Goal: Task Accomplishment & Management: Manage account settings

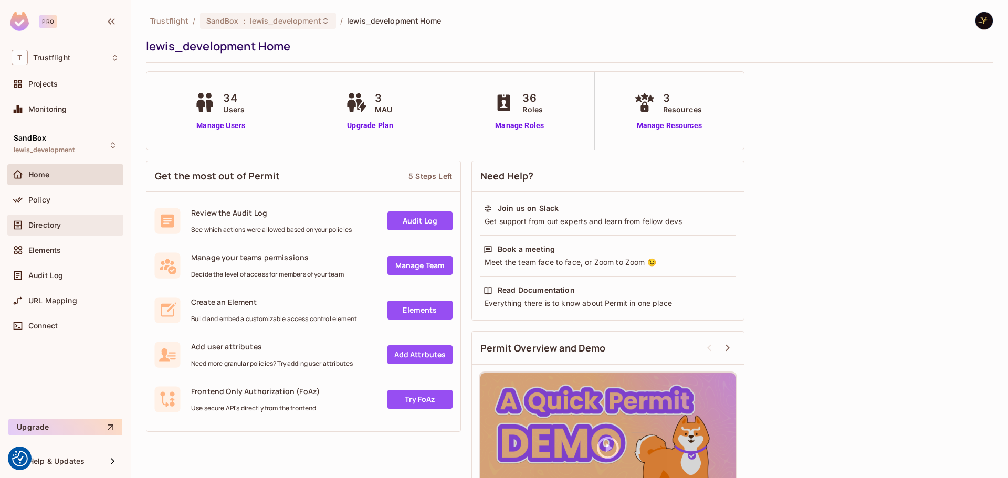
click at [49, 226] on span "Directory" at bounding box center [44, 225] width 33 height 8
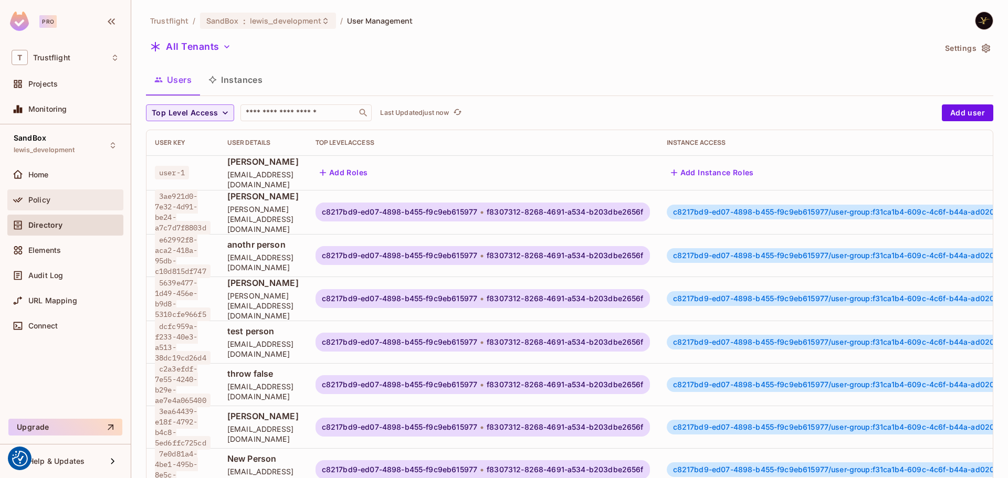
click at [54, 200] on div "Policy" at bounding box center [73, 200] width 91 height 8
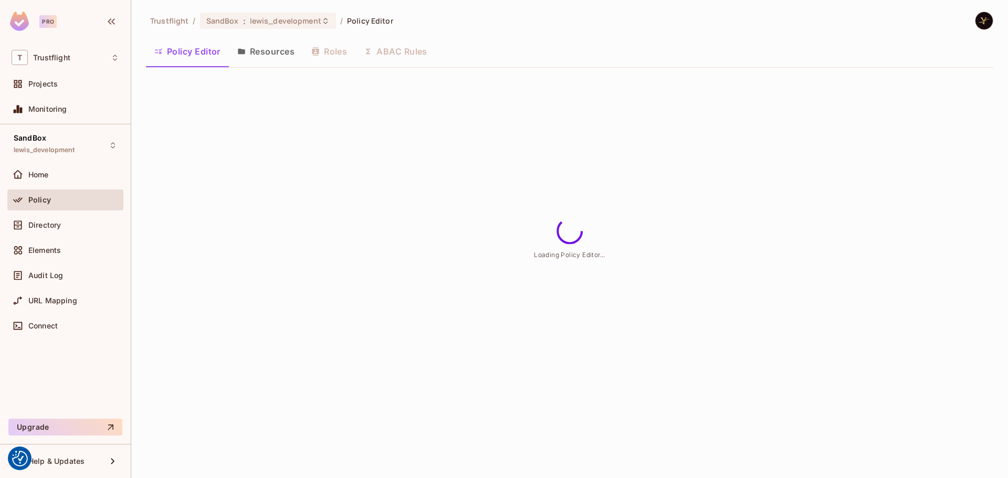
click at [404, 58] on button "ABAC Rules" at bounding box center [395, 51] width 80 height 26
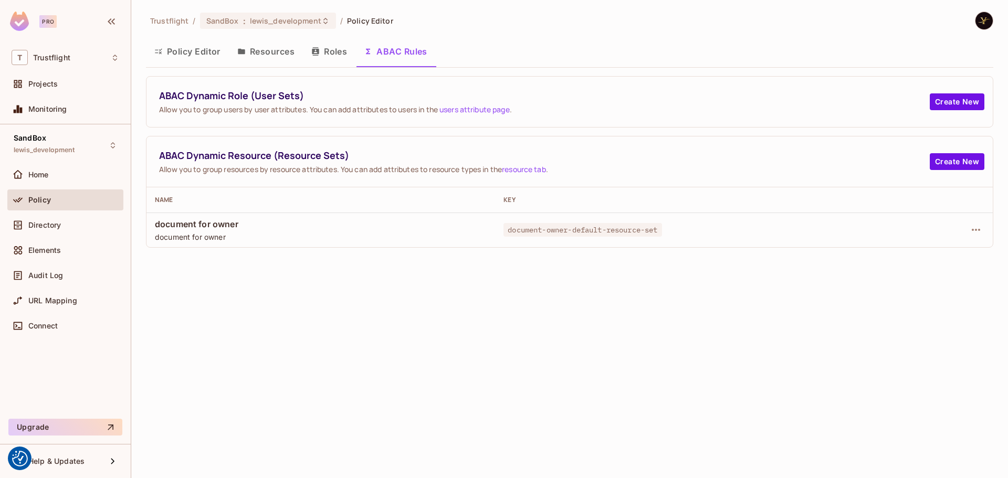
click at [203, 53] on button "Policy Editor" at bounding box center [187, 51] width 83 height 26
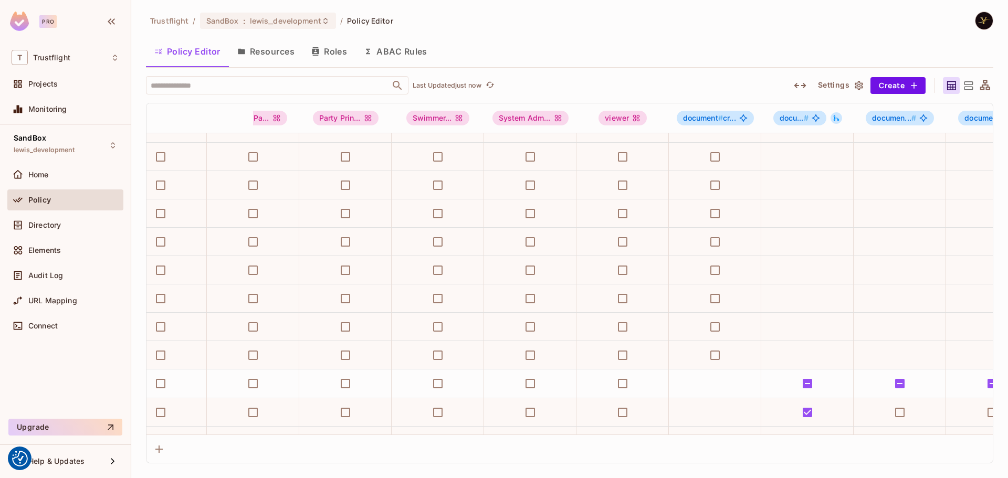
scroll to position [104, 602]
click at [294, 23] on span "lewis_development" at bounding box center [285, 21] width 71 height 10
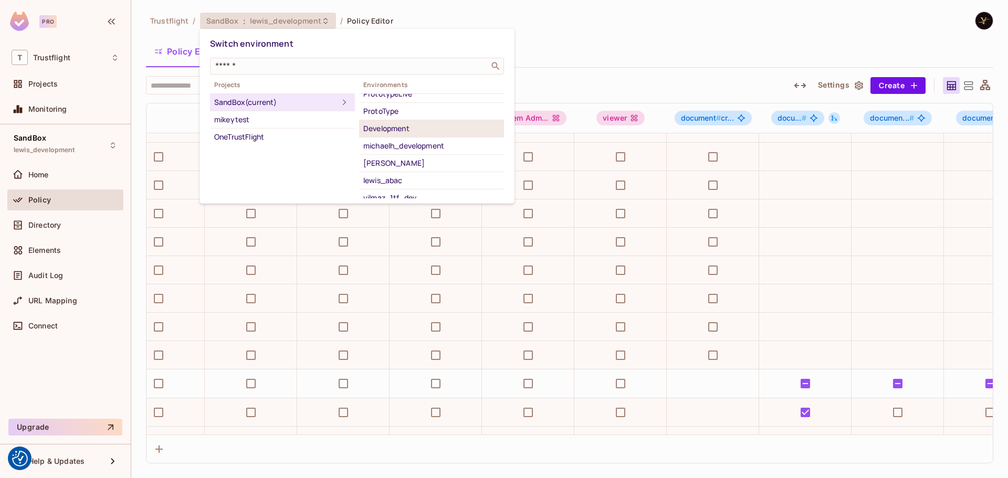
scroll to position [103, 0]
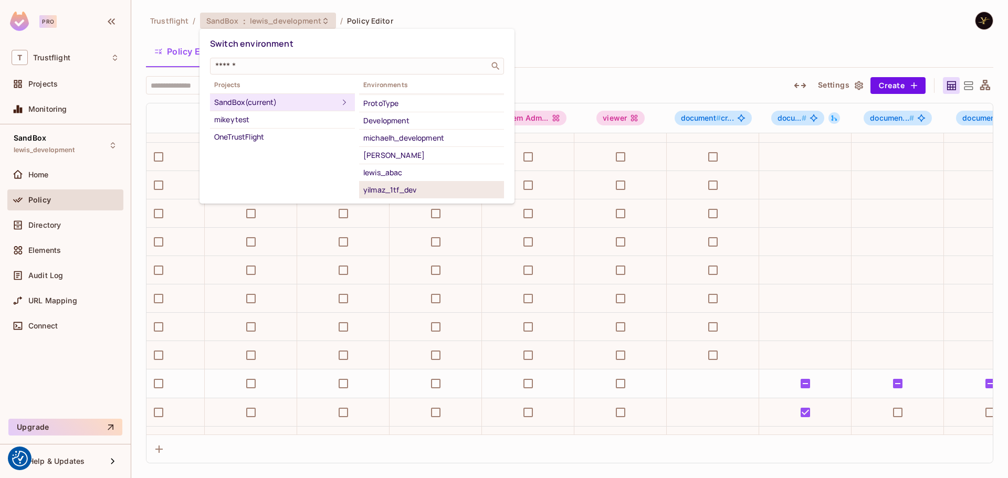
click at [406, 187] on div "yilmaz_1tf_dev" at bounding box center [431, 190] width 136 height 13
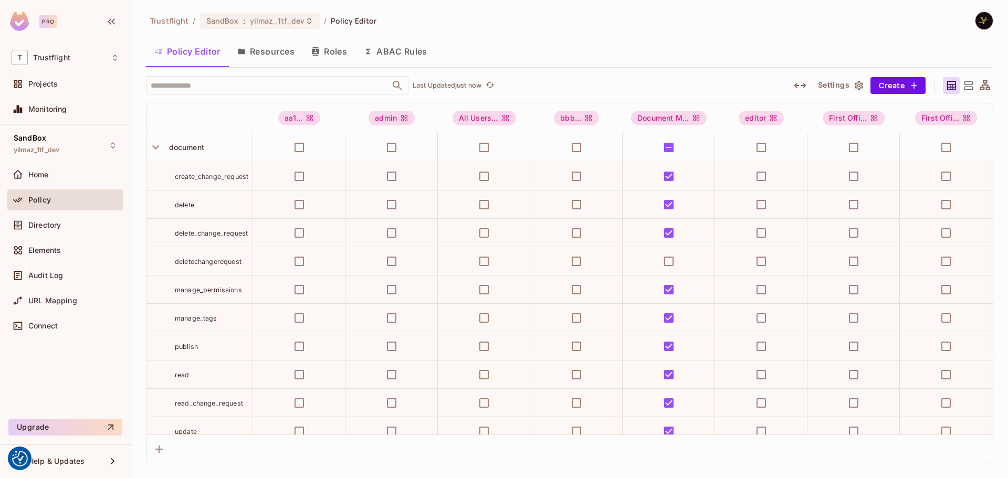
click at [387, 46] on button "ABAC Rules" at bounding box center [395, 51] width 80 height 26
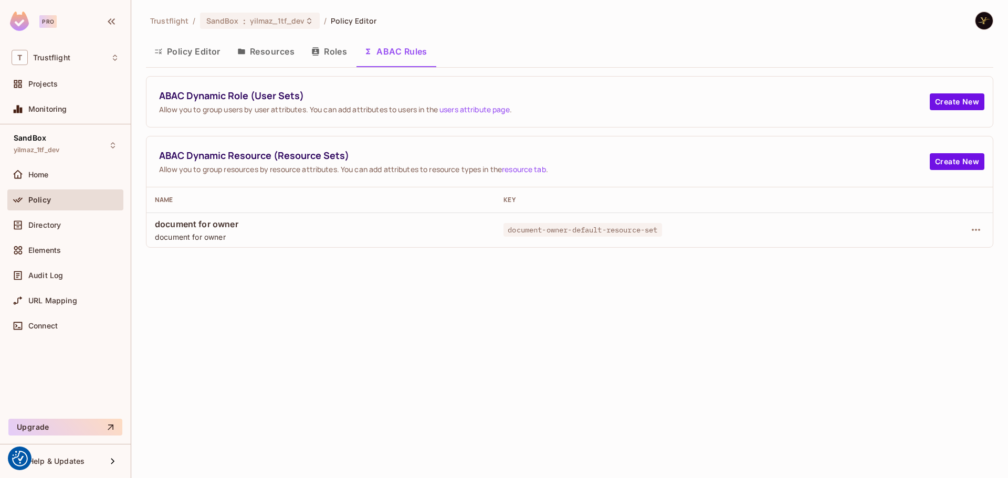
click at [176, 56] on button "Policy Editor" at bounding box center [187, 51] width 83 height 26
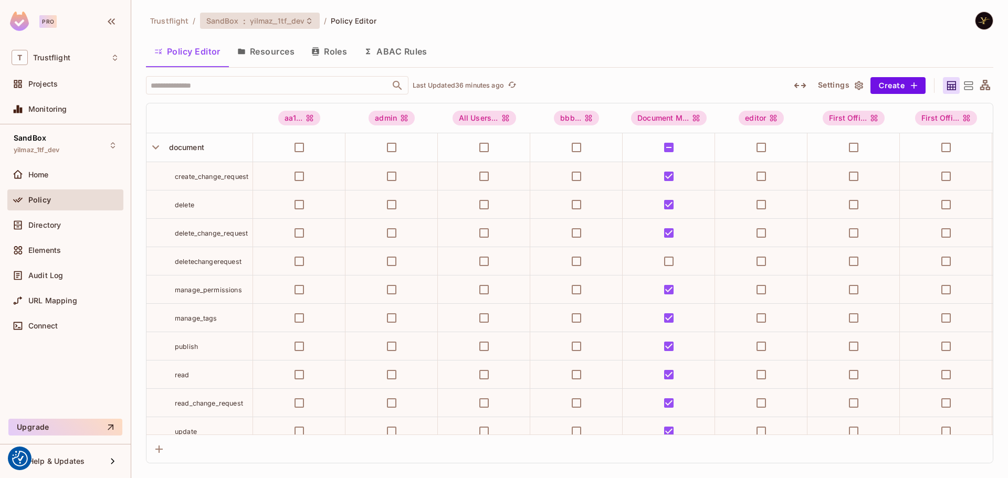
click at [293, 13] on div "SandBox : yilmaz_1tf_dev" at bounding box center [260, 21] width 120 height 16
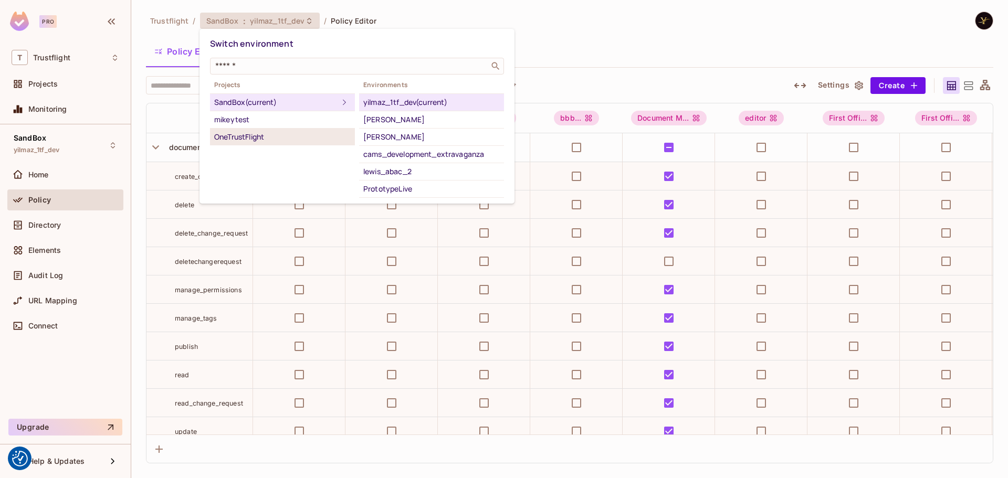
click at [264, 144] on li "OneTrustFlight" at bounding box center [282, 137] width 145 height 17
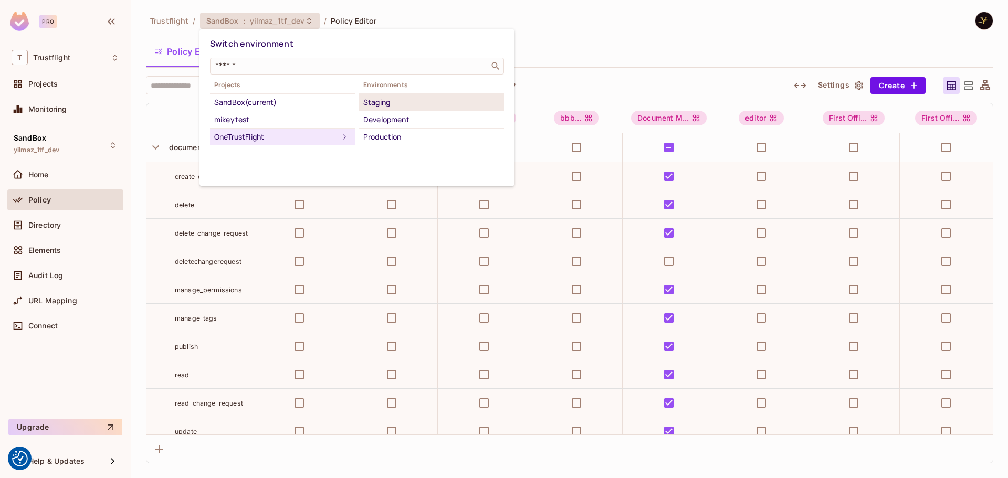
click at [401, 102] on div "Staging" at bounding box center [431, 102] width 136 height 13
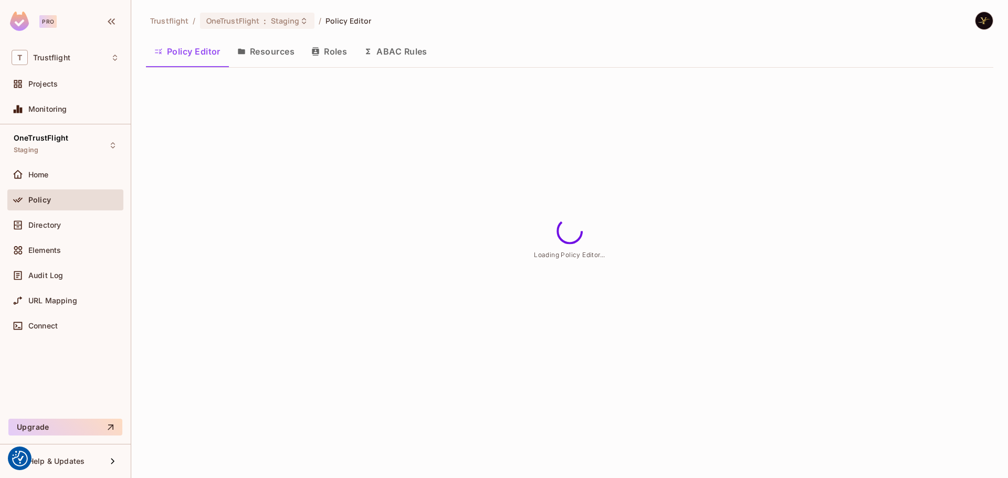
click at [384, 45] on button "ABAC Rules" at bounding box center [395, 51] width 80 height 26
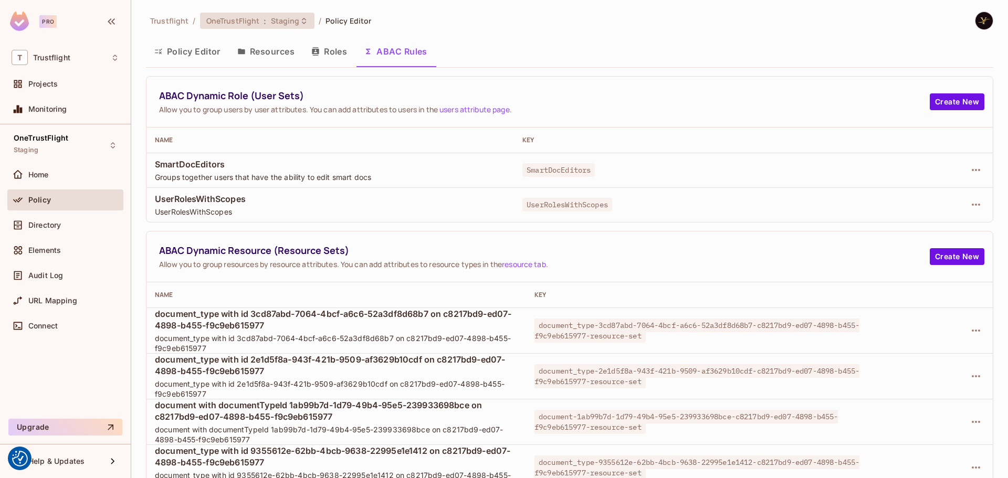
click at [239, 16] on span "OneTrustFlight" at bounding box center [233, 21] width 54 height 10
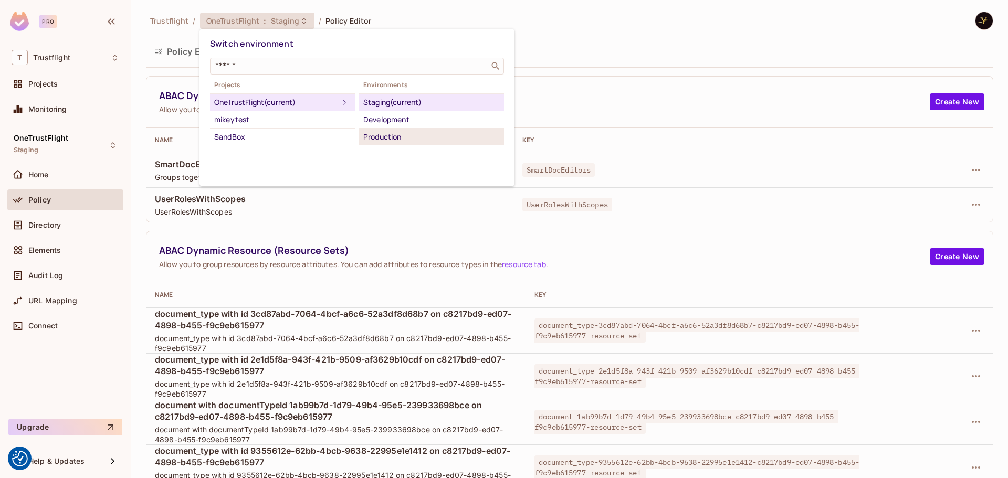
click at [378, 138] on div "Production" at bounding box center [431, 137] width 136 height 13
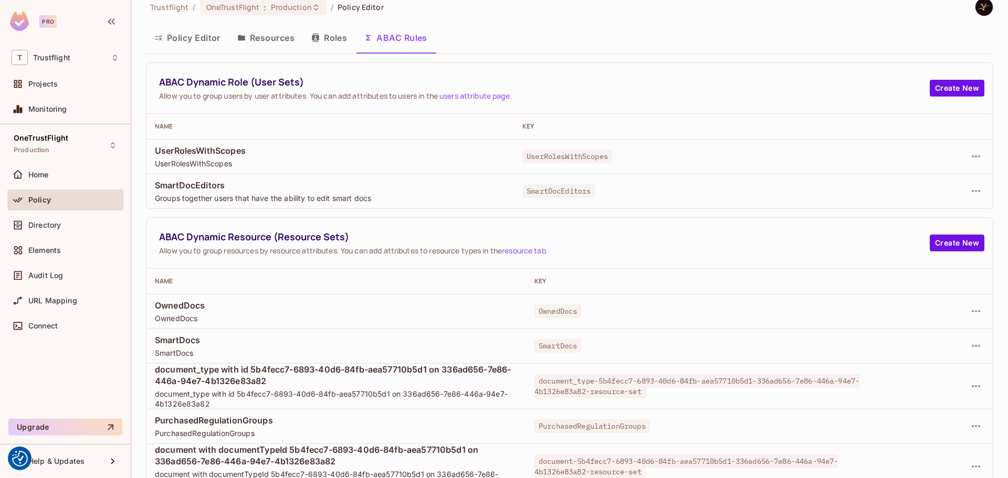
scroll to position [25, 0]
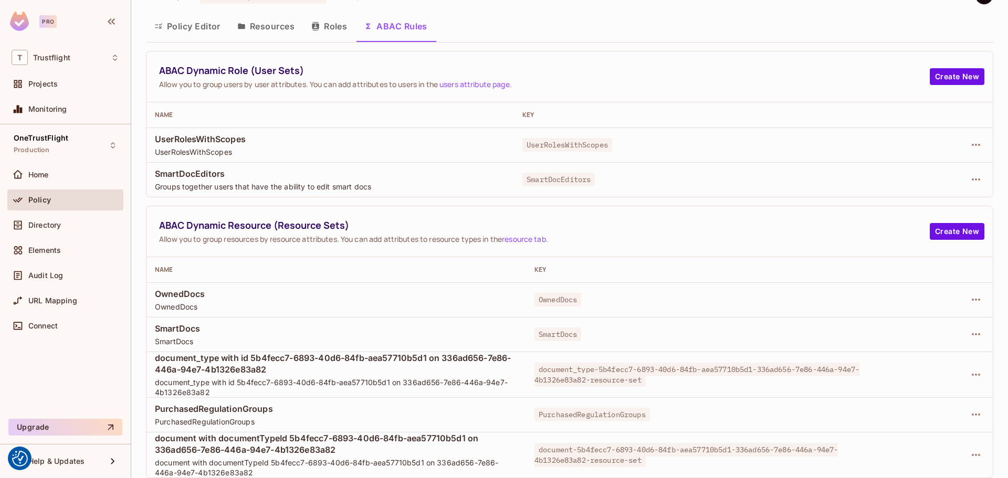
click at [337, 30] on button "Roles" at bounding box center [329, 26] width 52 height 26
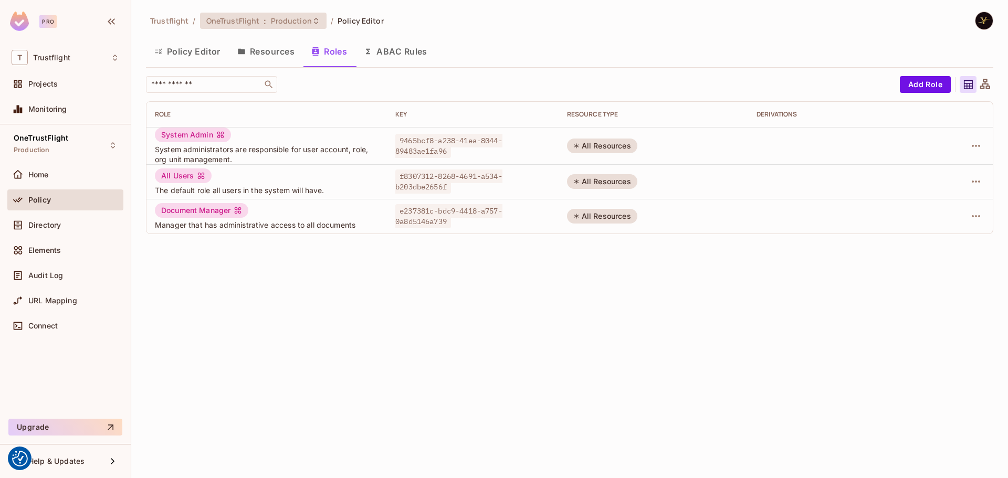
click at [286, 17] on span "Production" at bounding box center [291, 21] width 41 height 10
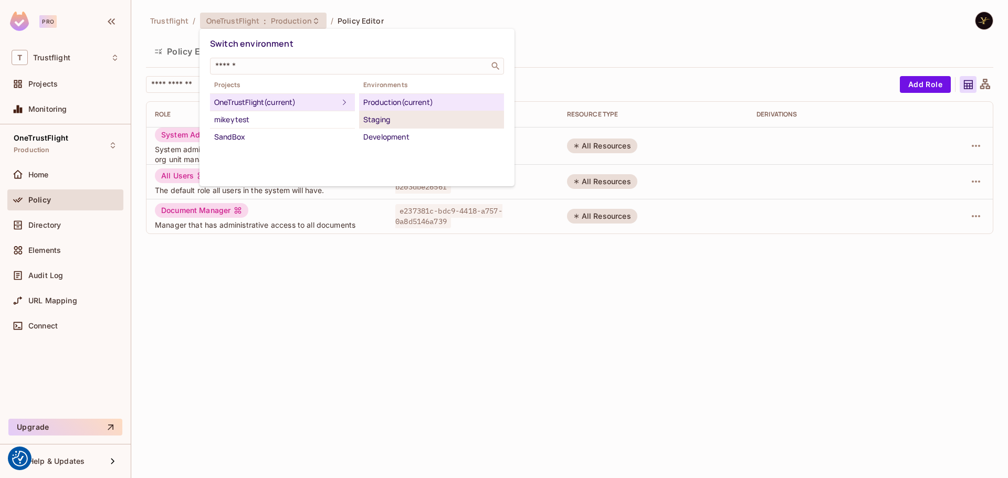
click at [400, 120] on div "Staging" at bounding box center [431, 119] width 136 height 13
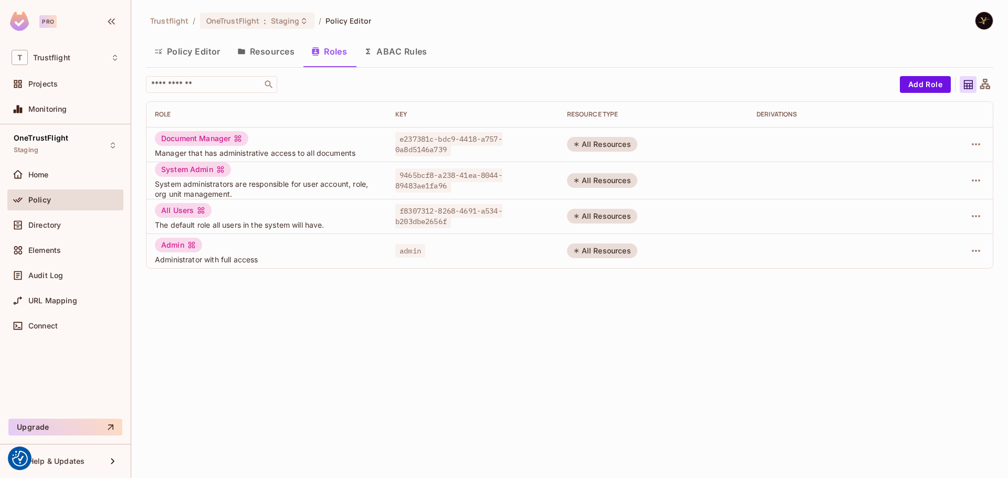
click at [421, 62] on button "ABAC Rules" at bounding box center [395, 51] width 80 height 26
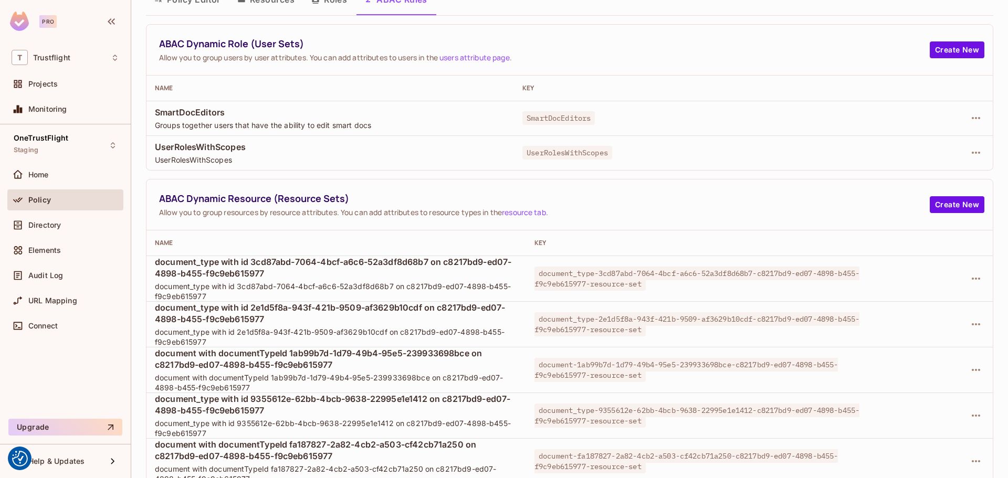
scroll to position [52, 0]
click at [605, 190] on div "ABAC Dynamic Resource (Resource Sets) Allow you to group resources by resource …" at bounding box center [569, 204] width 846 height 51
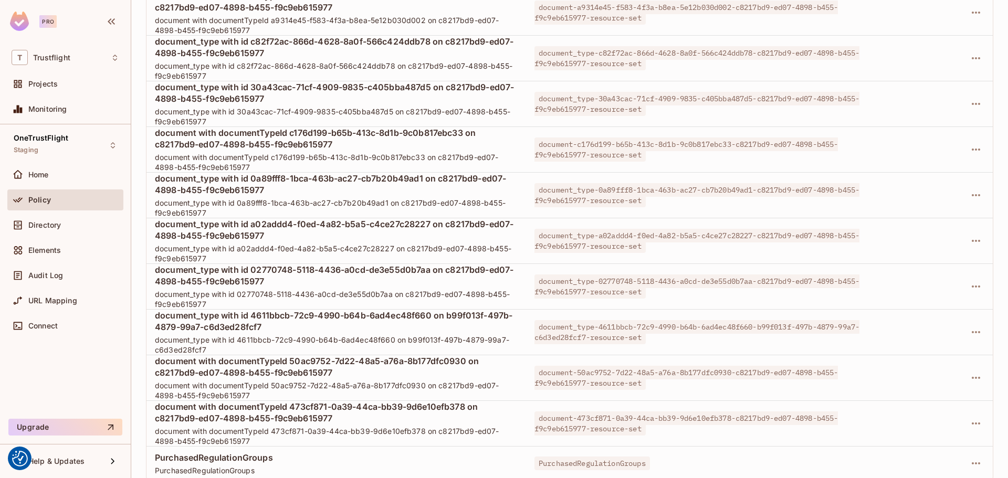
scroll to position [14543, 0]
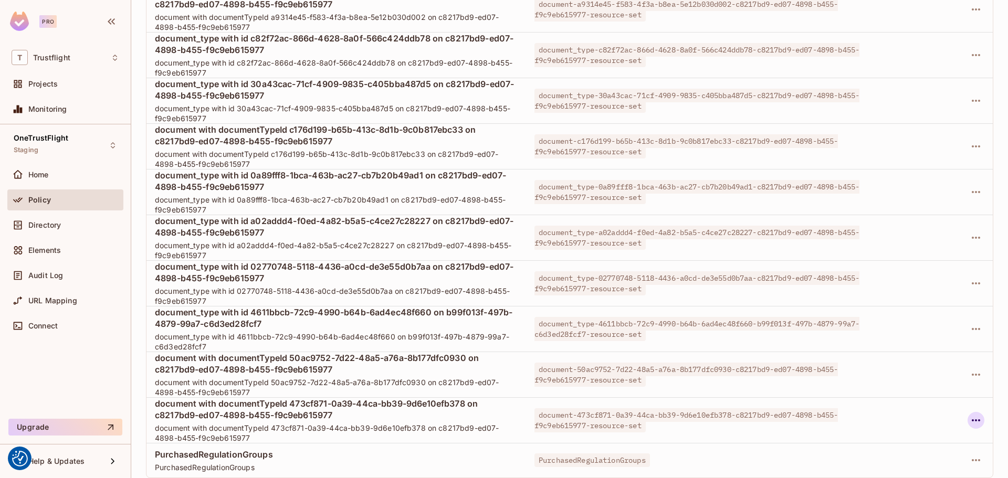
click at [973, 414] on icon "button" at bounding box center [975, 420] width 13 height 13
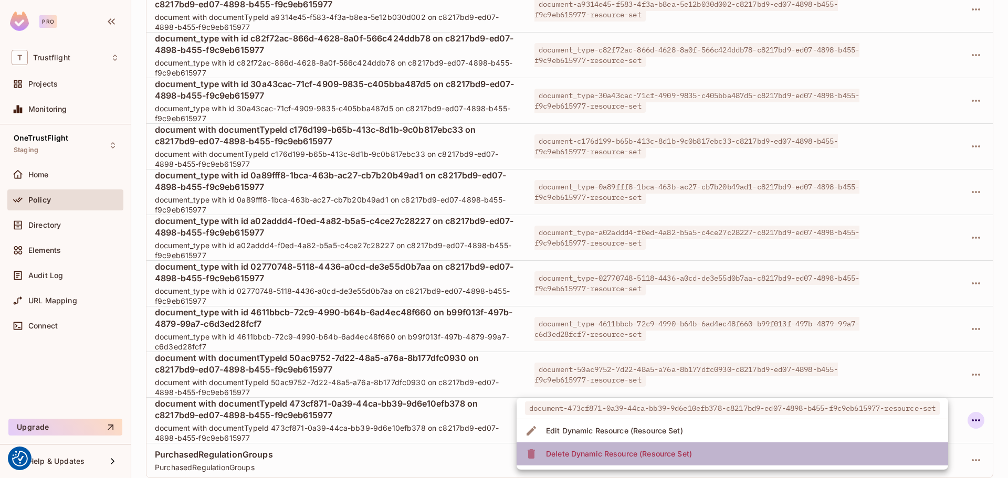
click at [649, 449] on div "Delete Dynamic Resource (Resource Set)" at bounding box center [619, 454] width 146 height 10
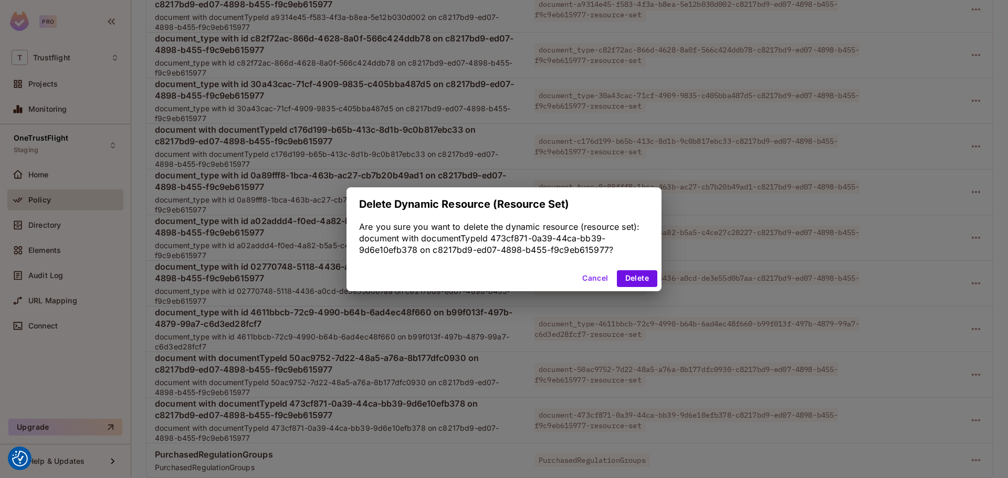
click at [645, 267] on div "Cancel Delete" at bounding box center [503, 278] width 315 height 25
click at [643, 275] on button "Delete" at bounding box center [637, 278] width 40 height 17
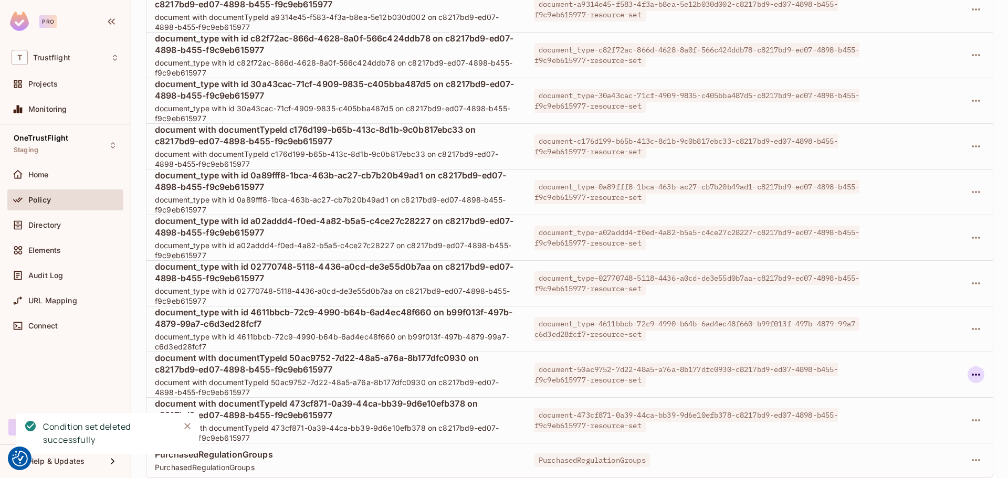
click at [971, 330] on icon "button" at bounding box center [975, 329] width 8 height 2
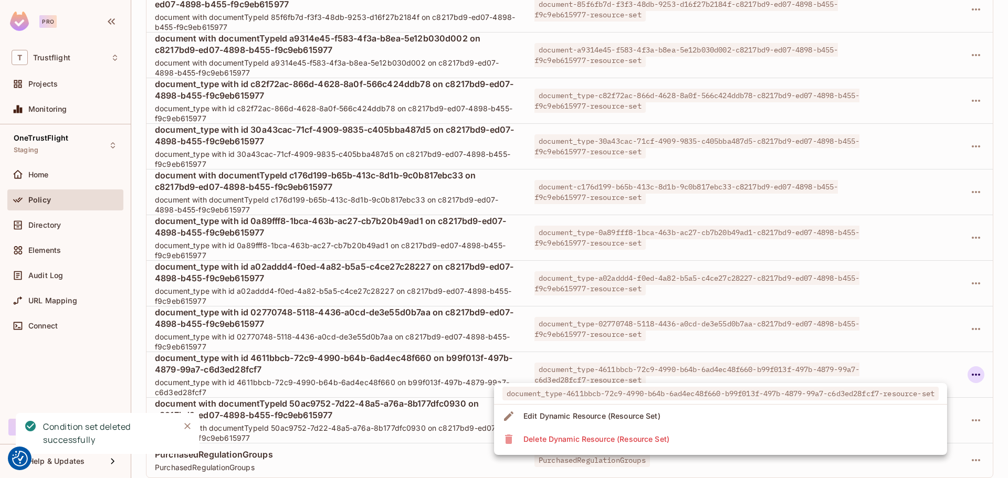
scroll to position [14497, 0]
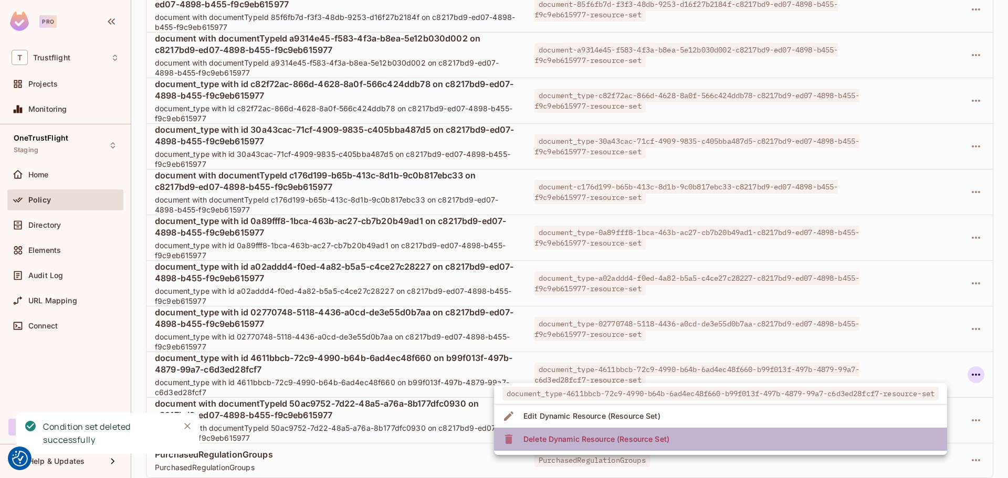
click at [570, 438] on div "Delete Dynamic Resource (Resource Set)" at bounding box center [596, 439] width 146 height 10
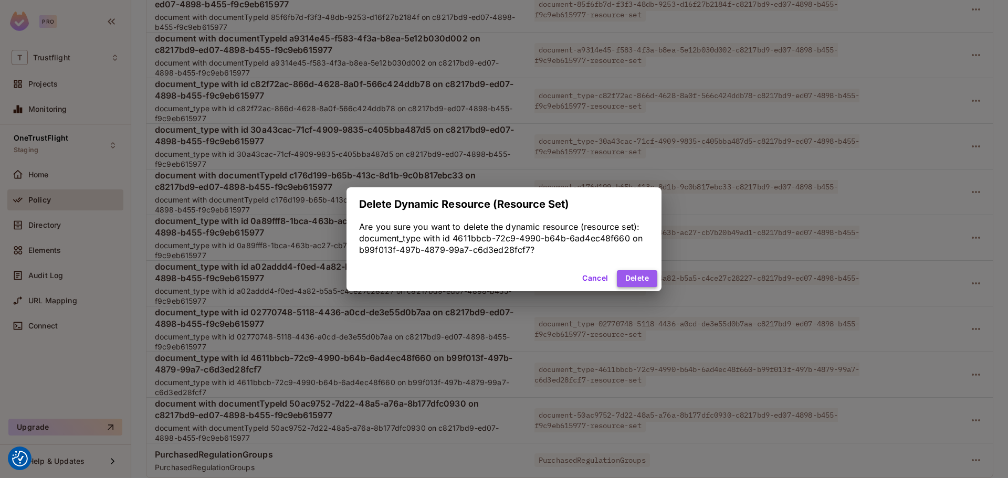
click at [634, 274] on button "Delete" at bounding box center [637, 278] width 40 height 17
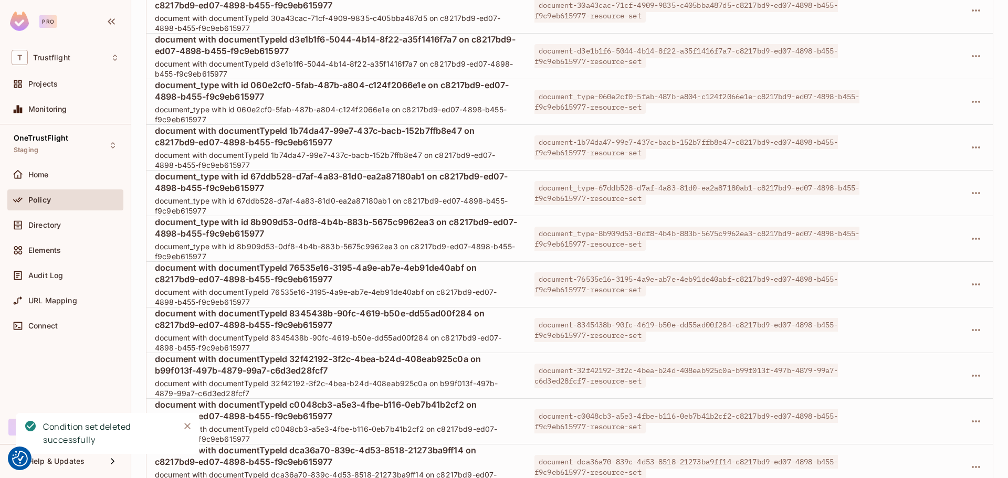
scroll to position [0, 0]
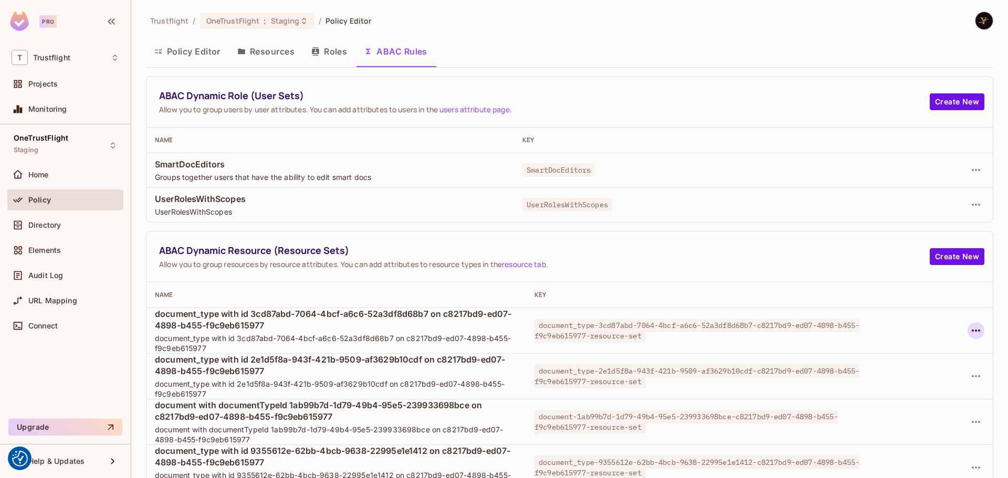
click at [969, 327] on icon "button" at bounding box center [975, 330] width 13 height 13
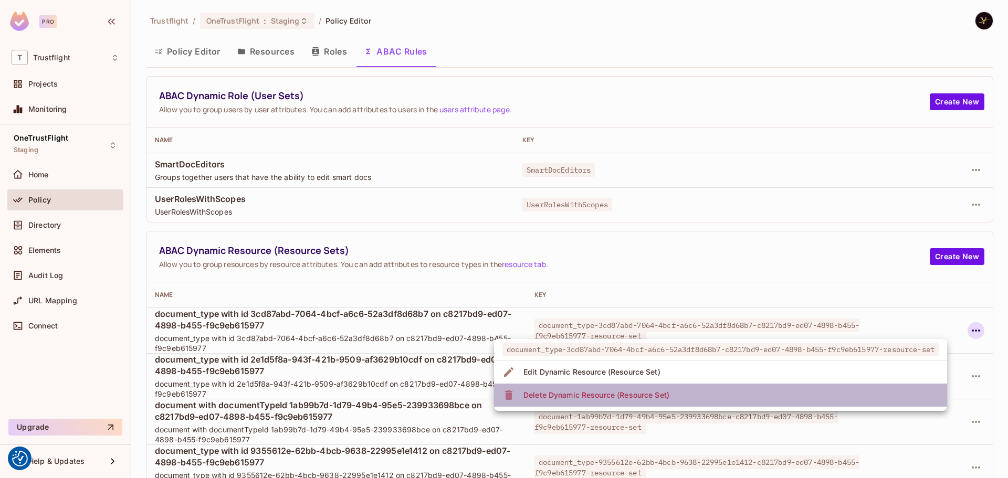
click at [585, 398] on div "Delete Dynamic Resource (Resource Set)" at bounding box center [596, 395] width 146 height 10
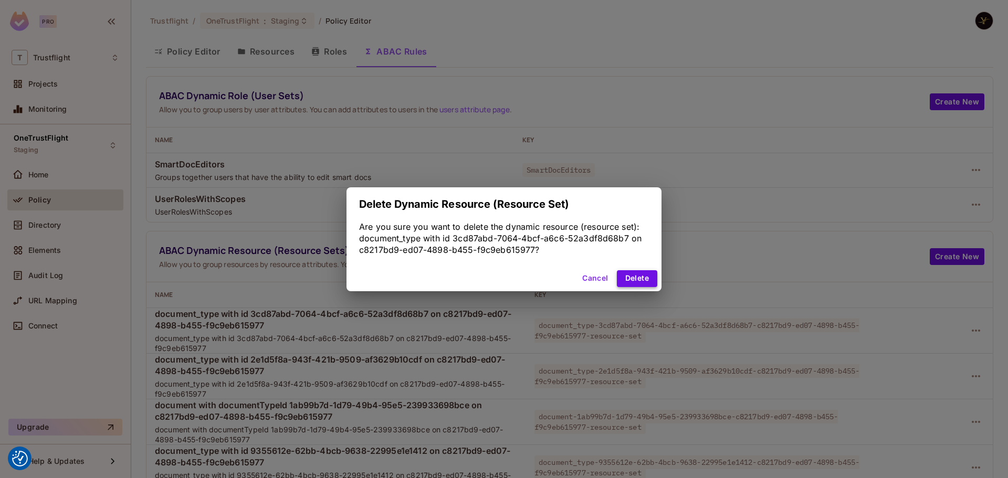
click at [650, 279] on button "Delete" at bounding box center [637, 278] width 40 height 17
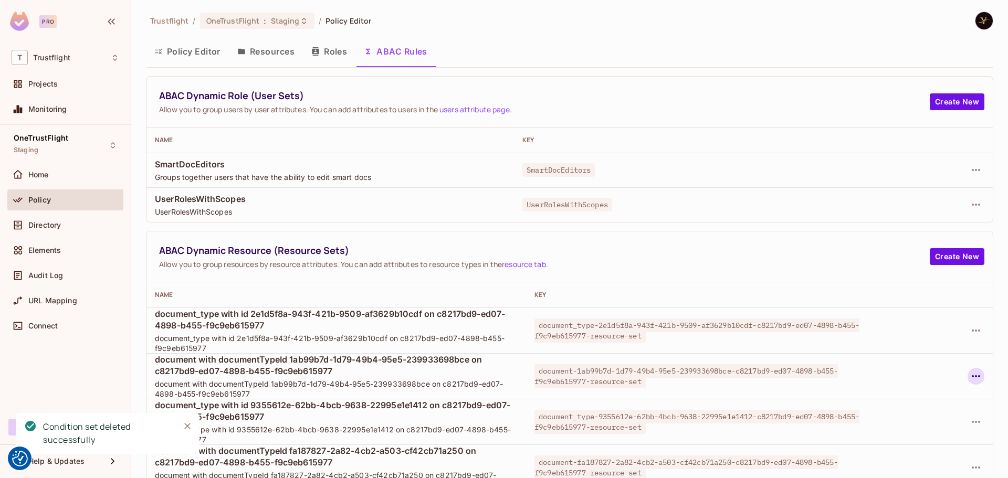
click at [970, 380] on icon "button" at bounding box center [975, 376] width 13 height 13
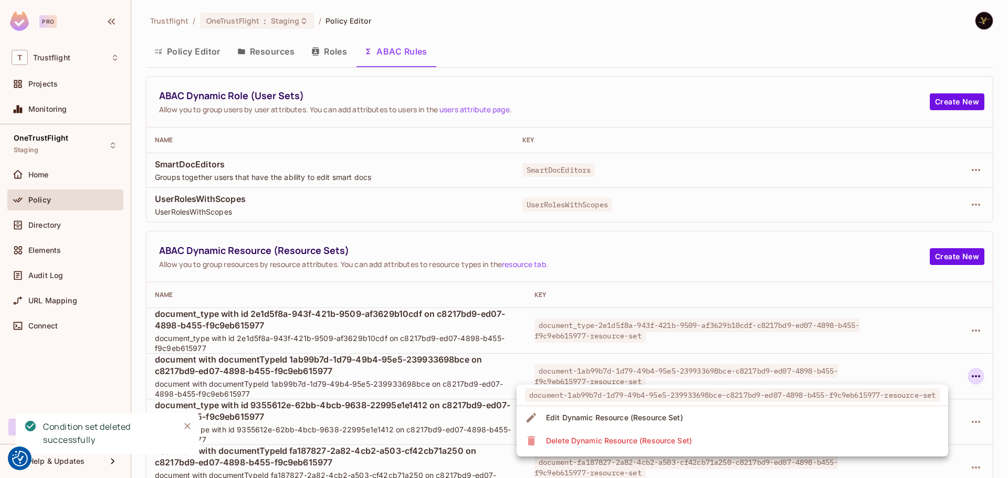
click at [964, 329] on div at bounding box center [504, 239] width 1008 height 478
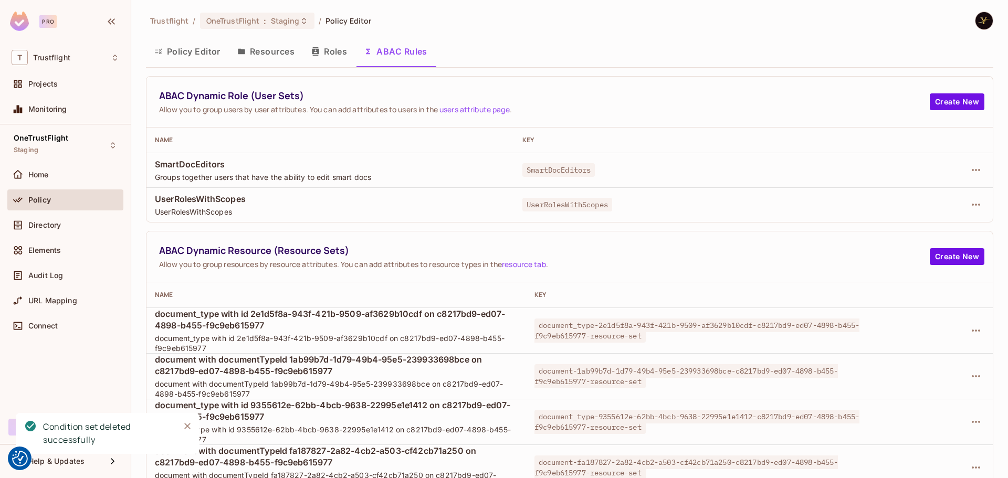
click at [972, 331] on icon "button" at bounding box center [975, 330] width 13 height 13
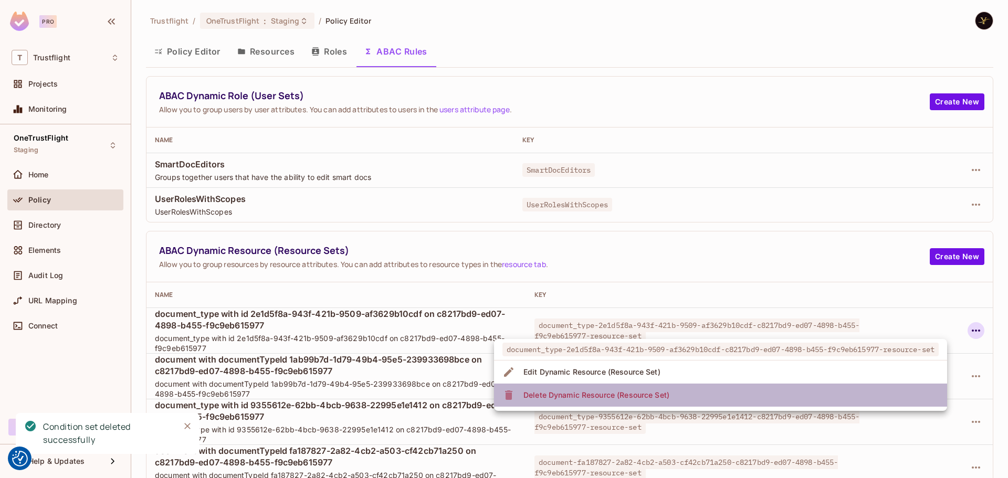
click at [689, 399] on li "Delete Dynamic Resource (Resource Set)" at bounding box center [720, 395] width 453 height 23
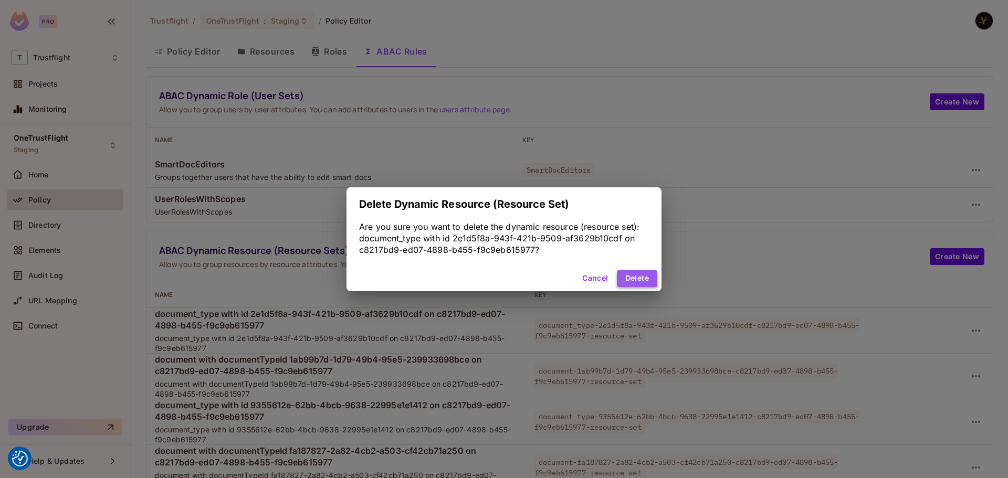
click at [638, 281] on button "Delete" at bounding box center [637, 278] width 40 height 17
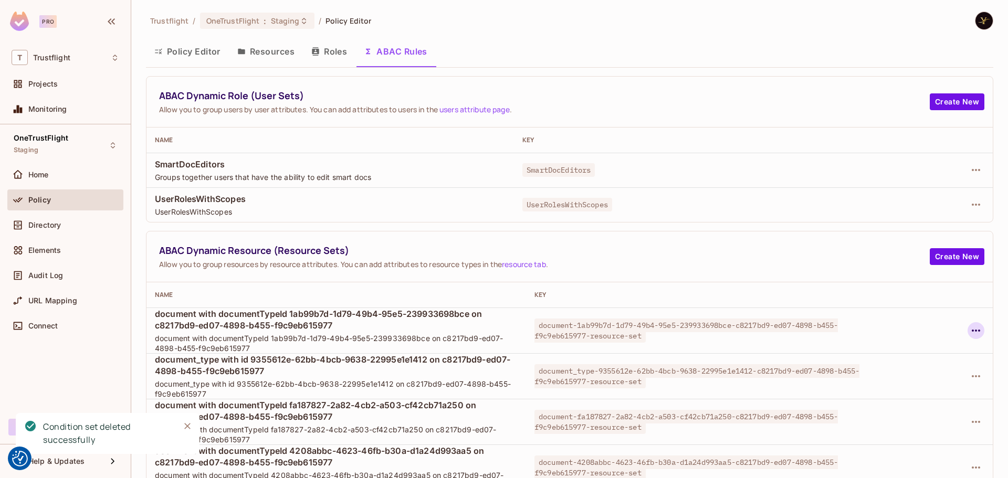
click at [971, 330] on icon "button" at bounding box center [975, 331] width 8 height 2
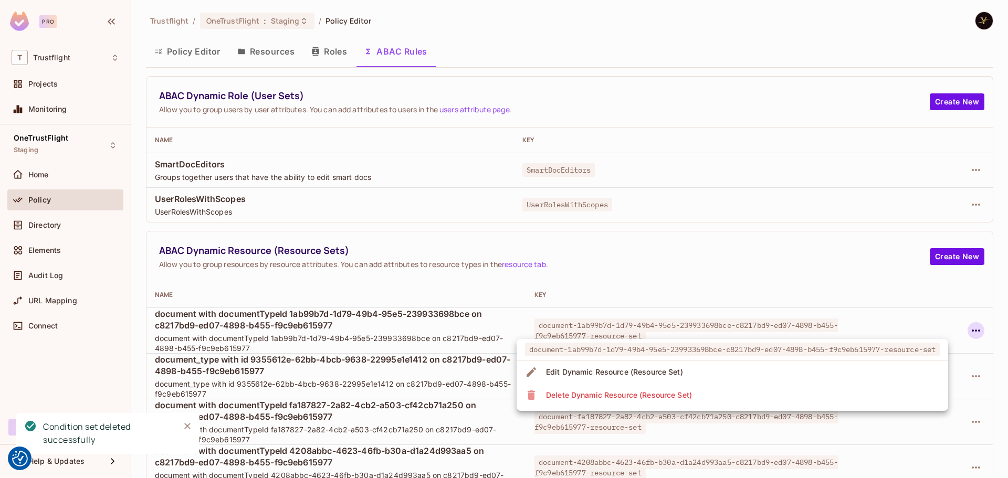
click at [677, 400] on div "Delete Dynamic Resource (Resource Set)" at bounding box center [619, 395] width 146 height 10
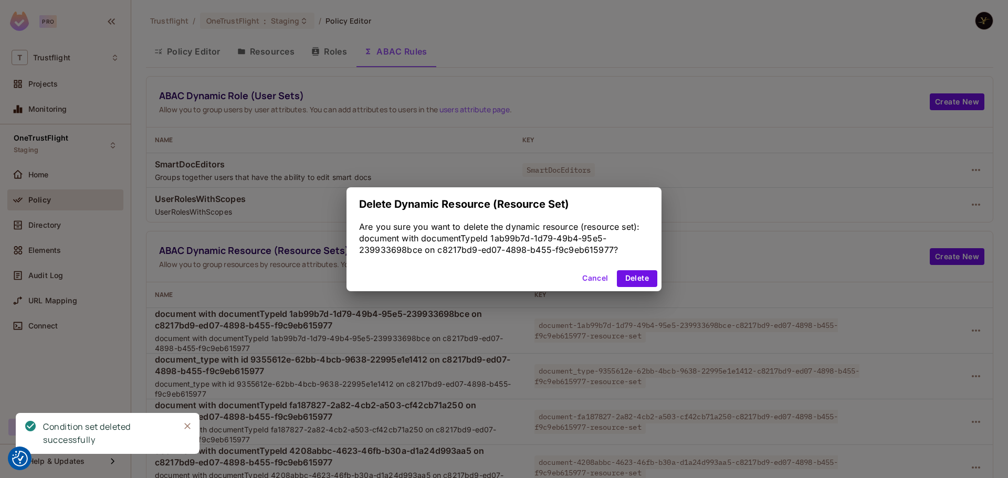
click at [636, 266] on div "Cancel Delete" at bounding box center [503, 278] width 315 height 25
click at [640, 279] on button "Delete" at bounding box center [637, 278] width 40 height 17
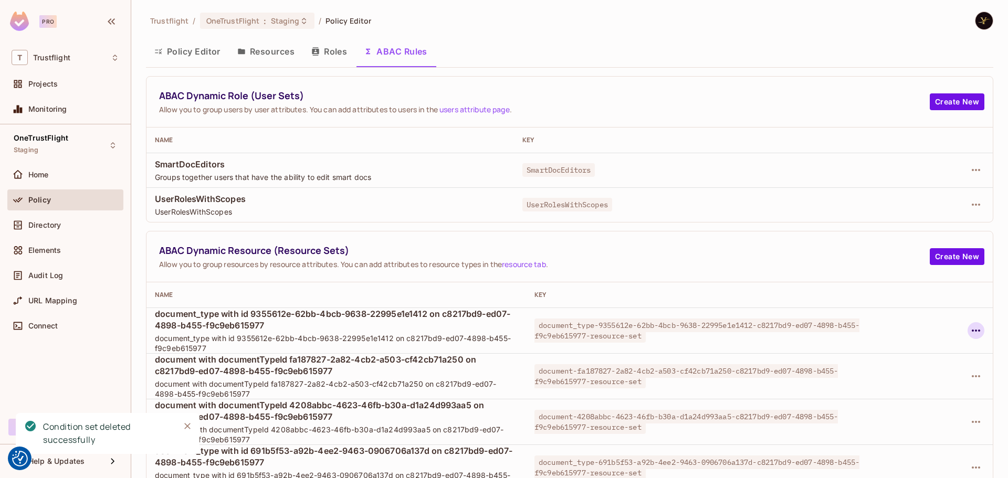
click at [969, 324] on icon "button" at bounding box center [975, 330] width 13 height 13
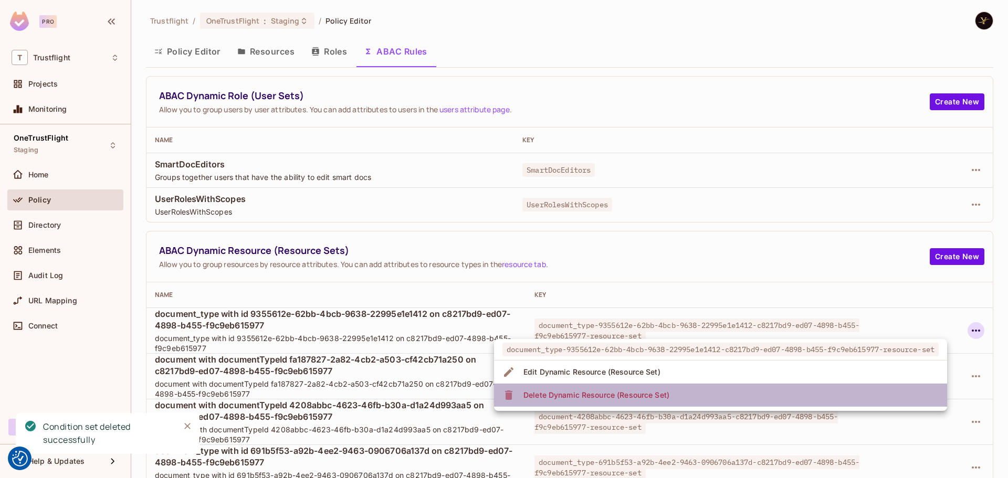
click at [730, 401] on li "Delete Dynamic Resource (Resource Set)" at bounding box center [720, 395] width 453 height 23
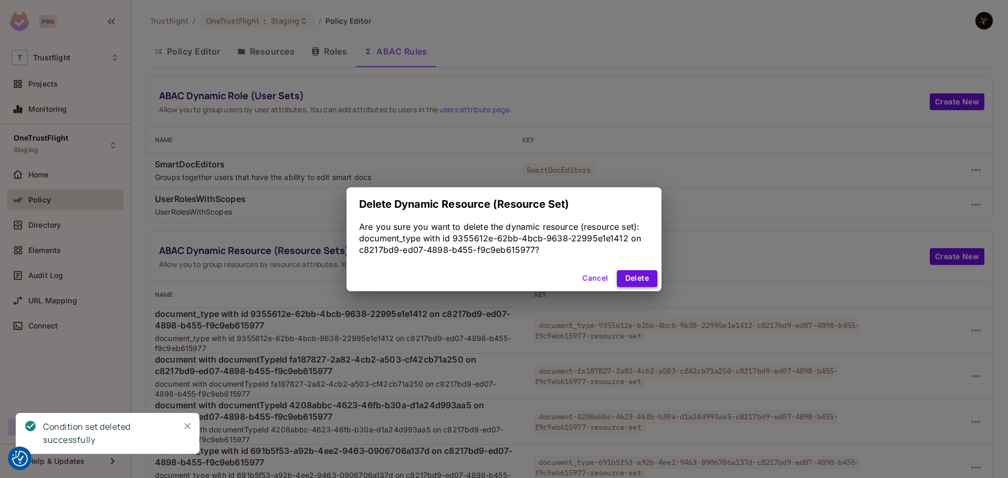
click at [653, 273] on button "Delete" at bounding box center [637, 278] width 40 height 17
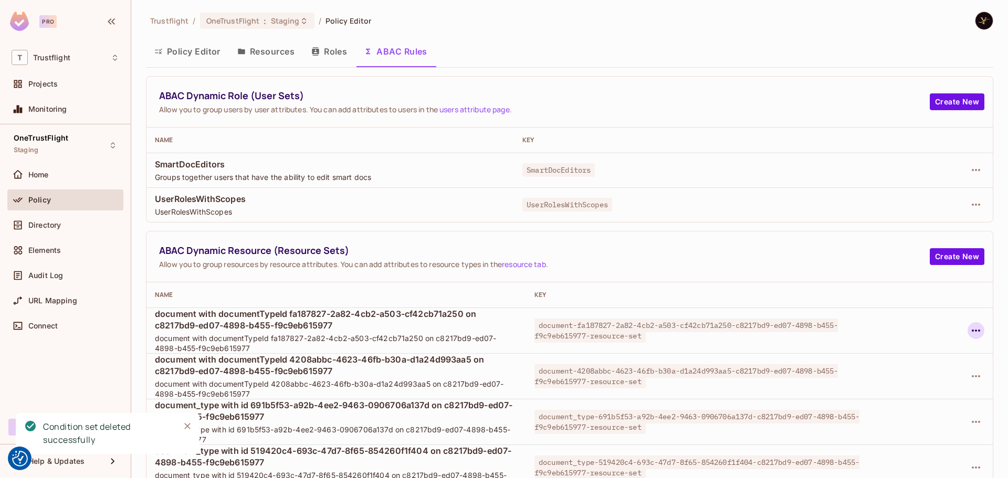
click at [969, 329] on icon "button" at bounding box center [975, 330] width 13 height 13
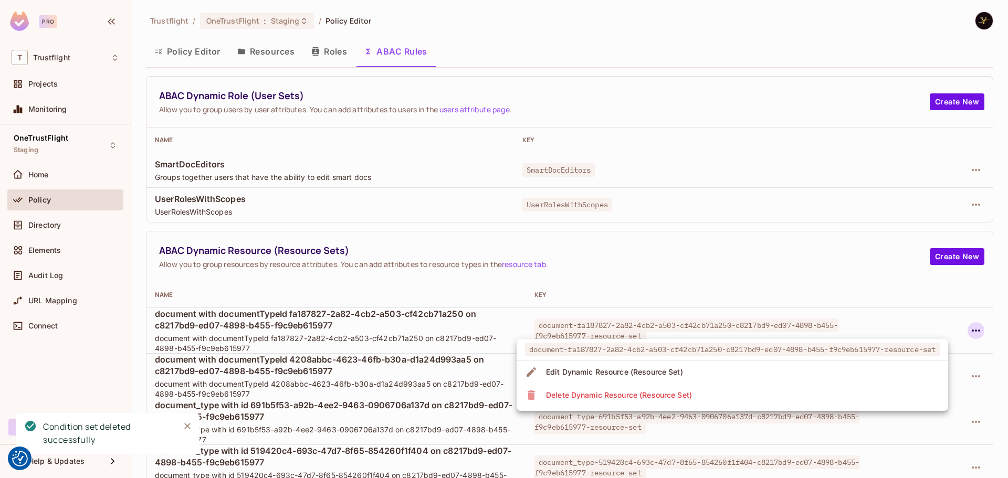
click at [676, 395] on div "Delete Dynamic Resource (Resource Set)" at bounding box center [619, 395] width 146 height 10
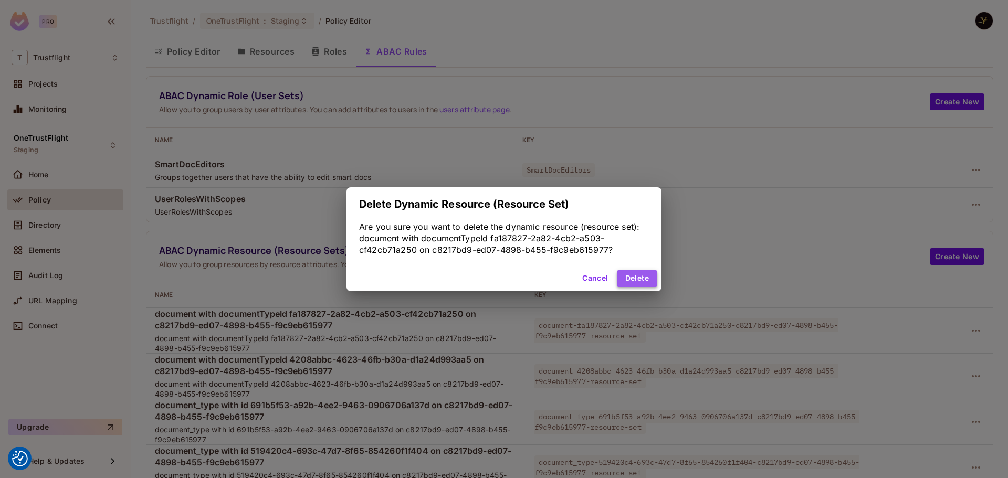
click at [637, 275] on button "Delete" at bounding box center [637, 278] width 40 height 17
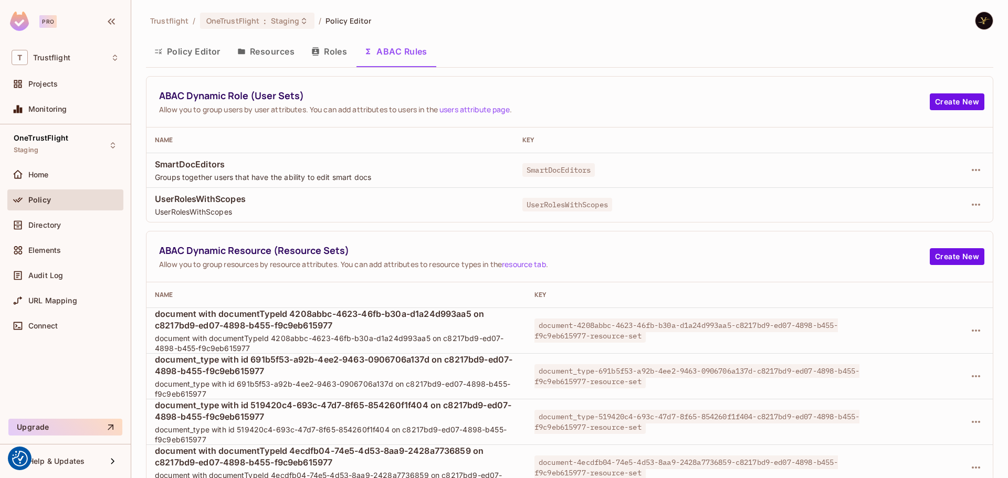
click at [960, 325] on div at bounding box center [945, 330] width 78 height 17
click at [969, 327] on icon "button" at bounding box center [975, 330] width 13 height 13
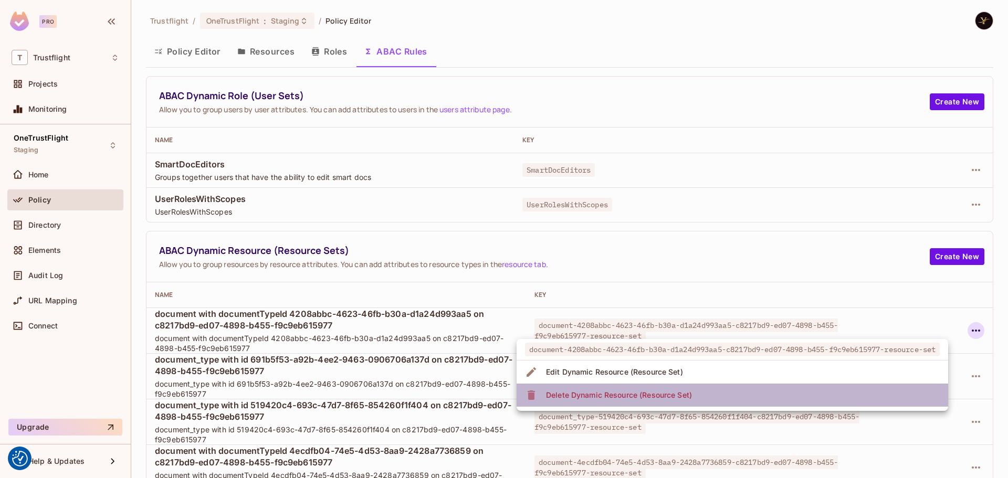
click at [586, 393] on div "Delete Dynamic Resource (Resource Set)" at bounding box center [619, 395] width 146 height 10
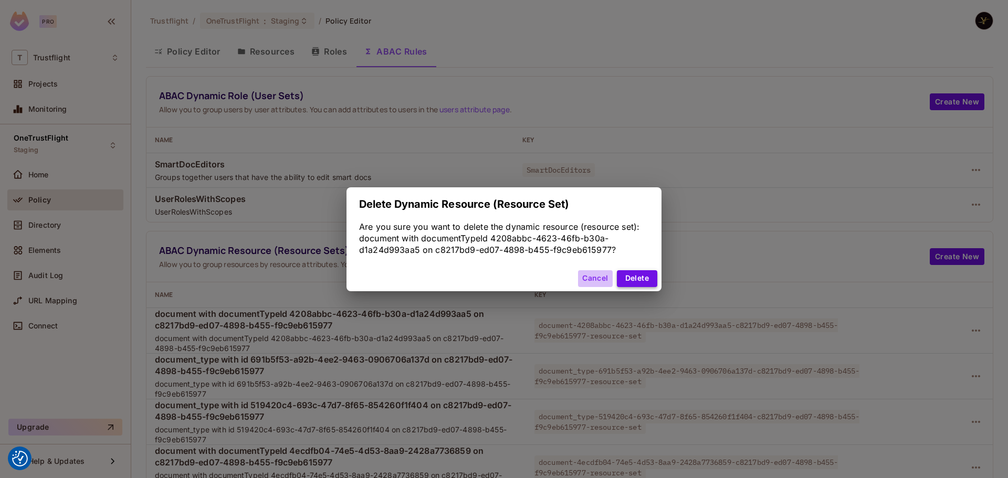
click at [616, 274] on div "Cancel Delete" at bounding box center [503, 278] width 315 height 25
click at [628, 277] on button "Delete" at bounding box center [637, 278] width 40 height 17
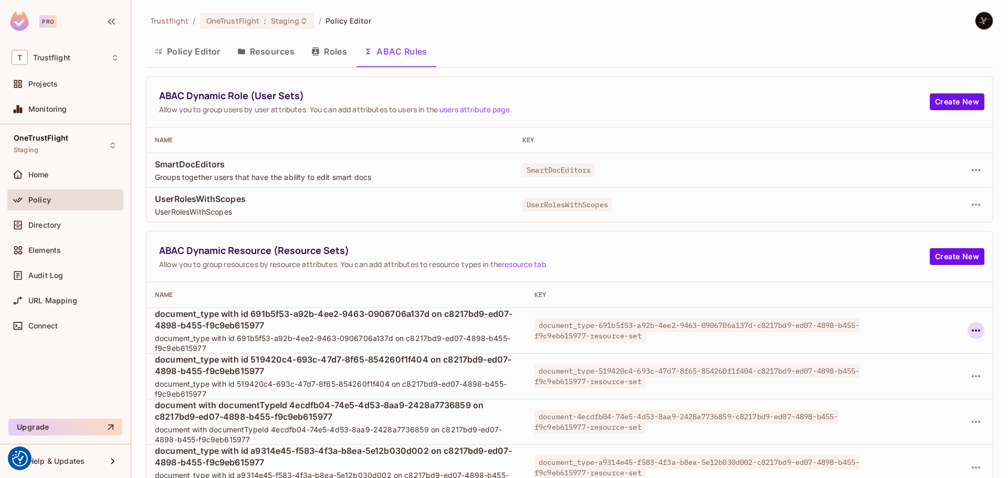
click at [969, 327] on icon "button" at bounding box center [975, 330] width 13 height 13
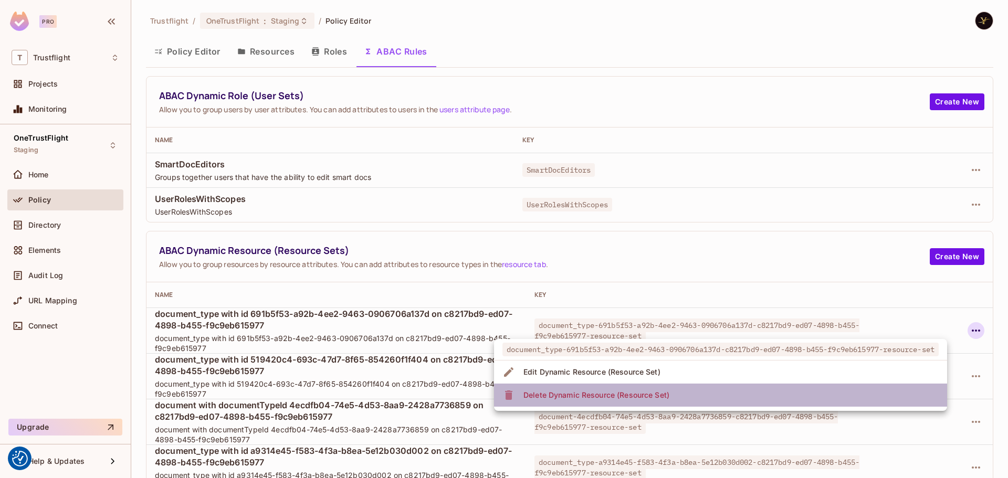
click at [619, 389] on span "Delete Dynamic Resource (Resource Set)" at bounding box center [596, 395] width 152 height 17
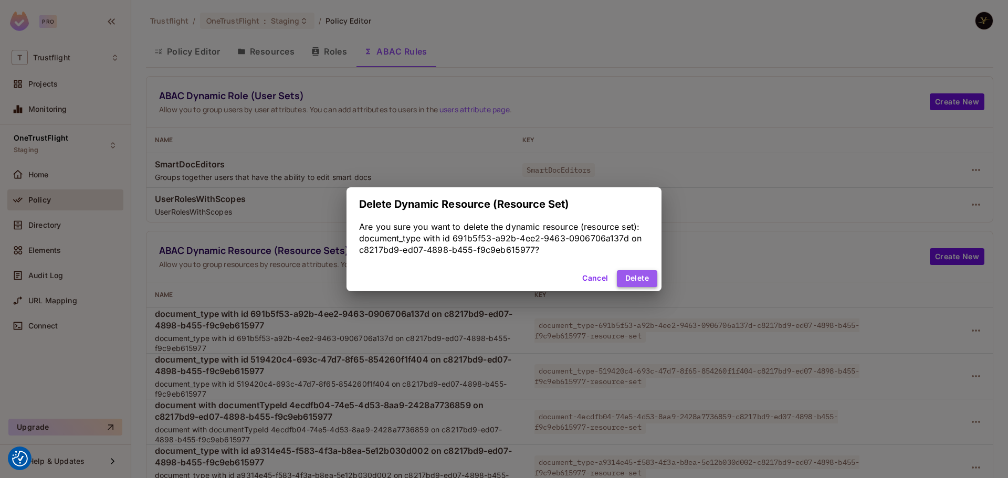
click at [637, 280] on button "Delete" at bounding box center [637, 278] width 40 height 17
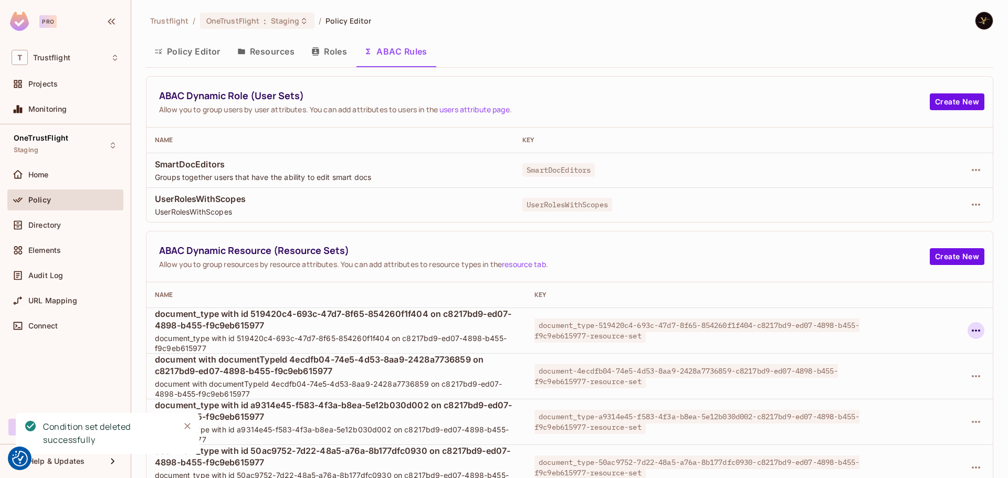
click at [971, 326] on icon "button" at bounding box center [975, 330] width 13 height 13
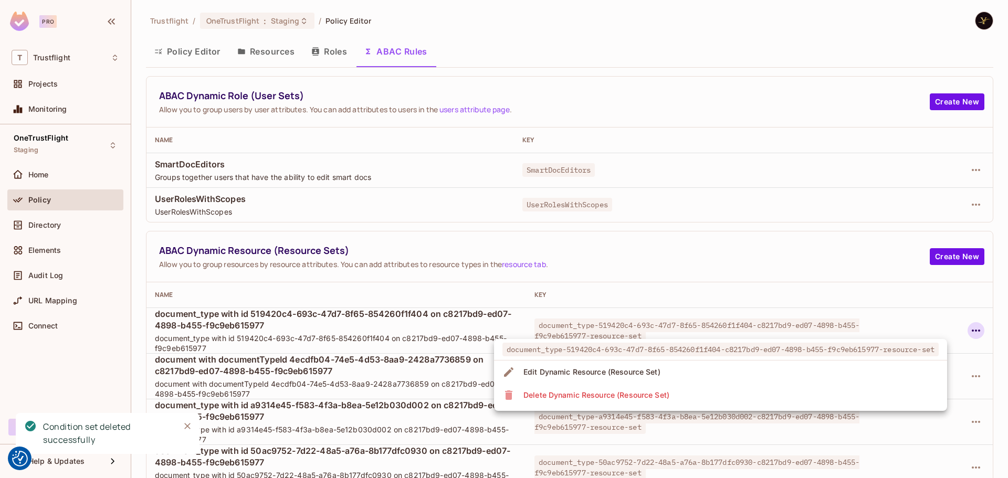
click at [618, 399] on div "Delete Dynamic Resource (Resource Set)" at bounding box center [596, 395] width 146 height 10
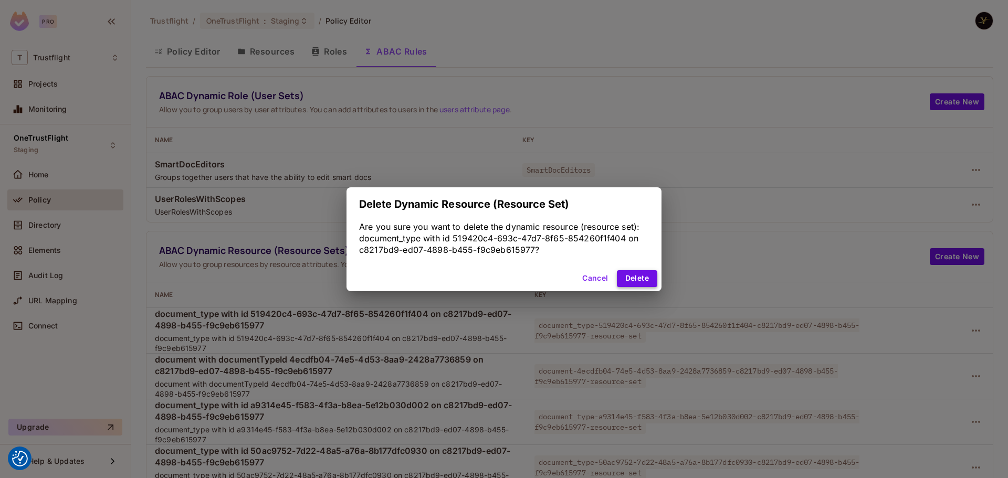
click at [637, 277] on button "Delete" at bounding box center [637, 278] width 40 height 17
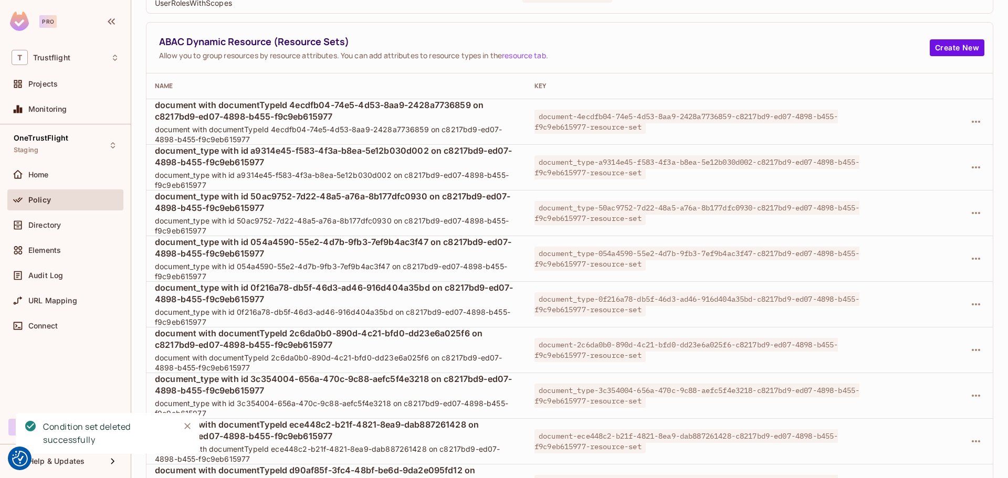
scroll to position [209, 0]
click at [972, 123] on icon "button" at bounding box center [975, 121] width 13 height 13
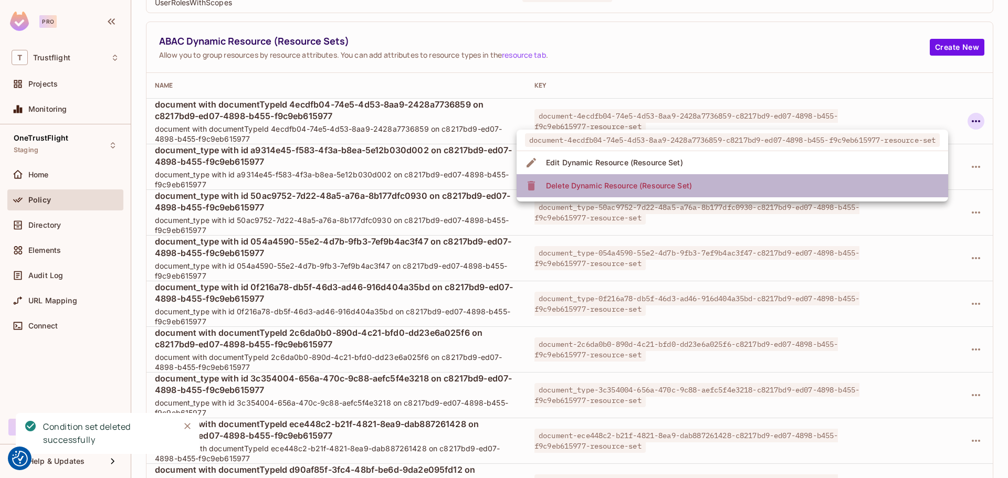
click at [658, 185] on div "Delete Dynamic Resource (Resource Set)" at bounding box center [619, 186] width 146 height 10
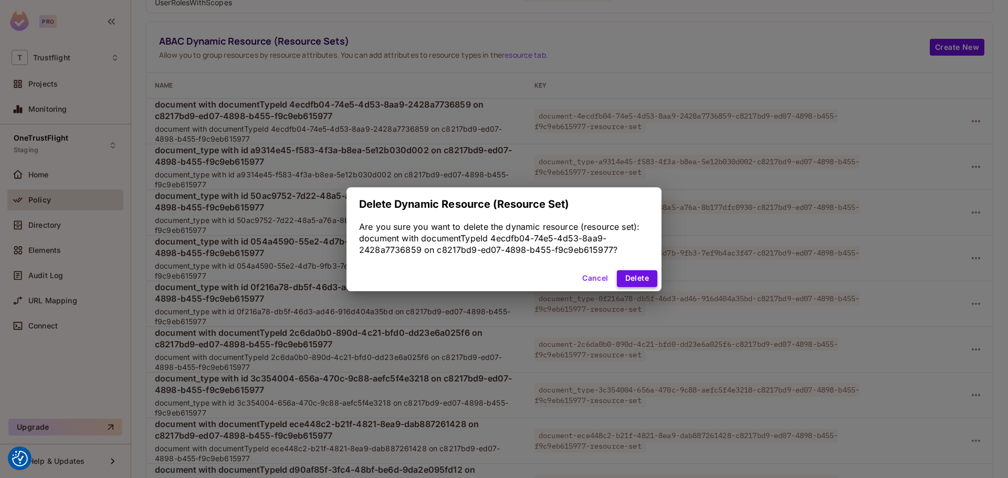
click at [629, 274] on button "Delete" at bounding box center [637, 278] width 40 height 17
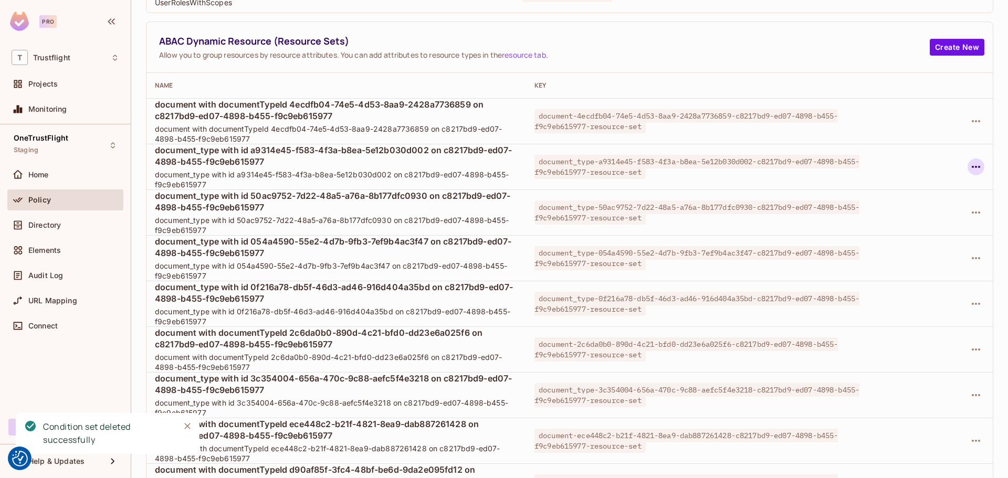
click at [969, 169] on icon "button" at bounding box center [975, 167] width 13 height 13
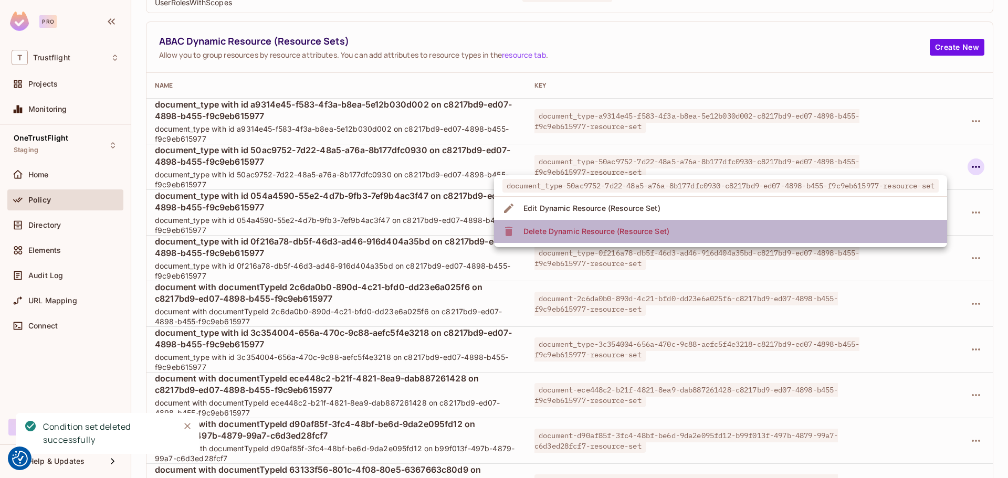
click at [596, 232] on div "Delete Dynamic Resource (Resource Set)" at bounding box center [596, 231] width 146 height 10
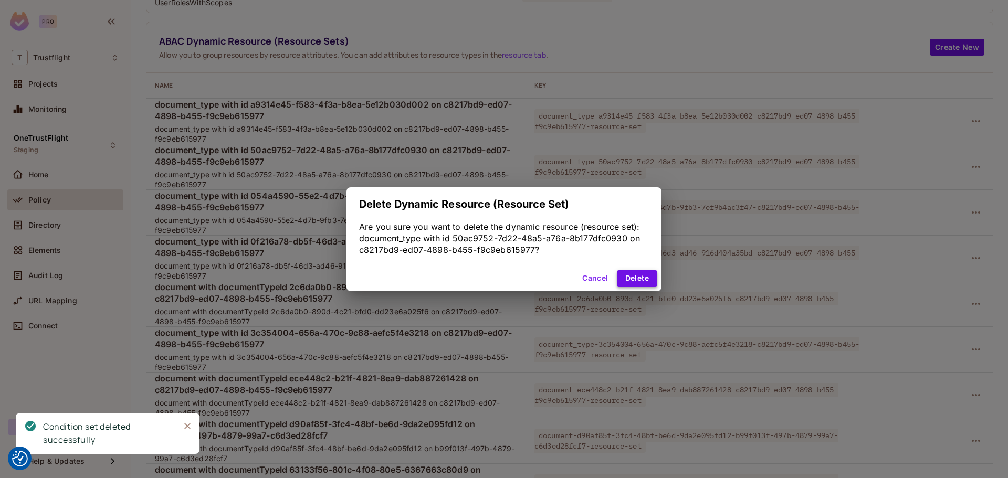
click at [640, 273] on button "Delete" at bounding box center [637, 278] width 40 height 17
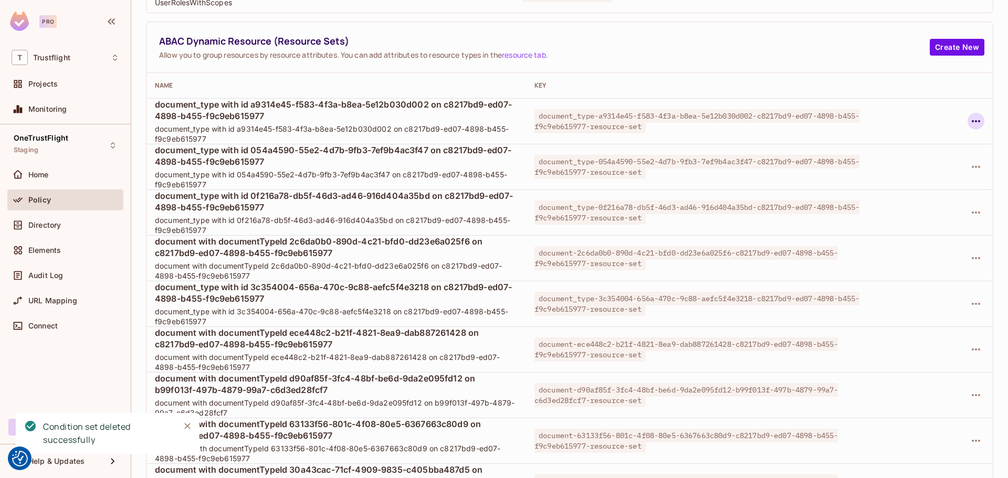
click at [969, 119] on icon "button" at bounding box center [975, 121] width 13 height 13
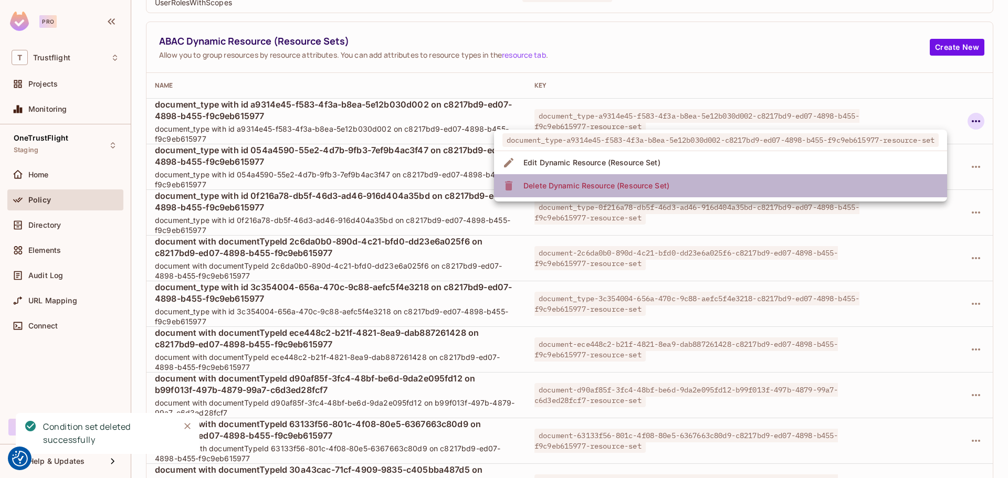
click at [583, 188] on div "Delete Dynamic Resource (Resource Set)" at bounding box center [596, 186] width 146 height 10
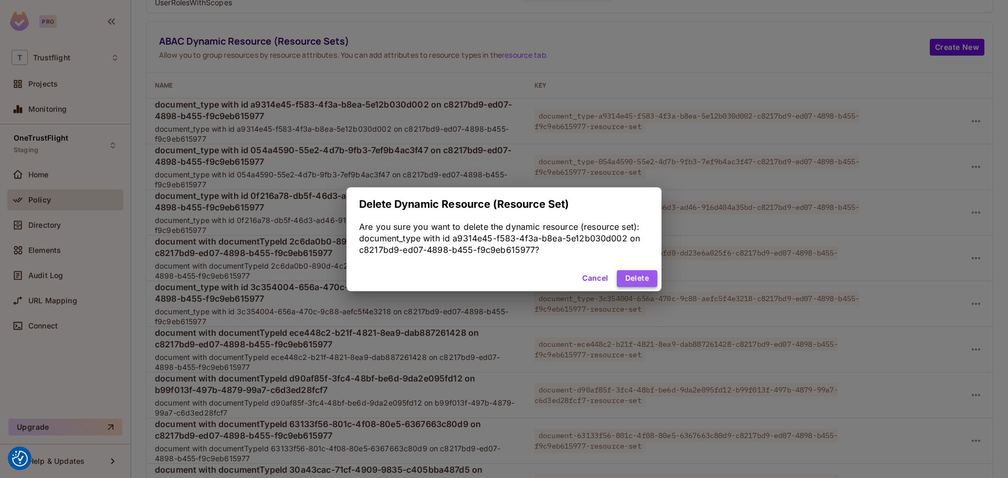
click at [641, 278] on button "Delete" at bounding box center [637, 278] width 40 height 17
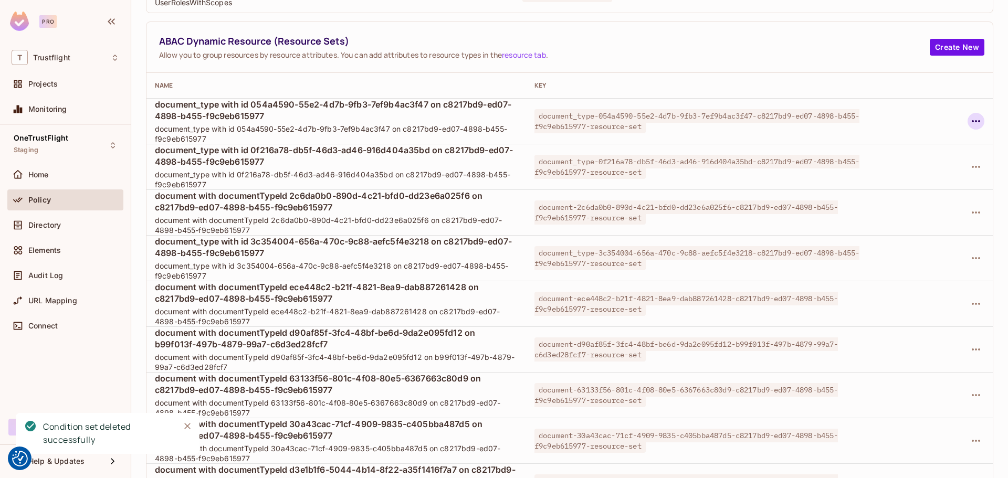
click at [969, 118] on icon "button" at bounding box center [975, 121] width 13 height 13
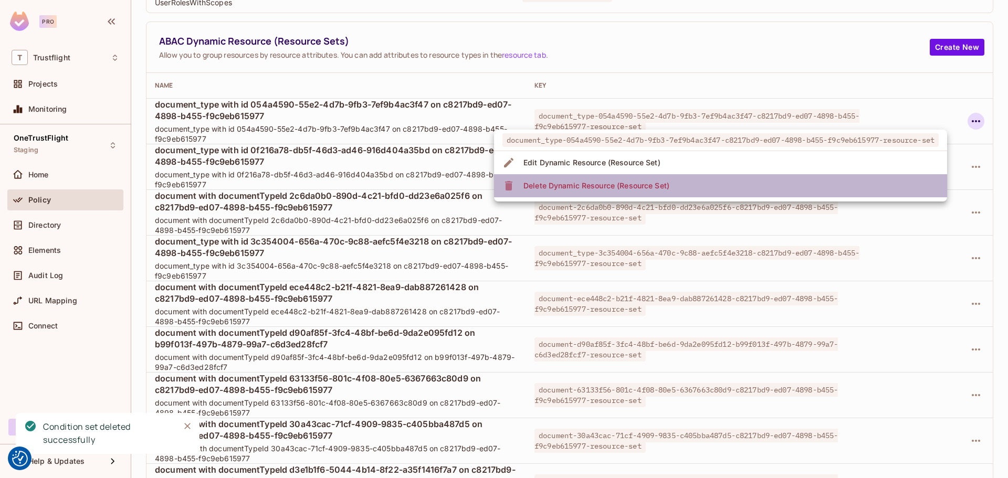
click at [661, 188] on div "Delete Dynamic Resource (Resource Set)" at bounding box center [596, 186] width 146 height 10
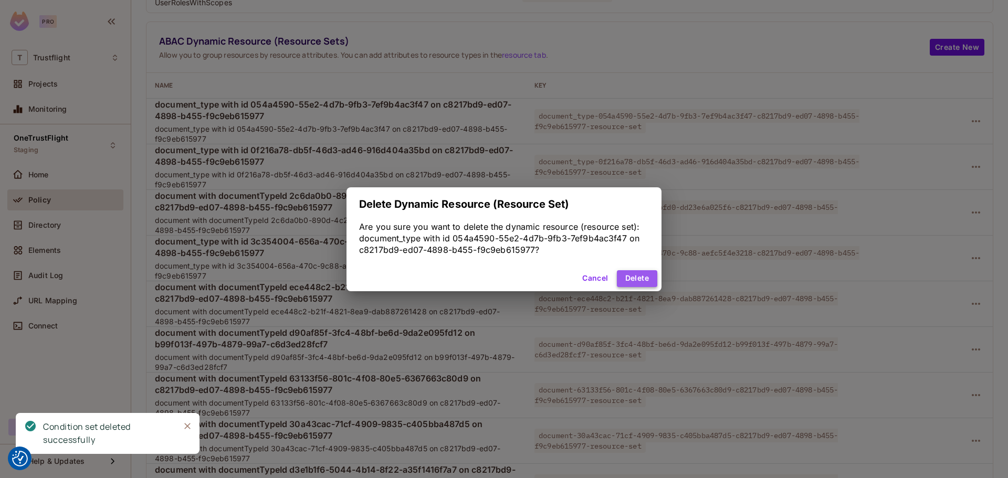
click at [629, 273] on button "Delete" at bounding box center [637, 278] width 40 height 17
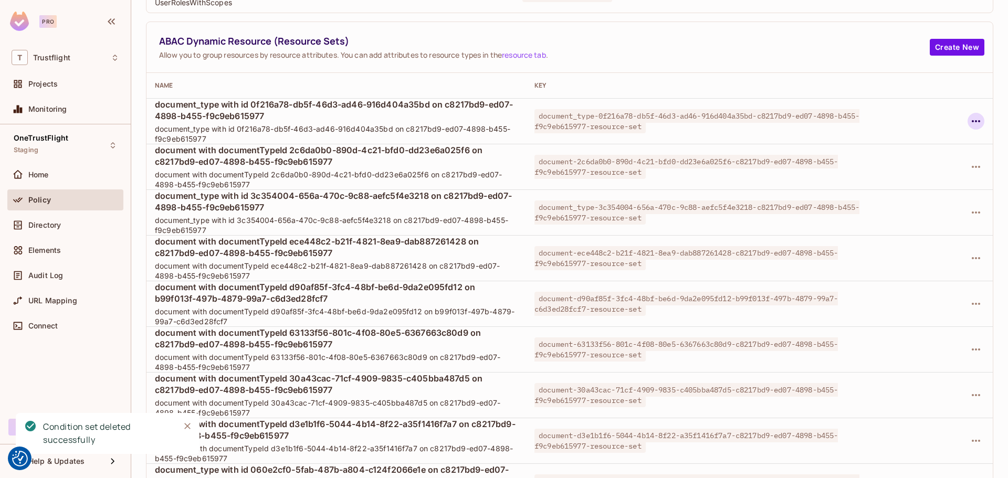
click at [969, 124] on icon "button" at bounding box center [975, 121] width 13 height 13
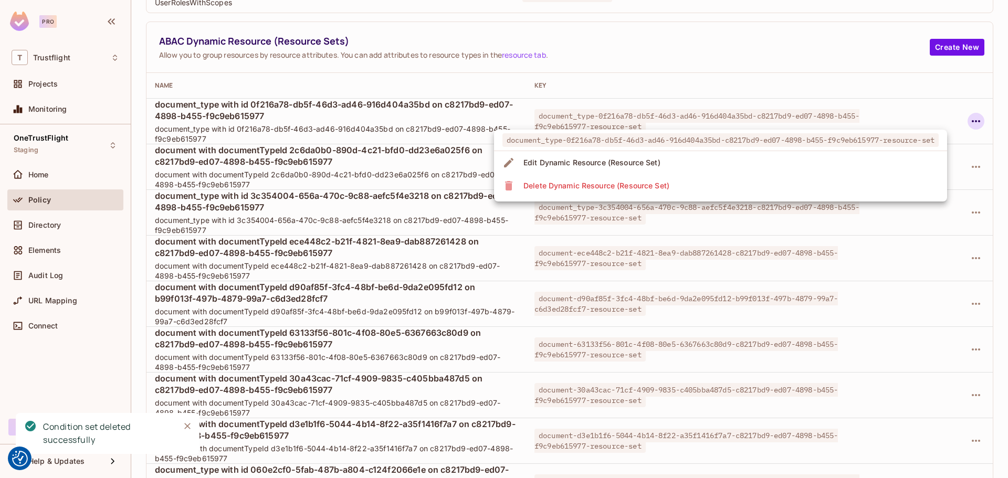
click at [656, 185] on div "Delete Dynamic Resource (Resource Set)" at bounding box center [596, 186] width 146 height 10
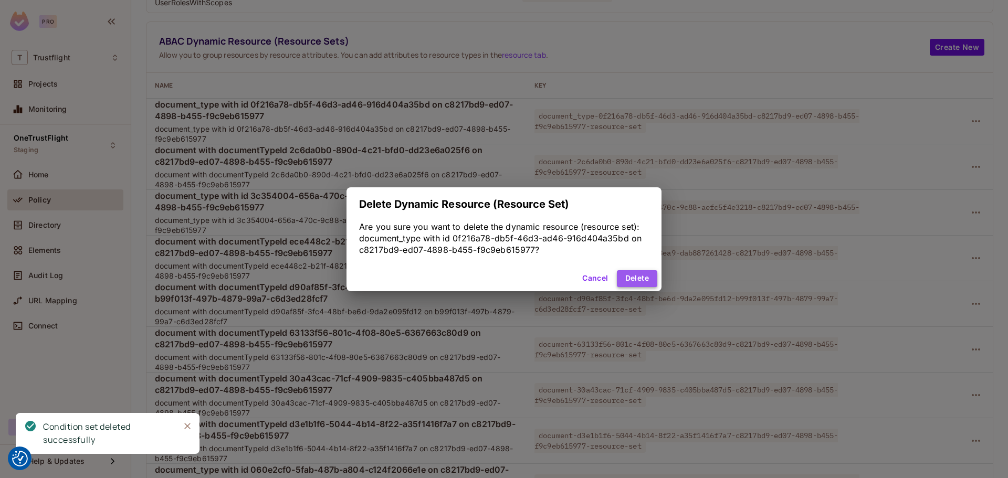
click at [635, 280] on button "Delete" at bounding box center [637, 278] width 40 height 17
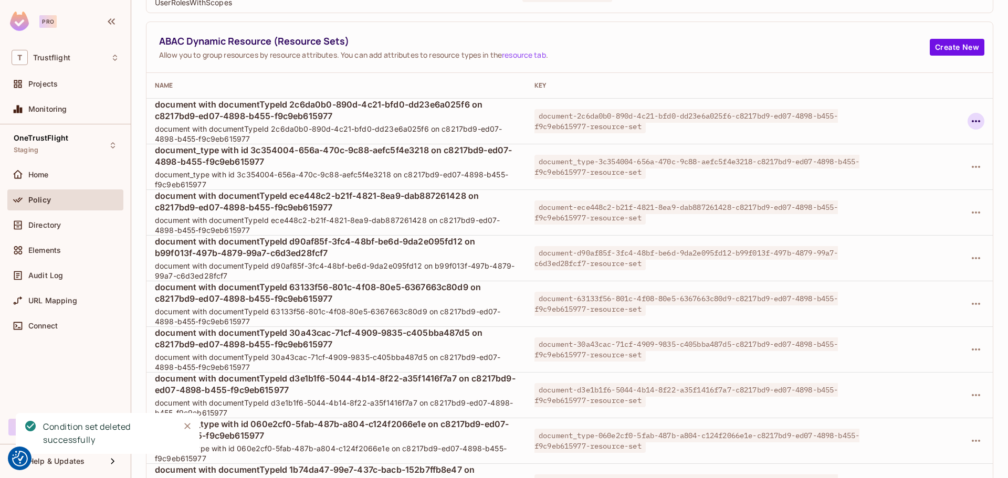
click at [969, 119] on icon "button" at bounding box center [975, 121] width 13 height 13
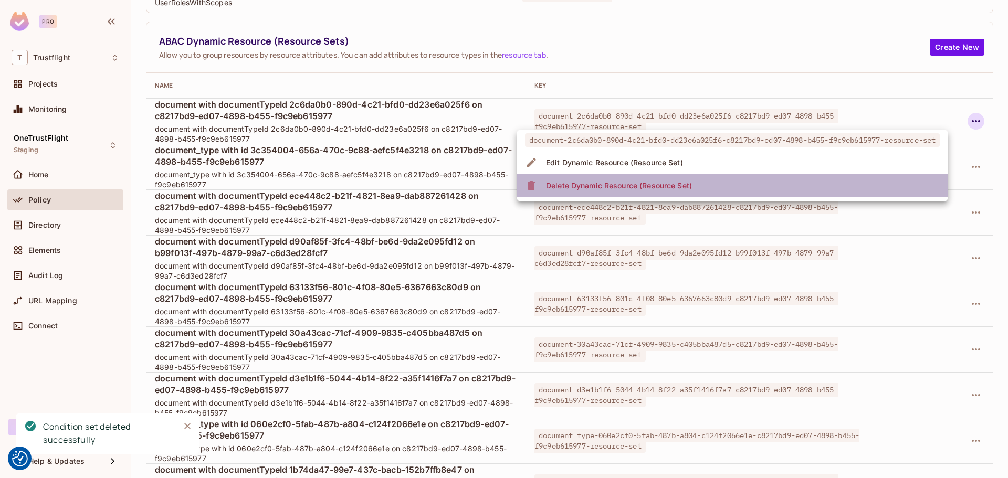
click at [618, 185] on div "Delete Dynamic Resource (Resource Set)" at bounding box center [619, 186] width 146 height 10
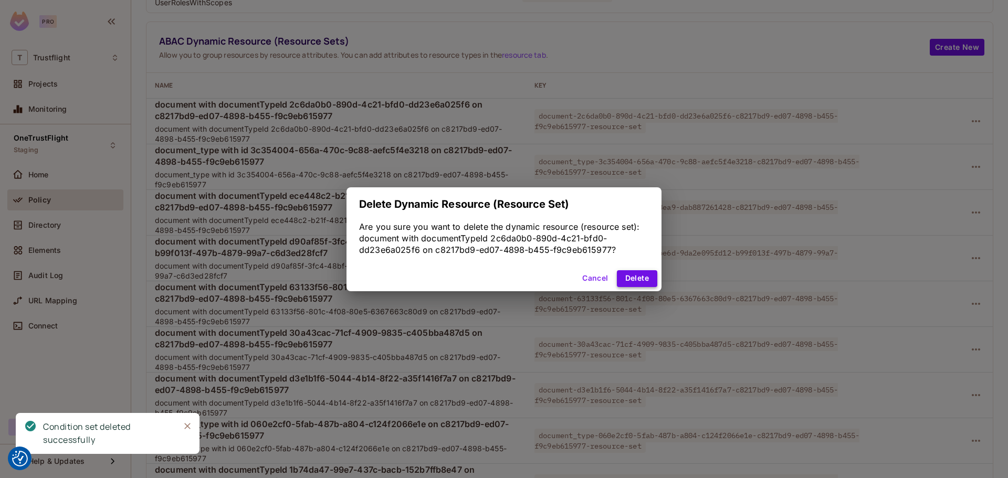
click at [622, 271] on button "Delete" at bounding box center [637, 278] width 40 height 17
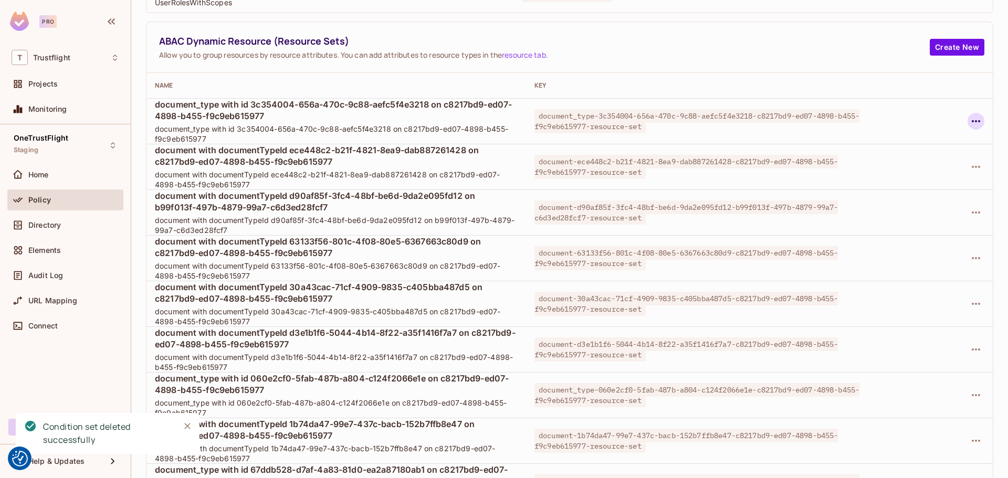
click at [969, 121] on icon "button" at bounding box center [975, 121] width 13 height 13
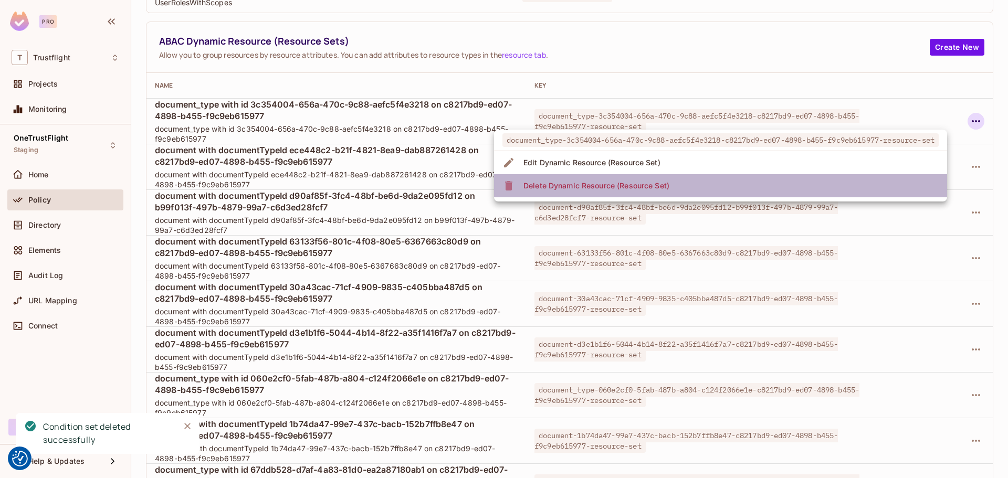
click at [592, 185] on div "Delete Dynamic Resource (Resource Set)" at bounding box center [596, 186] width 146 height 10
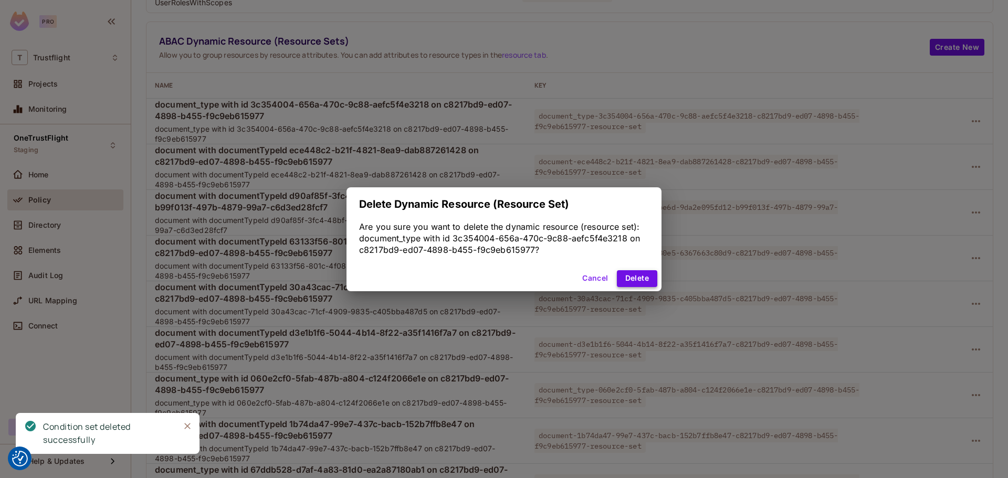
click at [622, 275] on button "Delete" at bounding box center [637, 278] width 40 height 17
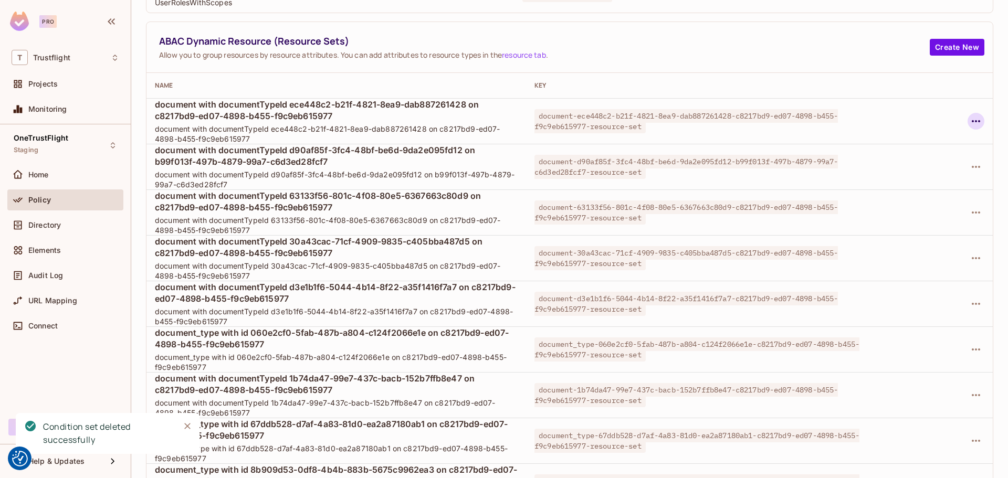
click at [971, 121] on icon "button" at bounding box center [975, 121] width 8 height 2
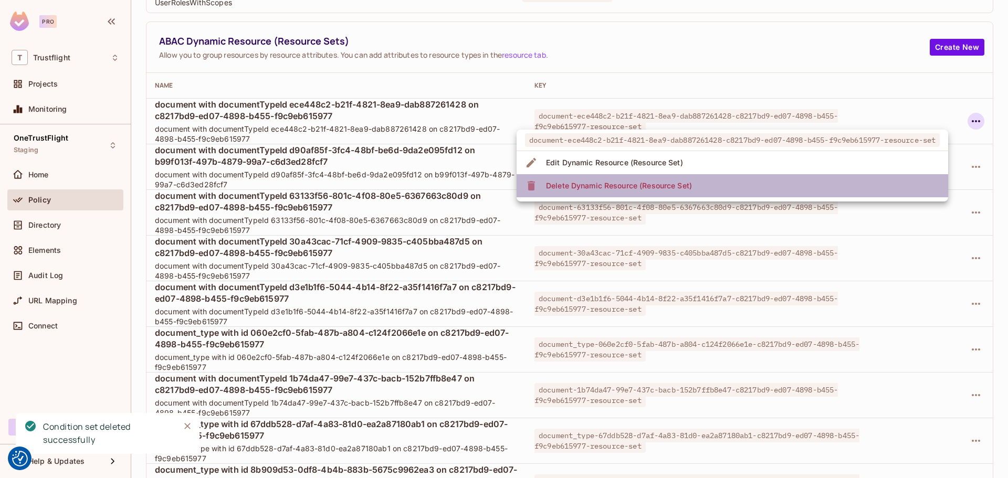
click at [650, 185] on div "Delete Dynamic Resource (Resource Set)" at bounding box center [619, 186] width 146 height 10
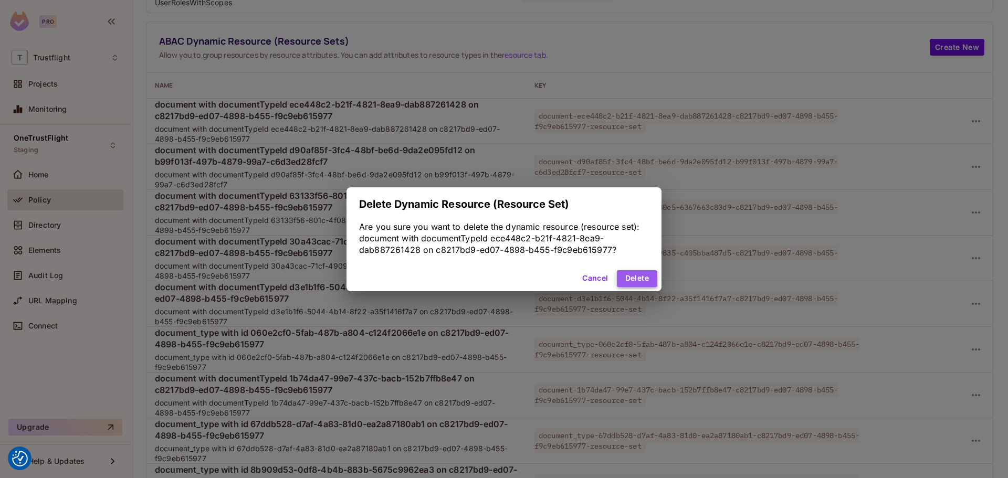
click at [635, 277] on button "Delete" at bounding box center [637, 278] width 40 height 17
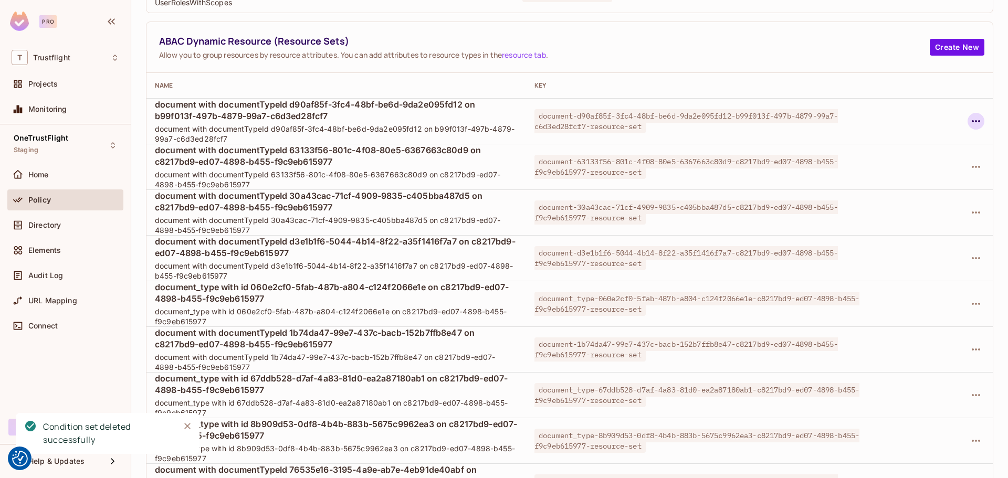
click at [969, 118] on icon "button" at bounding box center [975, 121] width 13 height 13
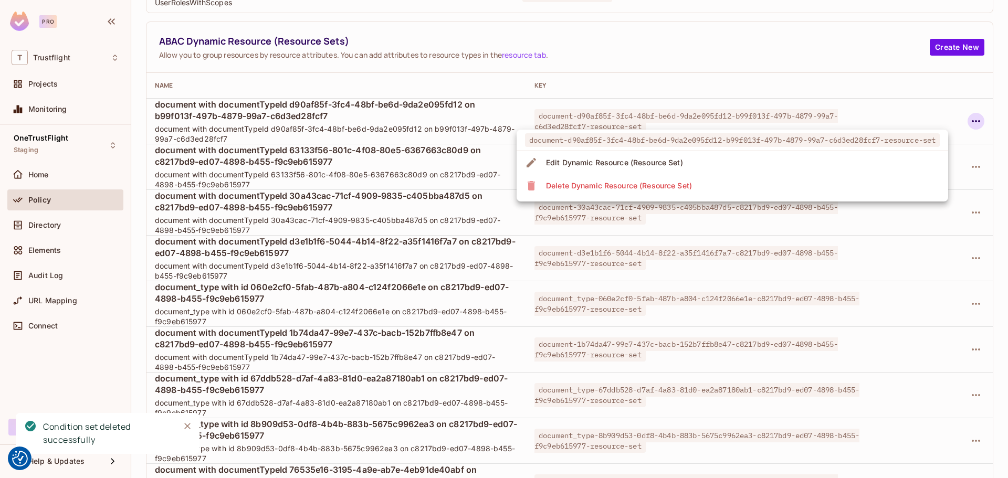
click at [584, 181] on div "Delete Dynamic Resource (Resource Set)" at bounding box center [619, 186] width 146 height 10
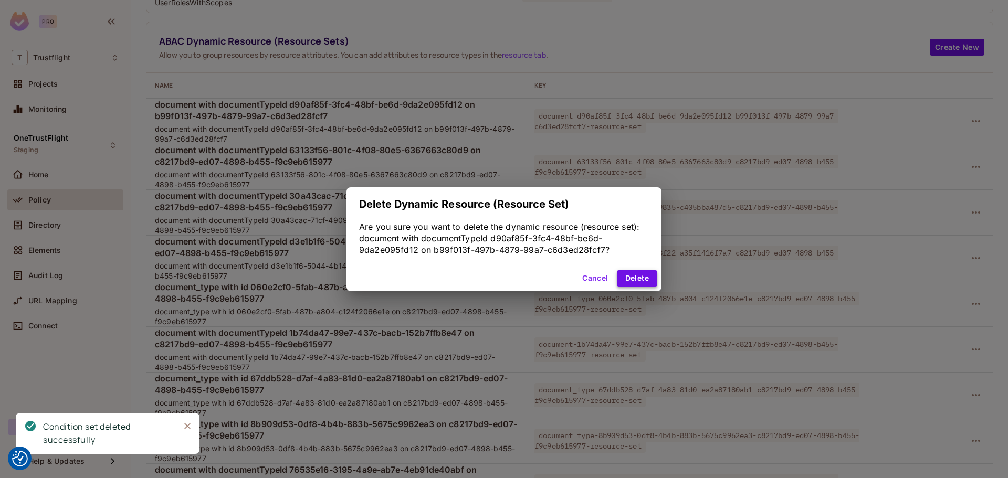
click at [617, 271] on div "Cancel Delete" at bounding box center [503, 278] width 315 height 25
click at [624, 273] on button "Delete" at bounding box center [637, 278] width 40 height 17
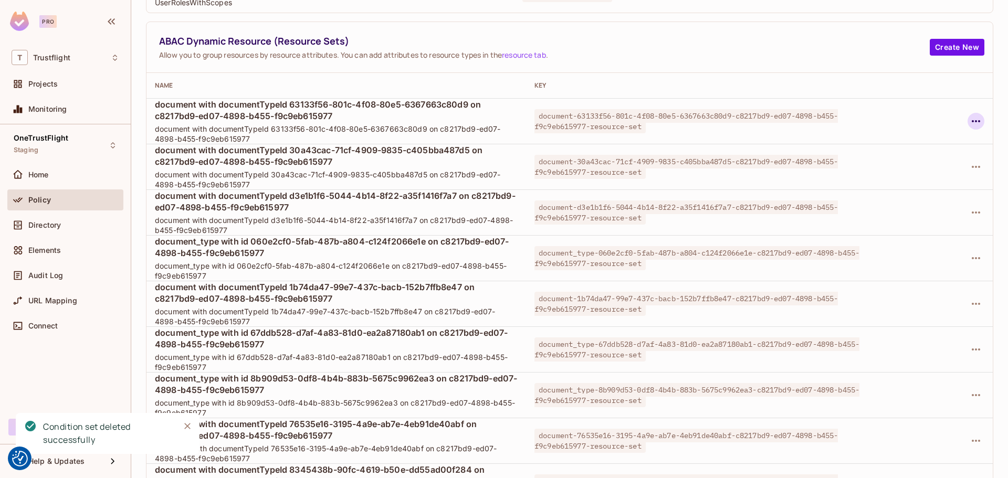
click at [969, 125] on icon "button" at bounding box center [975, 121] width 13 height 13
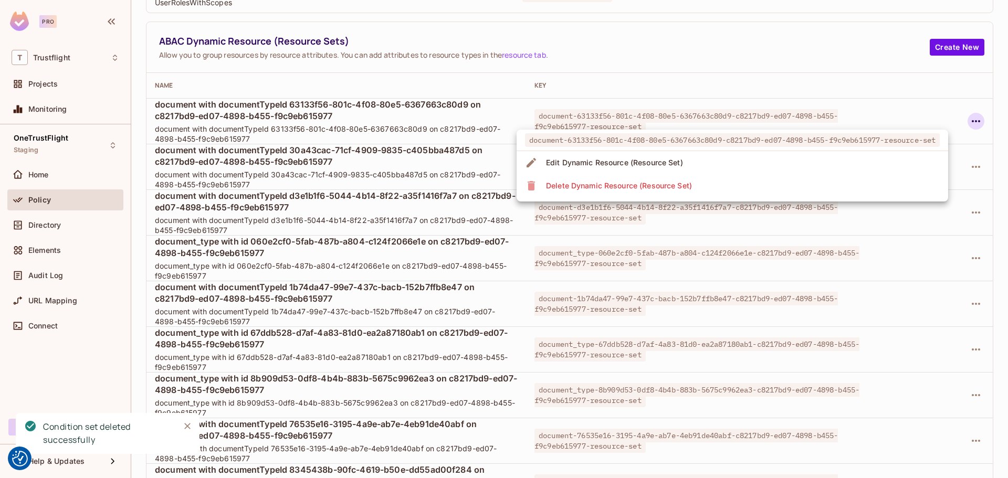
click at [677, 185] on div "Delete Dynamic Resource (Resource Set)" at bounding box center [619, 186] width 146 height 10
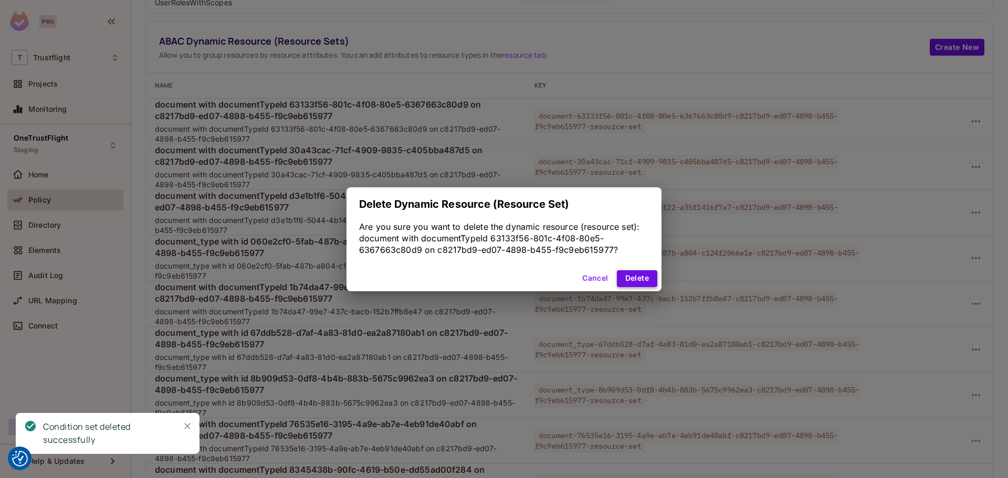
click at [622, 271] on button "Delete" at bounding box center [637, 278] width 40 height 17
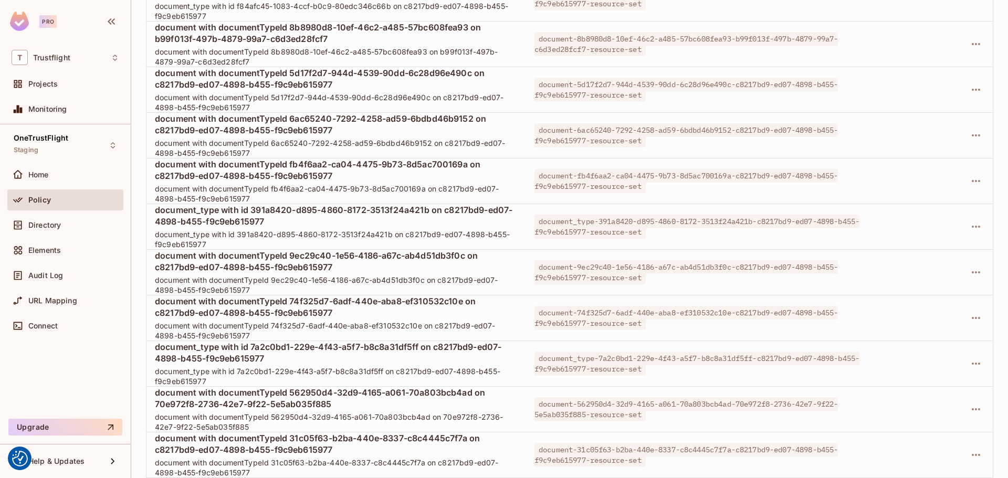
scroll to position [0, 0]
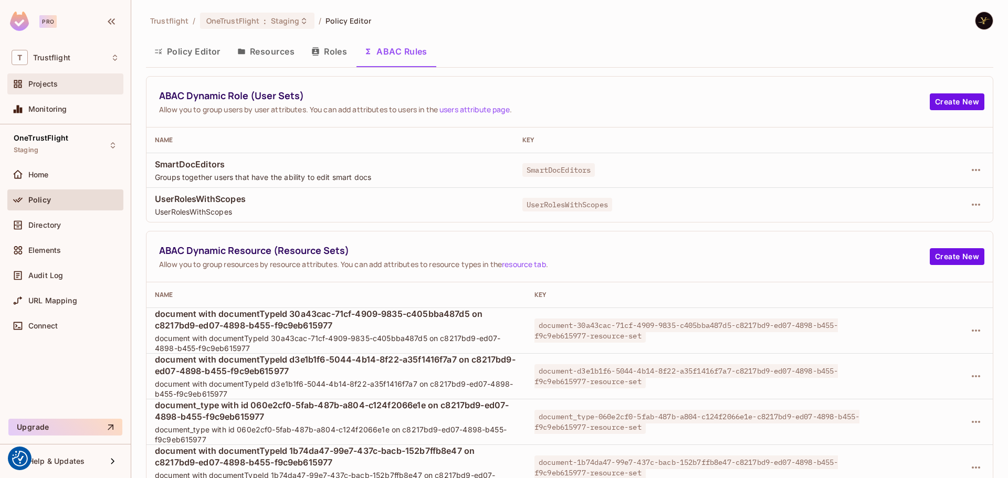
click at [52, 87] on span "Projects" at bounding box center [42, 84] width 29 height 8
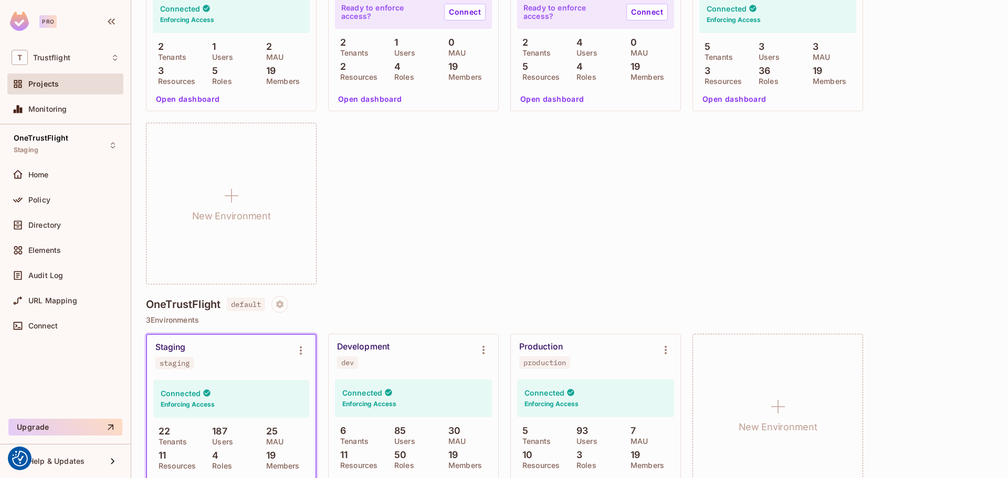
scroll to position [779, 0]
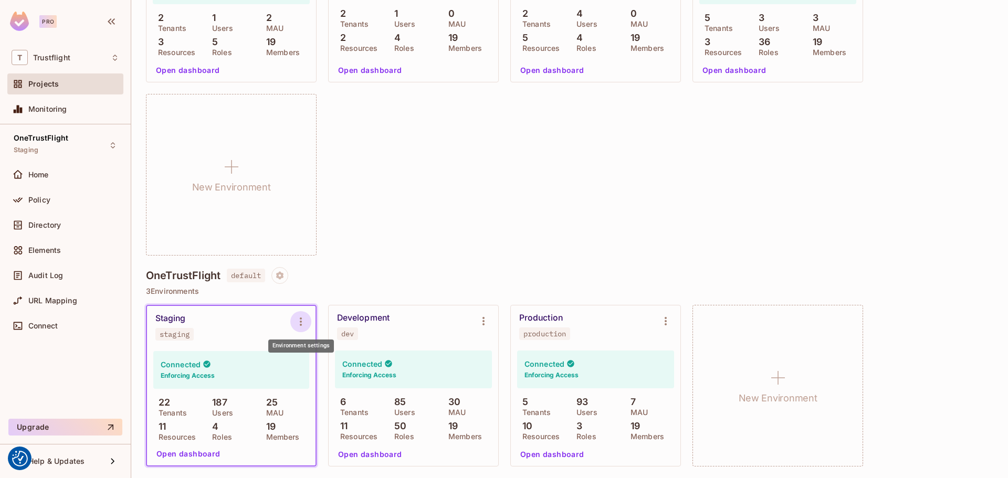
click at [302, 321] on icon "Environment settings" at bounding box center [300, 321] width 13 height 13
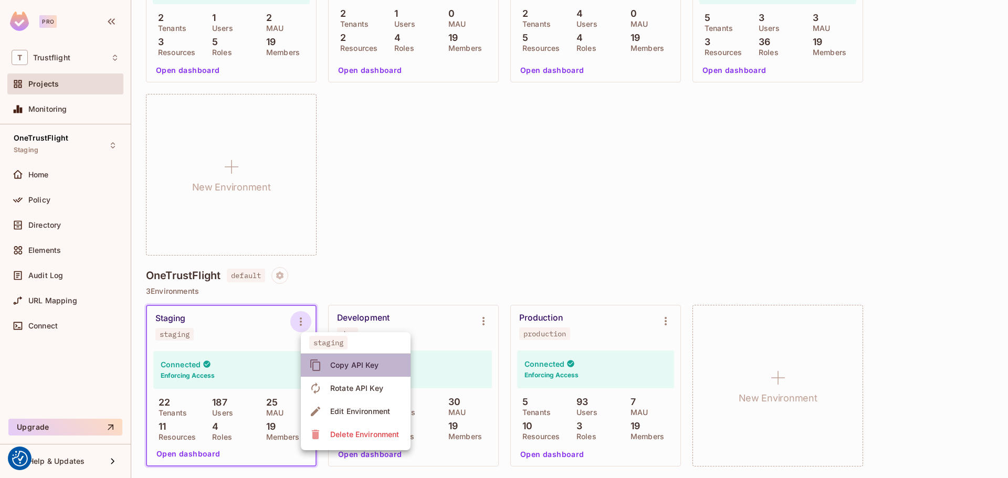
click at [348, 365] on div "Copy API Key" at bounding box center [354, 365] width 49 height 10
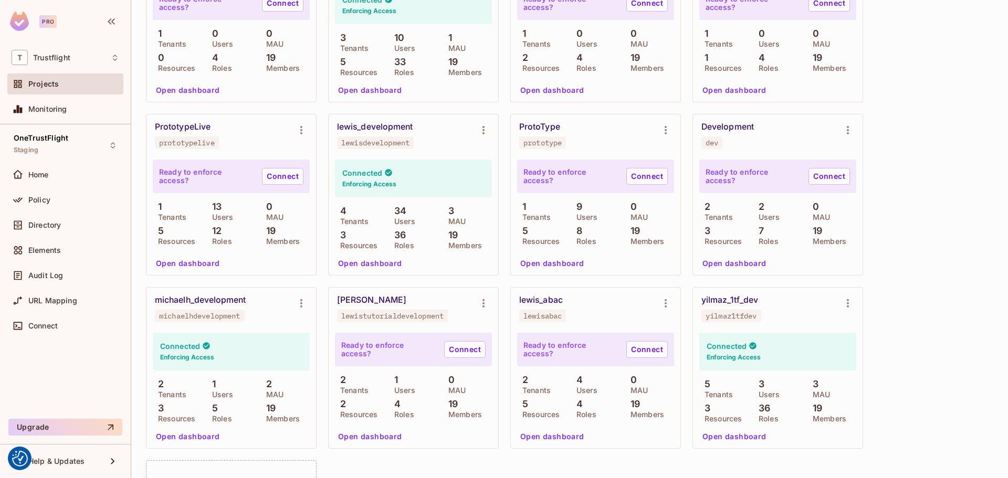
scroll to position [412, 0]
click at [38, 216] on div "Directory" at bounding box center [65, 225] width 116 height 21
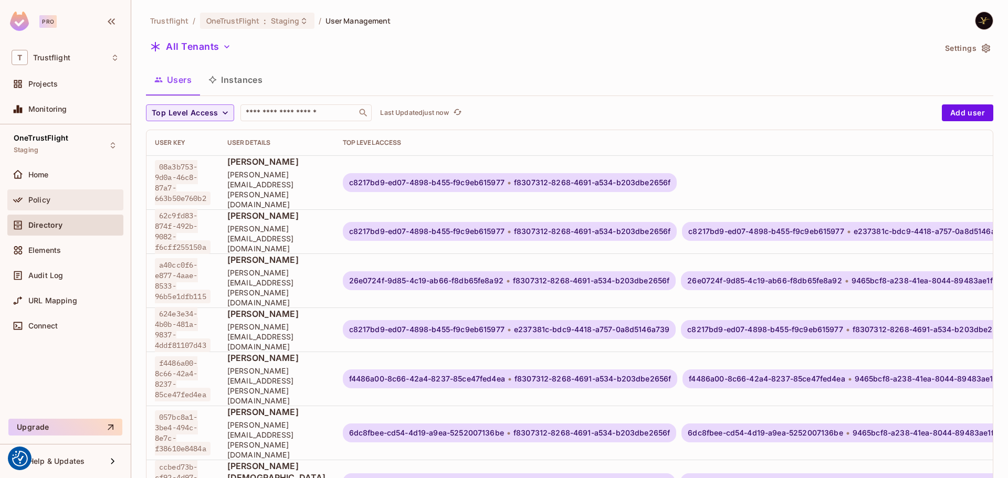
click at [62, 202] on div "Policy" at bounding box center [73, 200] width 91 height 8
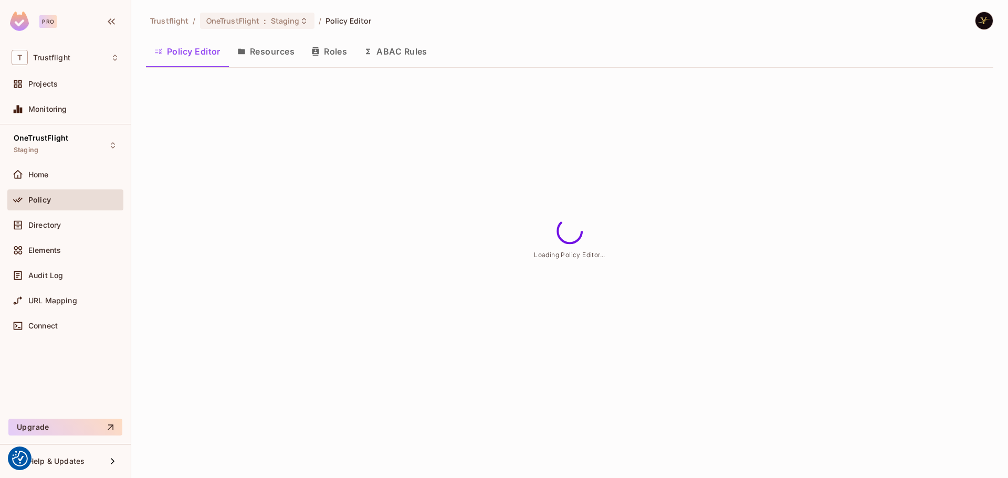
click at [388, 55] on button "ABAC Rules" at bounding box center [395, 51] width 80 height 26
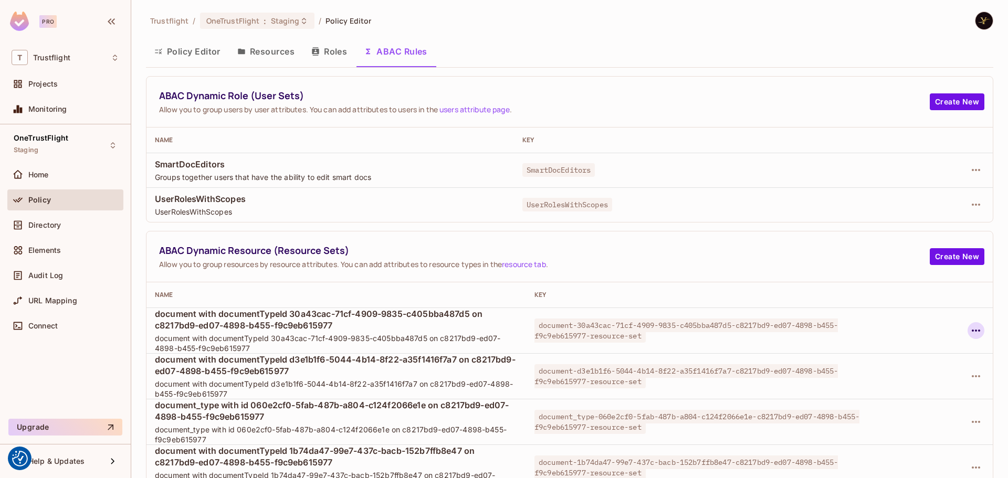
click at [970, 324] on icon "button" at bounding box center [975, 330] width 13 height 13
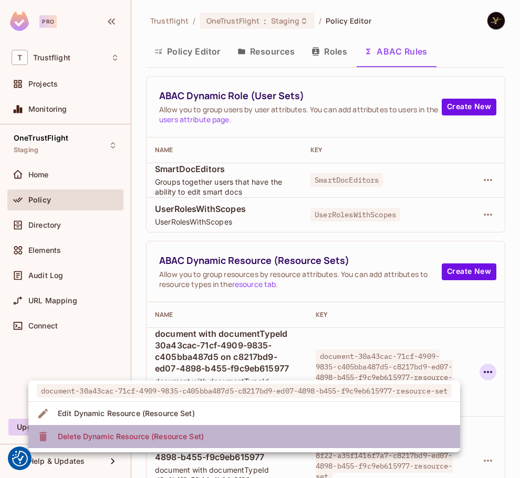
click at [140, 436] on div "Delete Dynamic Resource (Resource Set)" at bounding box center [131, 436] width 146 height 10
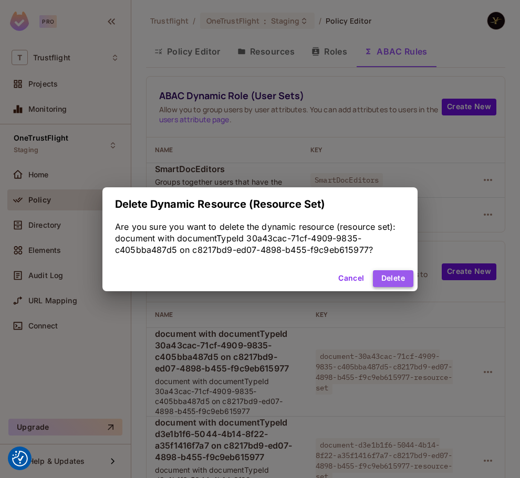
click at [388, 275] on button "Delete" at bounding box center [393, 278] width 40 height 17
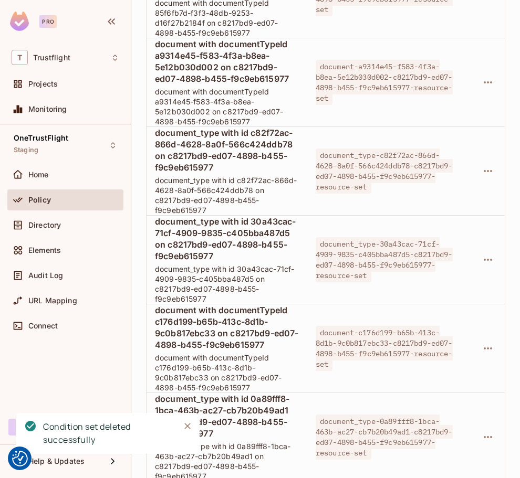
scroll to position [26470, 0]
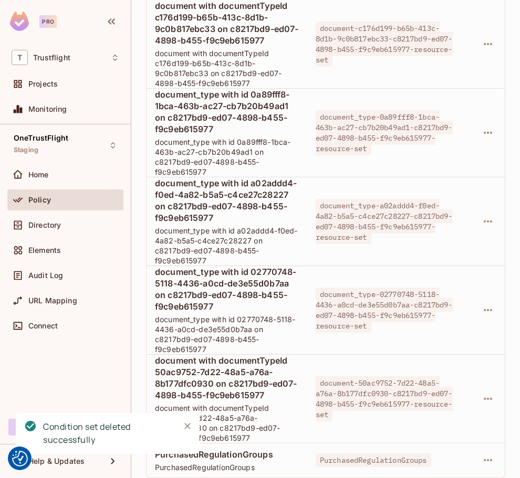
click at [341, 462] on span "PurchasedRegulationGroups" at bounding box center [372, 460] width 115 height 14
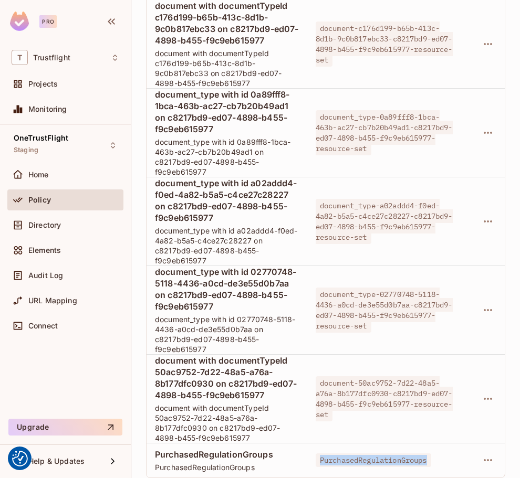
click at [341, 462] on span "PurchasedRegulationGroups" at bounding box center [372, 460] width 115 height 14
click at [481, 455] on icon "button" at bounding box center [487, 460] width 13 height 13
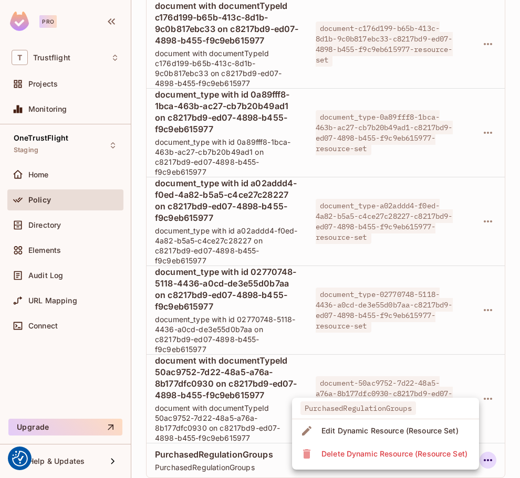
click at [417, 427] on div "Edit Dynamic Resource (Resource Set)" at bounding box center [389, 431] width 137 height 10
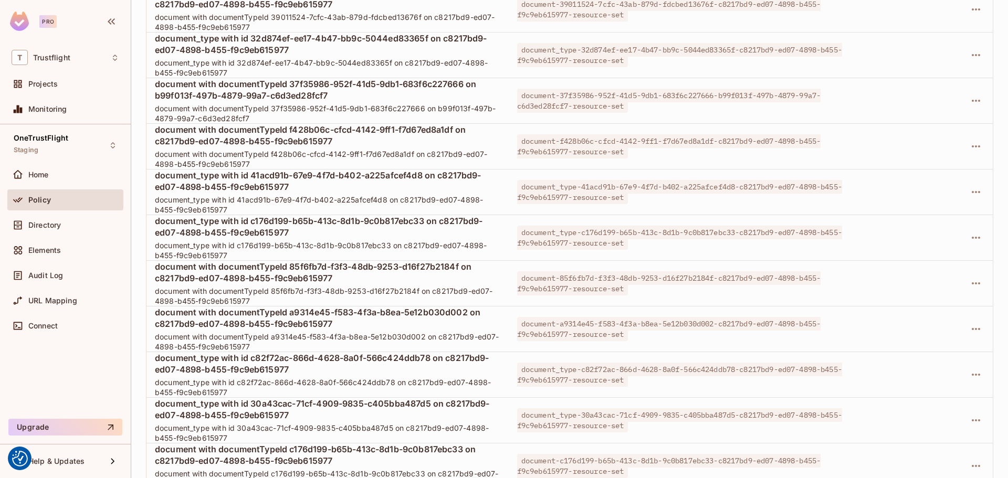
scroll to position [13413, 0]
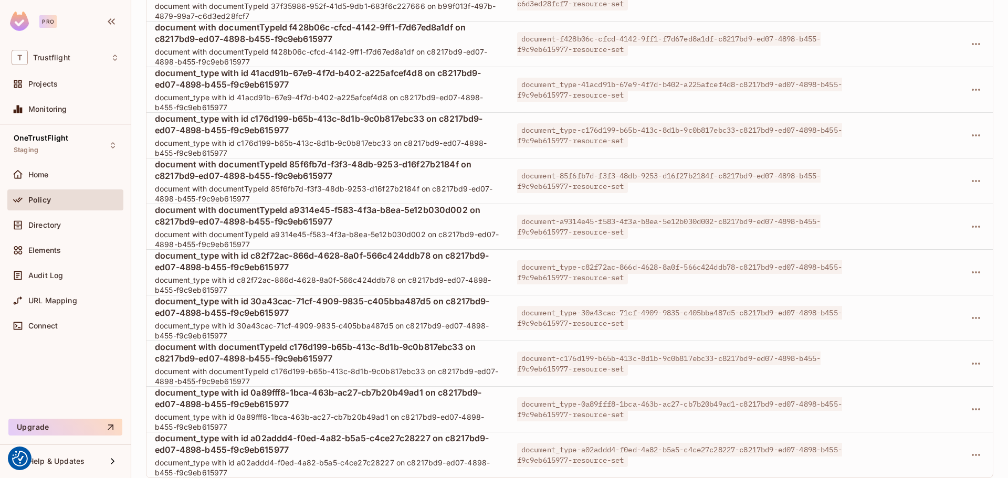
click at [140, 104] on div "Trustflight / OneTrustFlight : Staging / Policy Editor Policy Editor Resources …" at bounding box center [569, 239] width 876 height 478
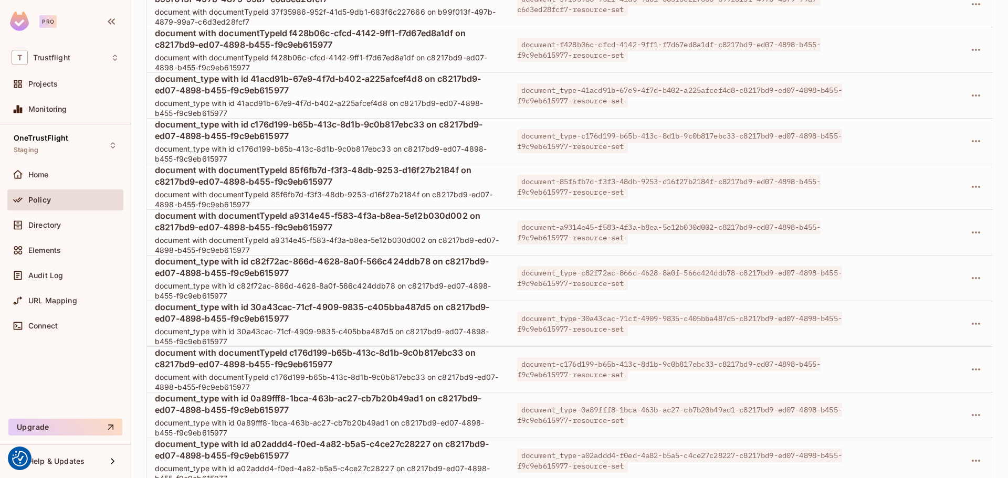
scroll to position [423, 0]
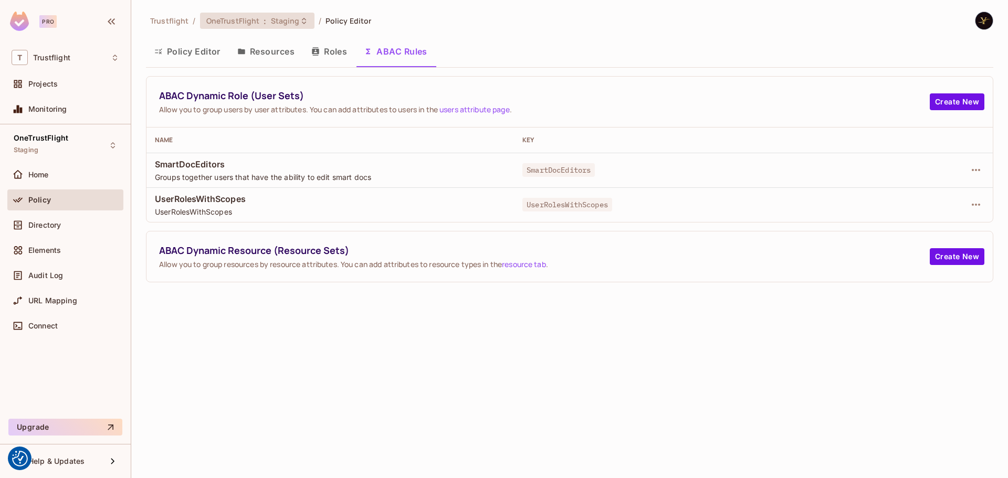
click at [268, 22] on div "OneTrustFlight : Staging" at bounding box center [250, 21] width 89 height 10
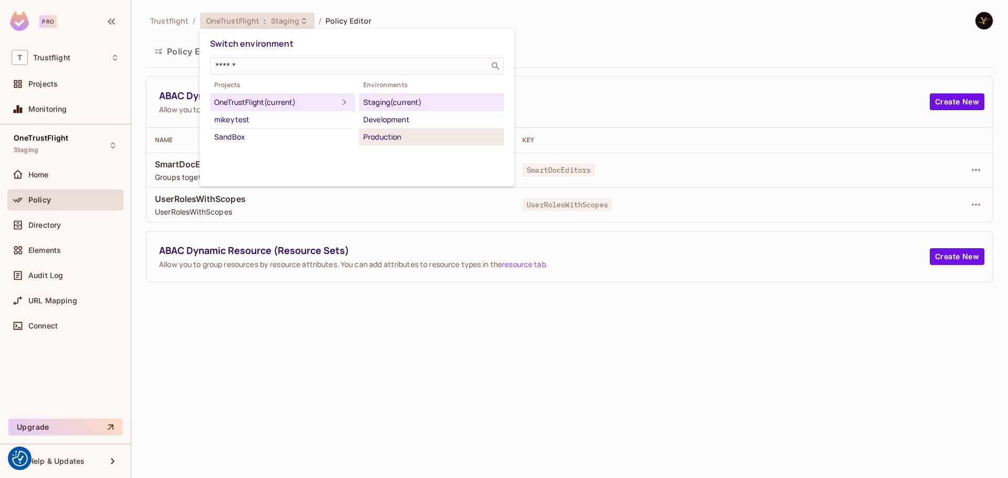
click at [391, 130] on li "Production" at bounding box center [431, 137] width 145 height 17
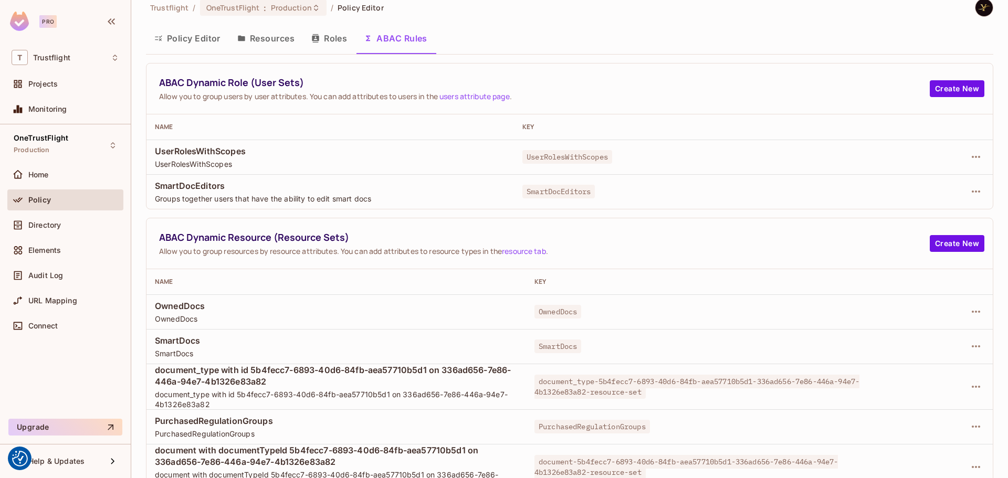
scroll to position [25, 0]
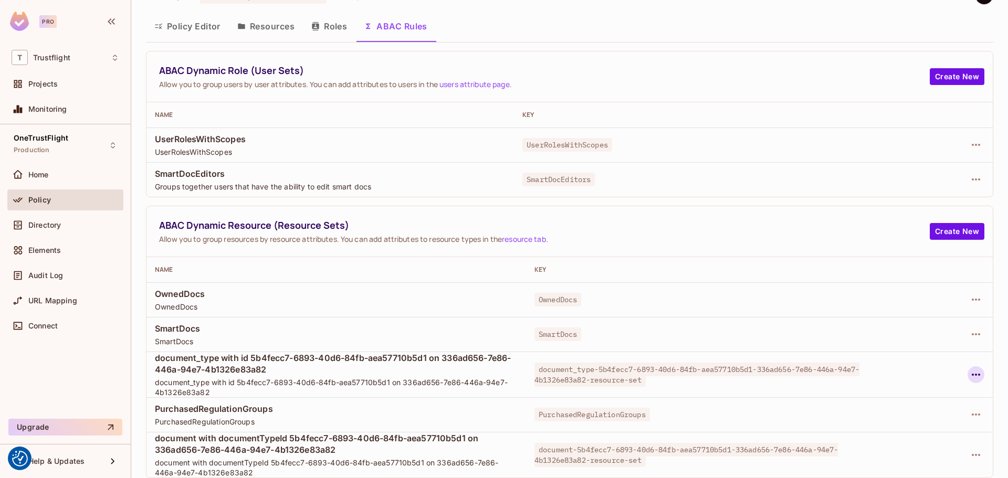
click at [969, 372] on icon "button" at bounding box center [975, 374] width 13 height 13
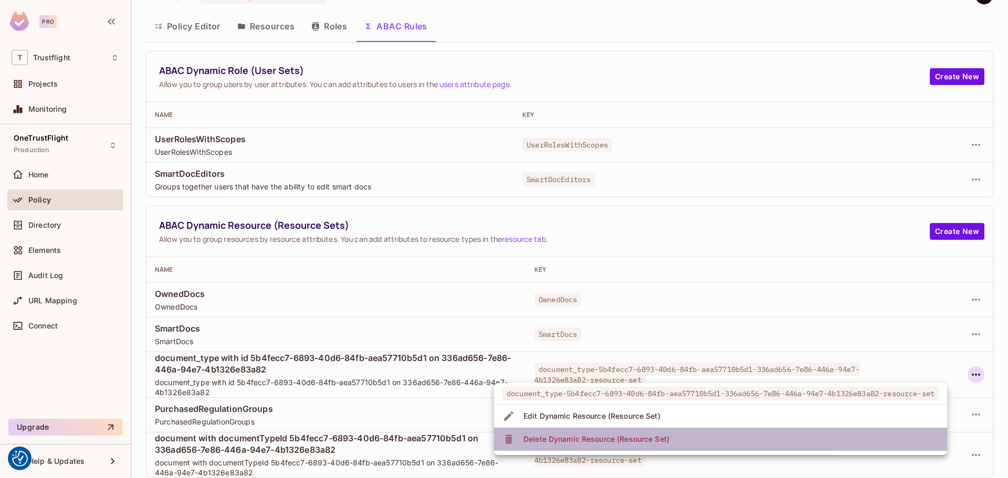
click at [610, 438] on div "Delete Dynamic Resource (Resource Set)" at bounding box center [596, 439] width 146 height 10
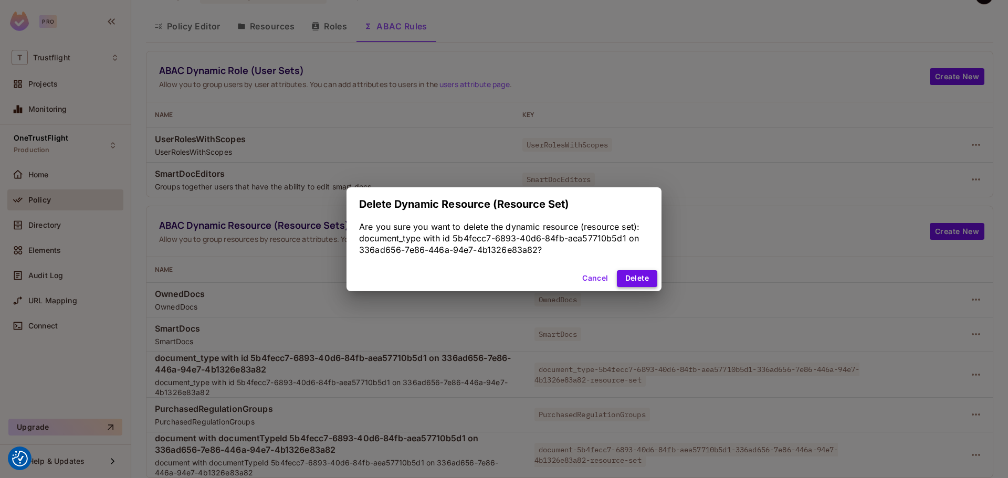
click at [628, 282] on button "Delete" at bounding box center [637, 278] width 40 height 17
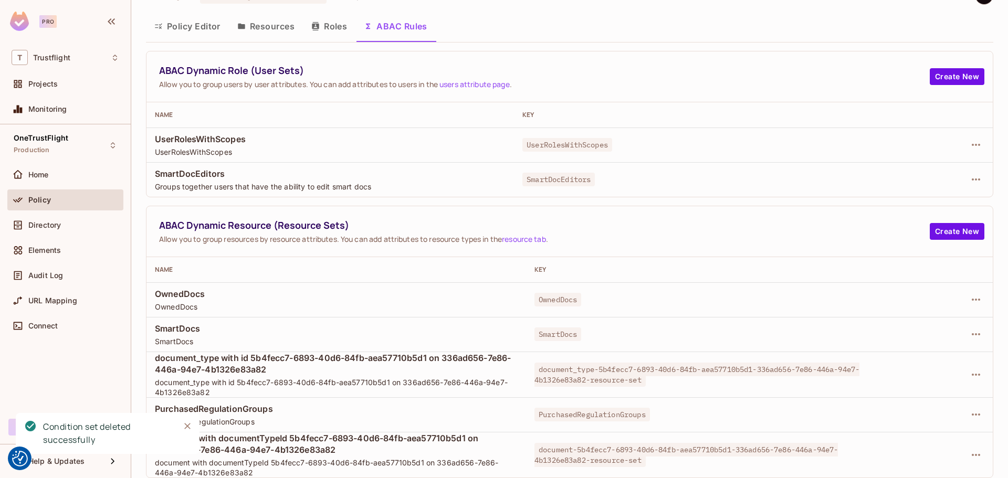
scroll to position [0, 0]
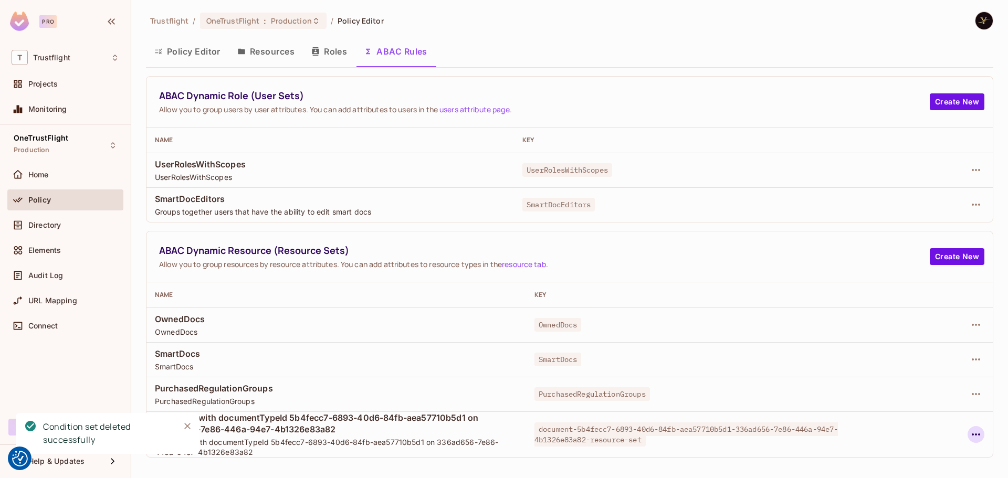
click at [973, 433] on icon "button" at bounding box center [975, 434] width 13 height 13
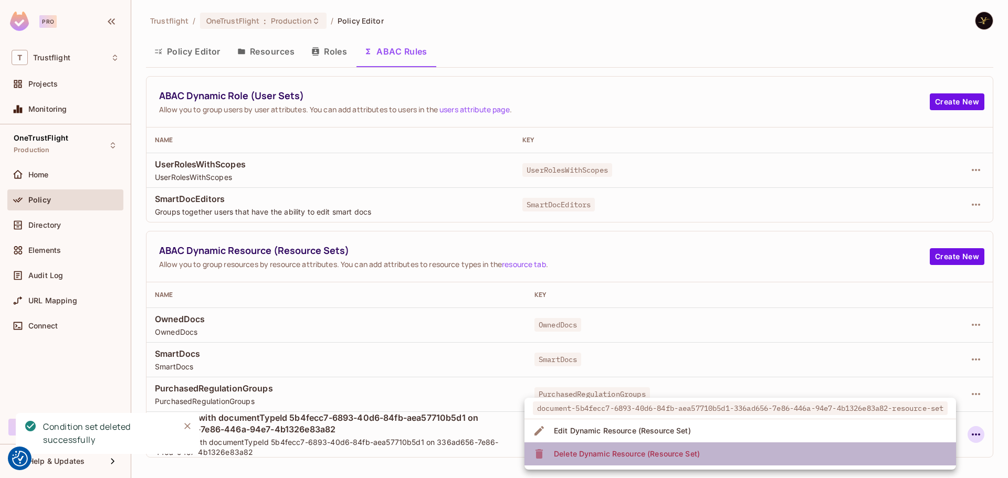
click at [669, 457] on div "Delete Dynamic Resource (Resource Set)" at bounding box center [627, 454] width 146 height 10
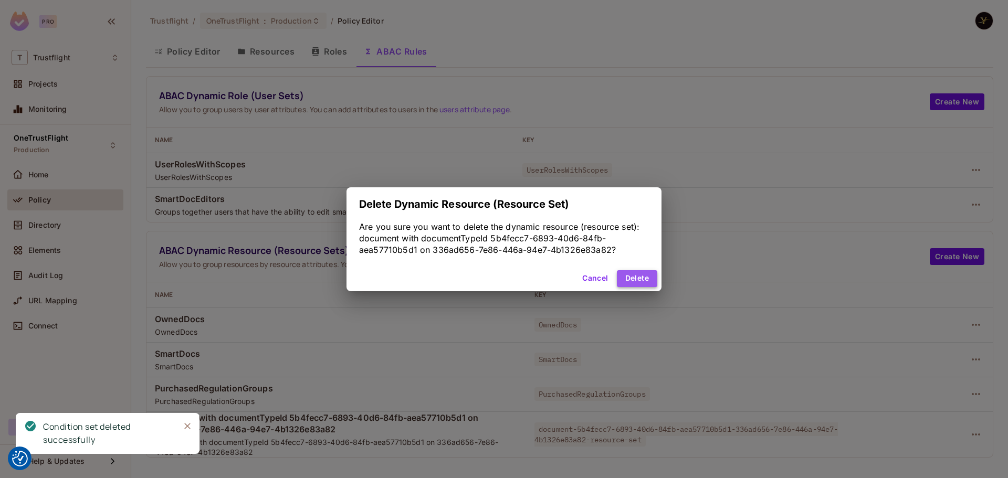
click at [638, 277] on button "Delete" at bounding box center [637, 278] width 40 height 17
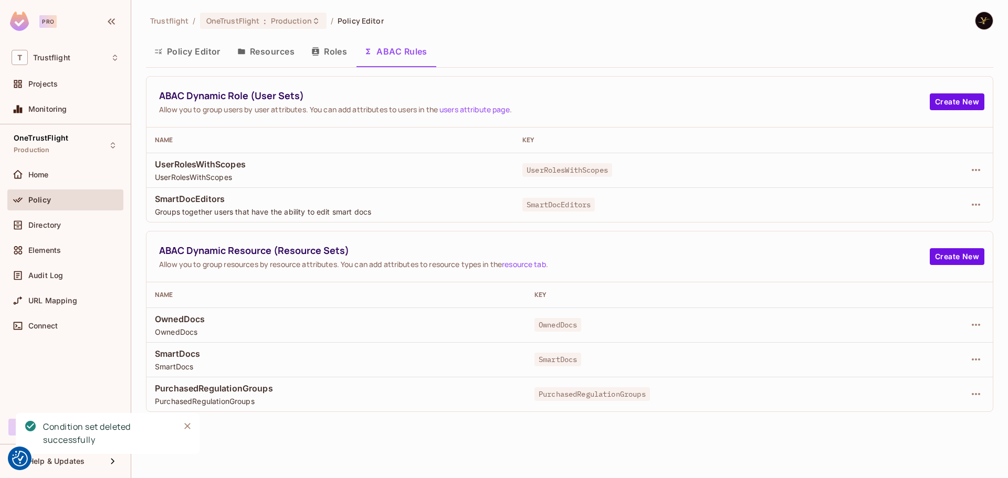
click at [550, 396] on span "PurchasedRegulationGroups" at bounding box center [591, 394] width 115 height 14
copy span "PurchasedRegulationGroups"
click at [971, 389] on icon "button" at bounding box center [975, 394] width 13 height 13
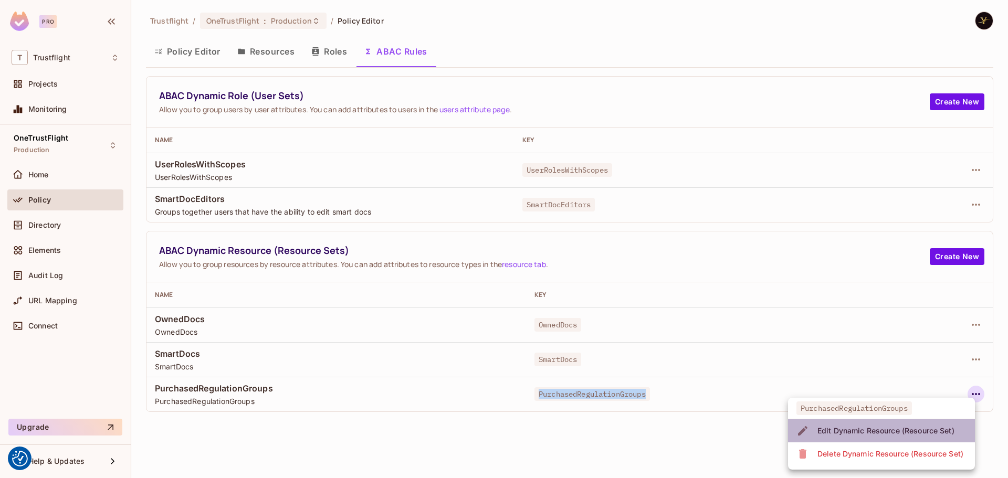
click at [851, 425] on span "Edit Dynamic Resource (Resource Set)" at bounding box center [885, 430] width 143 height 17
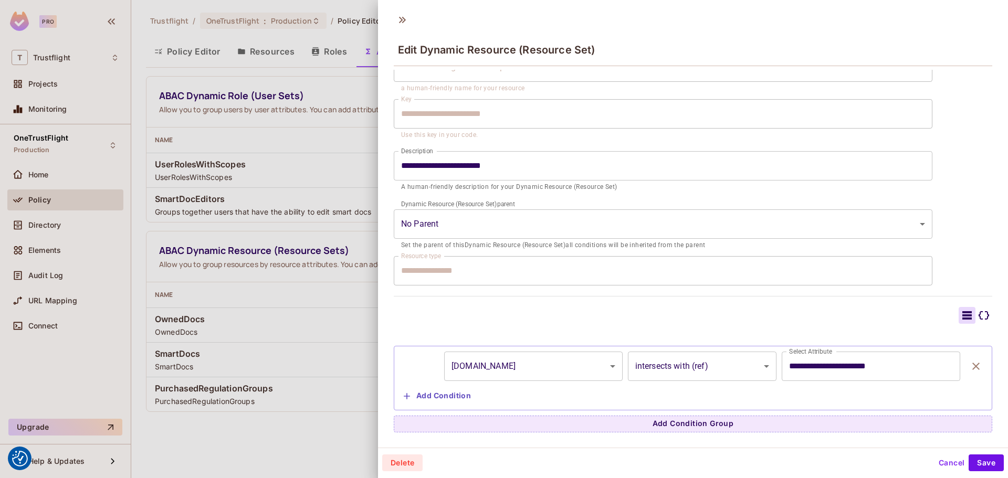
scroll to position [2, 0]
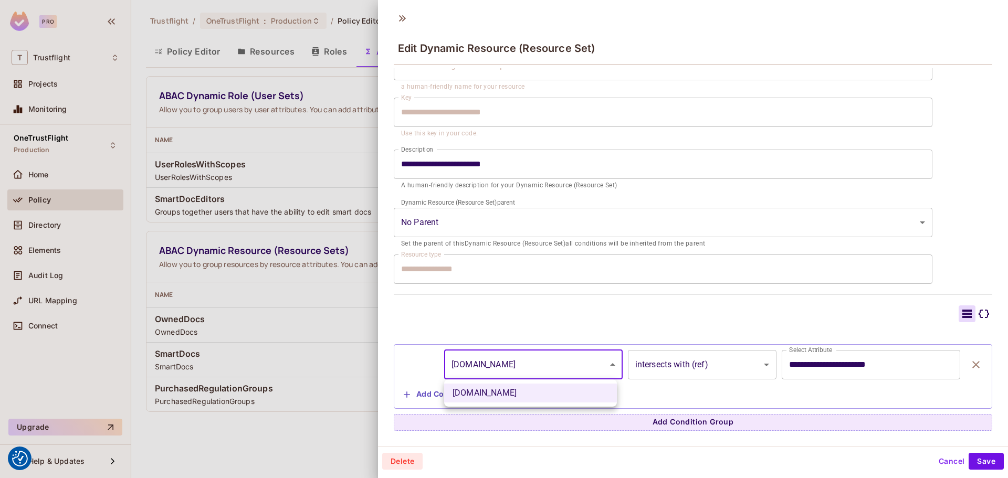
click at [548, 366] on body "We use cookies to enhance your browsing experience, serve personalized ads or c…" at bounding box center [504, 239] width 1008 height 478
click at [548, 366] on div at bounding box center [504, 239] width 1008 height 478
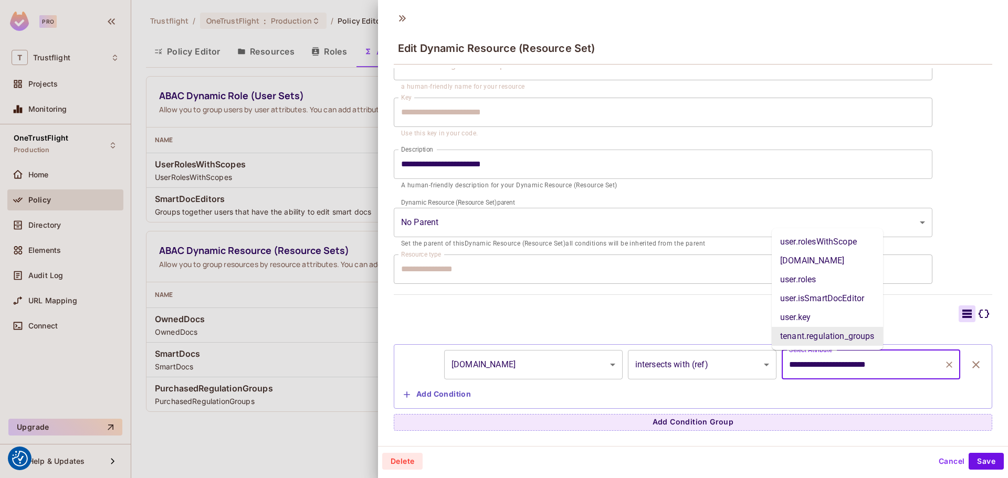
click at [857, 365] on input "**********" at bounding box center [862, 365] width 153 height 20
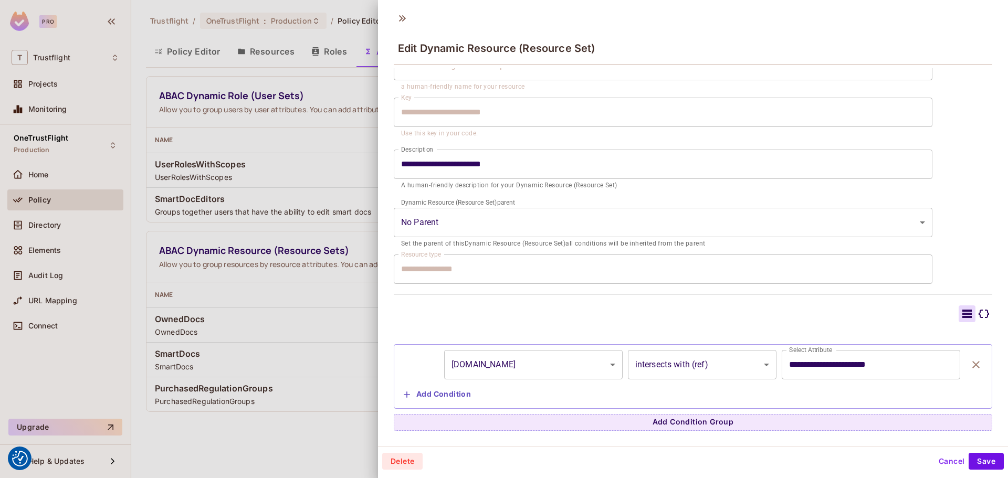
click at [362, 37] on div at bounding box center [504, 239] width 1008 height 478
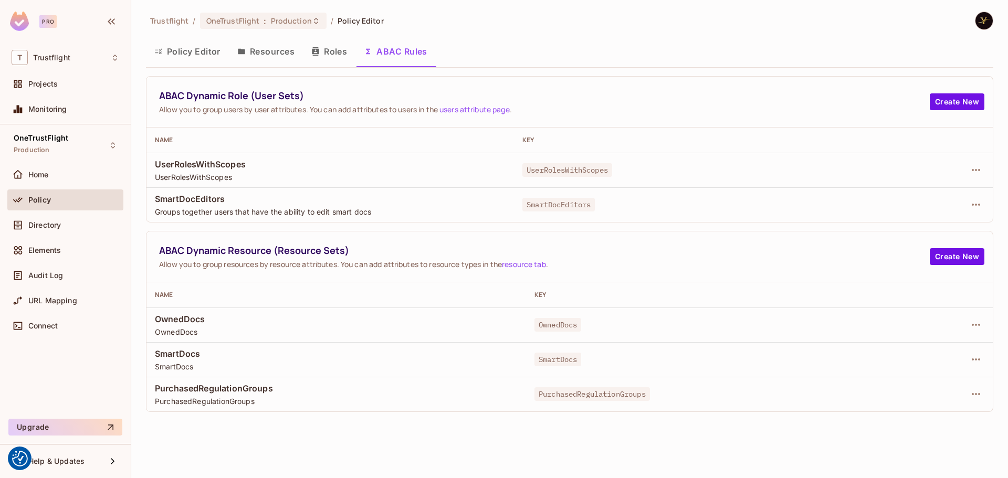
click at [545, 393] on span "PurchasedRegulationGroups" at bounding box center [591, 394] width 115 height 14
copy span "PurchasedRegulationGroups"
click at [968, 361] on button "button" at bounding box center [975, 359] width 17 height 17
click at [561, 359] on div at bounding box center [504, 239] width 1008 height 478
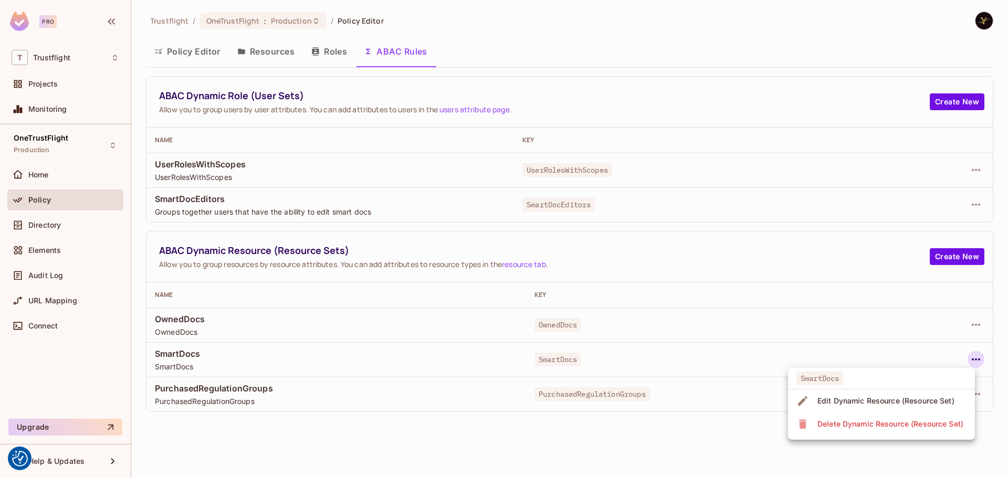
click at [561, 359] on div at bounding box center [504, 239] width 1008 height 478
click at [559, 357] on span "SmartDocs" at bounding box center [557, 360] width 47 height 14
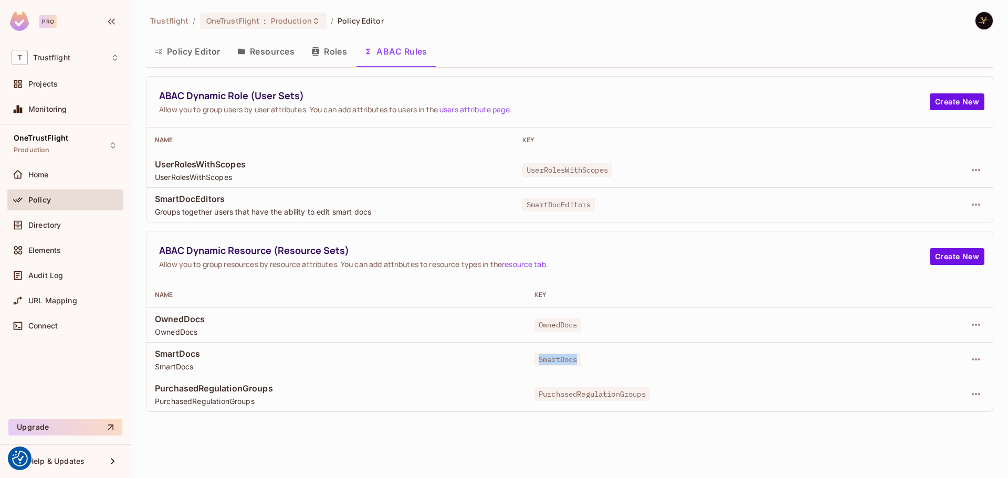
click at [559, 357] on span "SmartDocs" at bounding box center [557, 360] width 47 height 14
copy span "SmartDocs"
drag, startPoint x: 961, startPoint y: 359, endPoint x: 968, endPoint y: 359, distance: 6.8
click at [963, 359] on div at bounding box center [945, 359] width 78 height 17
click at [970, 359] on icon "button" at bounding box center [975, 359] width 13 height 13
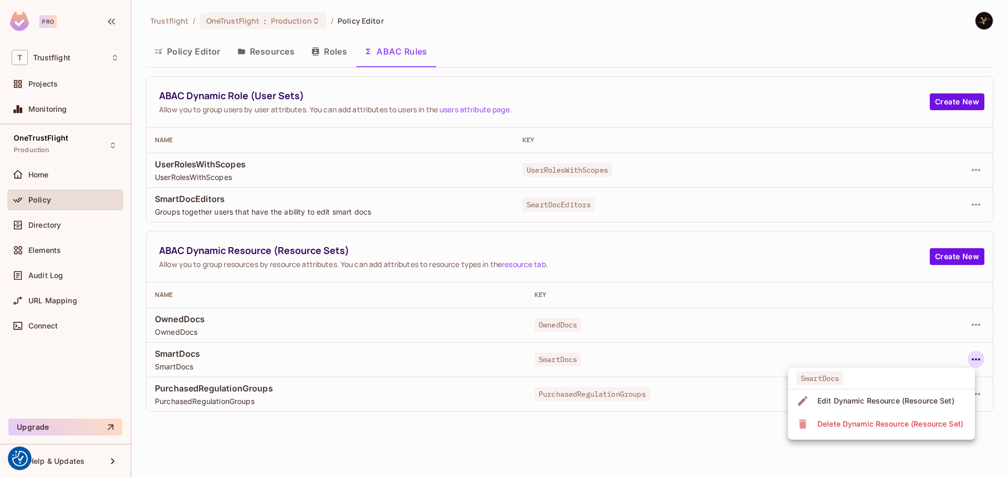
click at [869, 403] on div "Edit Dynamic Resource (Resource Set)" at bounding box center [885, 401] width 137 height 10
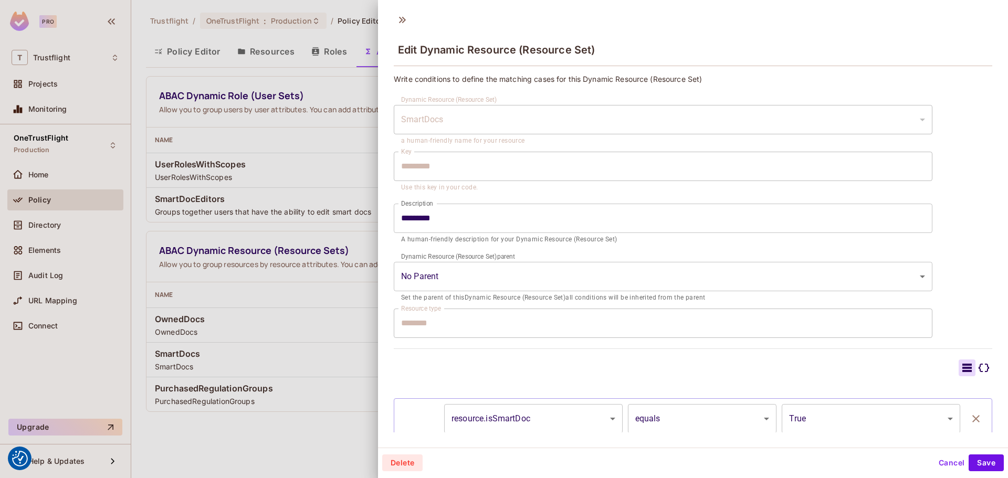
click at [935, 460] on button "Cancel" at bounding box center [951, 462] width 34 height 17
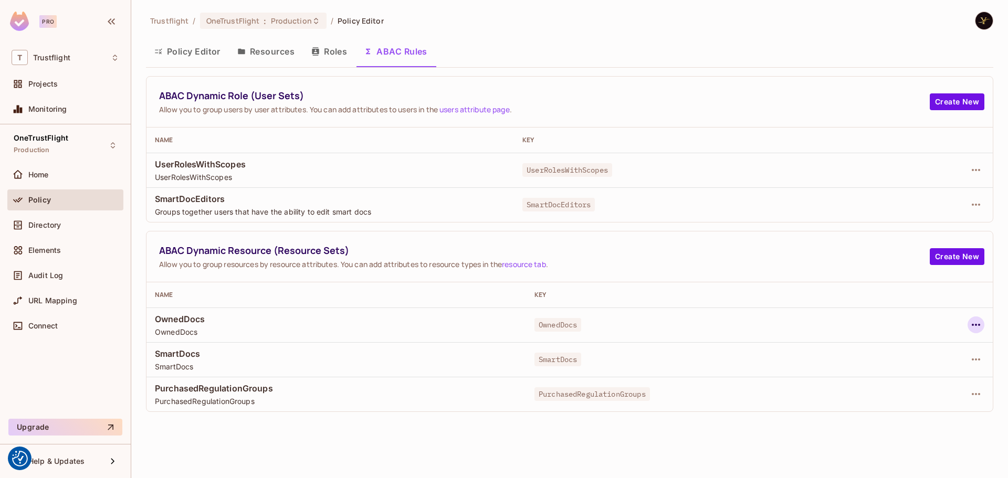
click at [980, 320] on icon "button" at bounding box center [975, 325] width 13 height 13
click at [597, 328] on div at bounding box center [504, 239] width 1008 height 478
click at [569, 320] on span "OwnedDocs" at bounding box center [557, 325] width 47 height 14
click at [555, 326] on span "OwnedDocs" at bounding box center [557, 325] width 47 height 14
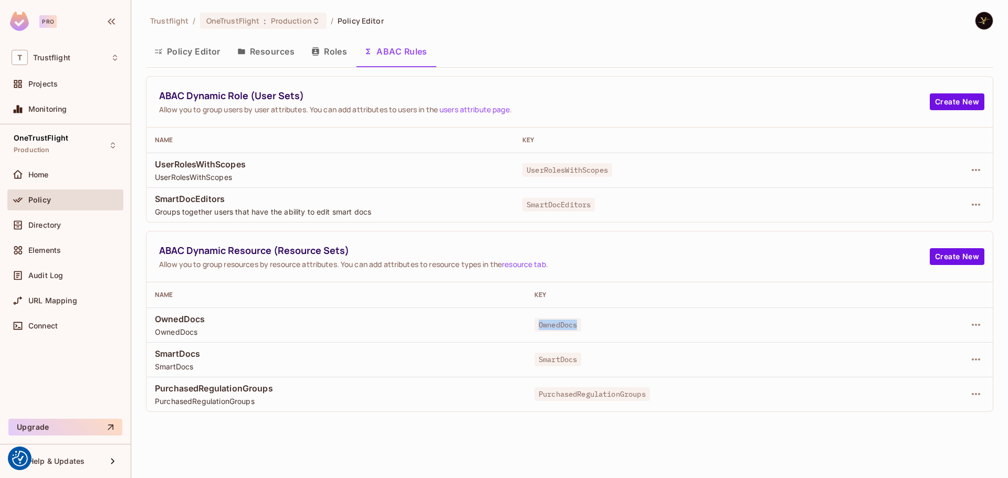
copy span "OwnedDocs"
click at [980, 323] on icon "button" at bounding box center [975, 325] width 13 height 13
click at [845, 368] on div "Edit Dynamic Resource (Resource Set)" at bounding box center [885, 366] width 137 height 10
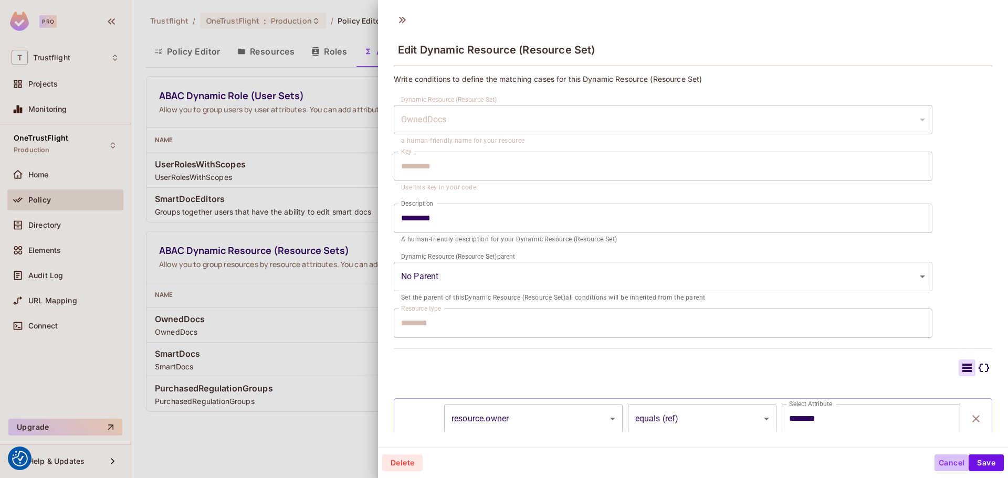
click at [938, 458] on button "Cancel" at bounding box center [951, 462] width 34 height 17
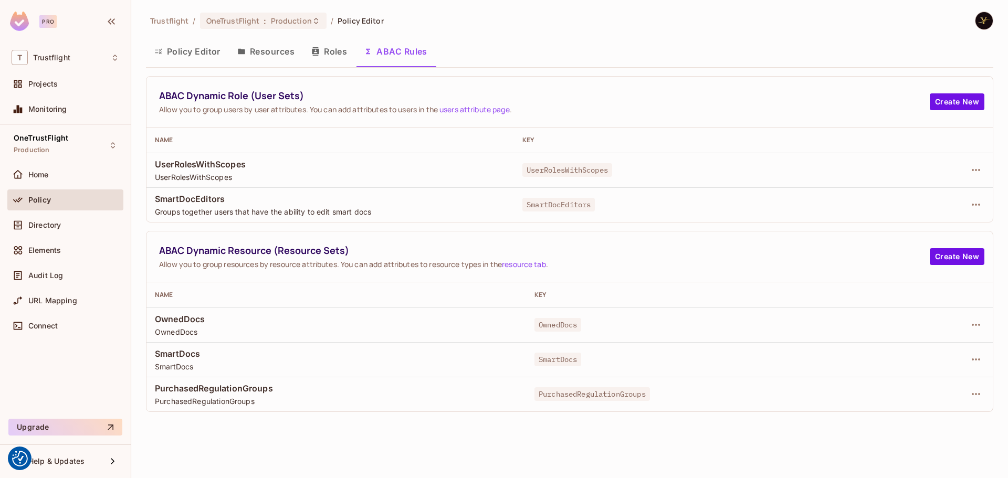
click at [216, 198] on span "SmartDocEditors" at bounding box center [330, 199] width 351 height 12
copy span "SmartDocEditors"
click at [229, 164] on span "UserRolesWithScopes" at bounding box center [330, 164] width 351 height 12
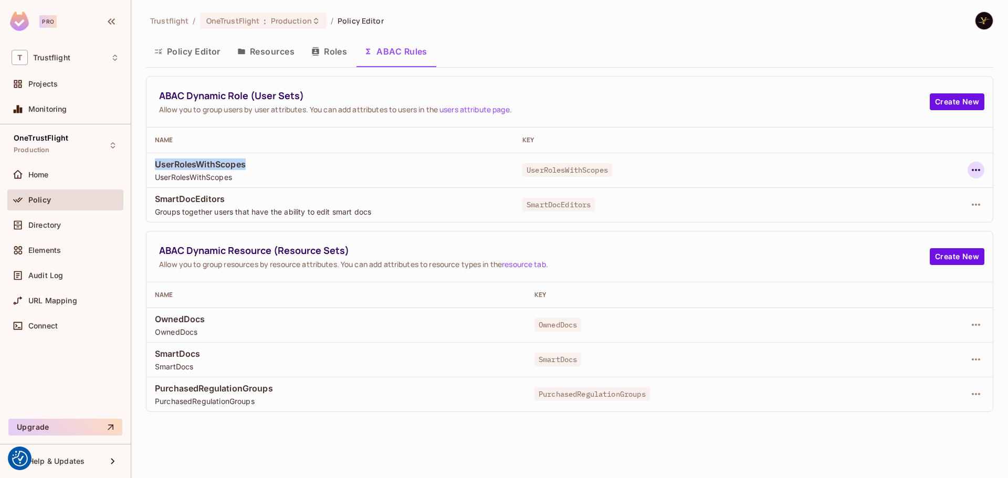
click at [971, 166] on icon "button" at bounding box center [975, 170] width 13 height 13
click at [939, 191] on div "Edit Dynamic Role (User Set)" at bounding box center [903, 194] width 103 height 10
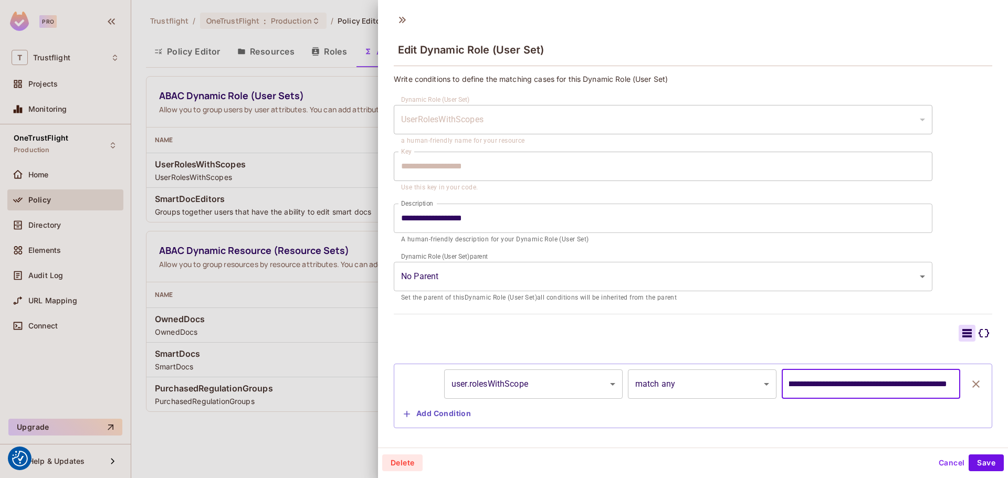
scroll to position [0, 236]
drag, startPoint x: 878, startPoint y: 384, endPoint x: 998, endPoint y: 373, distance: 120.7
click at [998, 373] on div "**********" at bounding box center [693, 251] width 630 height 363
click at [906, 381] on input "**********" at bounding box center [867, 383] width 173 height 29
click at [894, 393] on input "**********" at bounding box center [867, 383] width 173 height 29
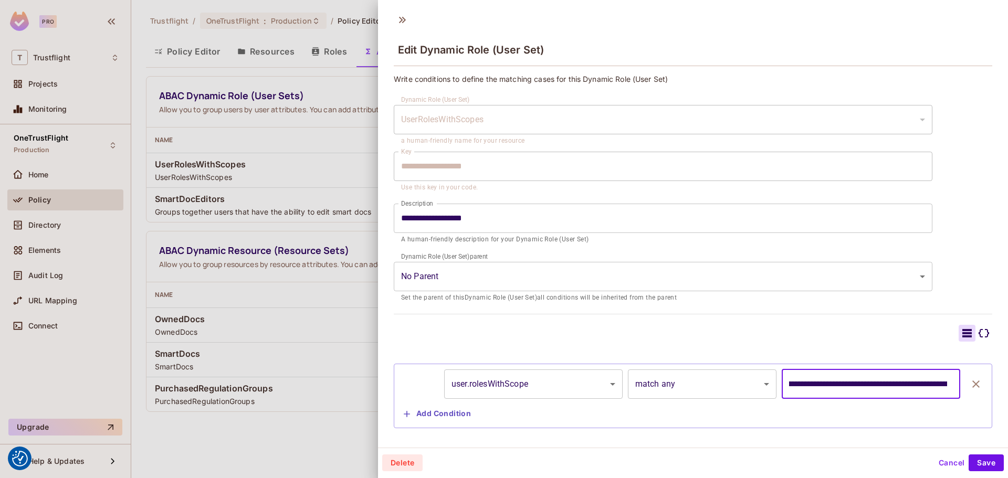
scroll to position [0, 0]
drag, startPoint x: 895, startPoint y: 385, endPoint x: 720, endPoint y: 386, distance: 174.2
click at [720, 386] on div "**********" at bounding box center [692, 383] width 587 height 29
click at [944, 461] on button "Cancel" at bounding box center [951, 462] width 34 height 17
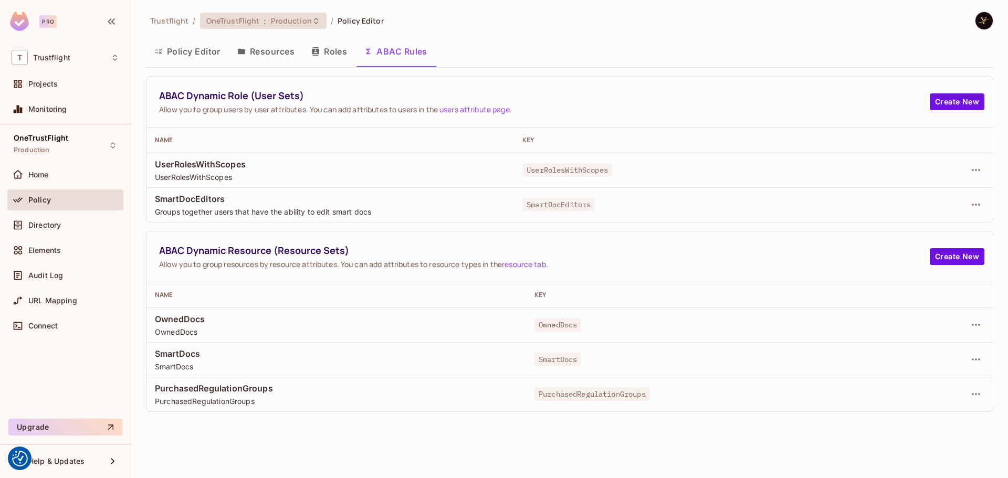
click at [296, 16] on span "Production" at bounding box center [291, 21] width 41 height 10
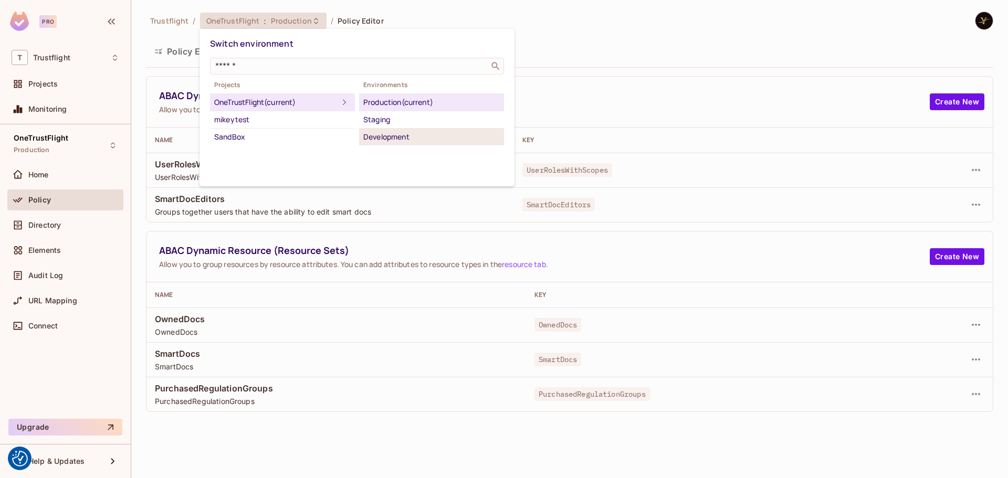
click at [388, 144] on li "Development" at bounding box center [431, 137] width 145 height 17
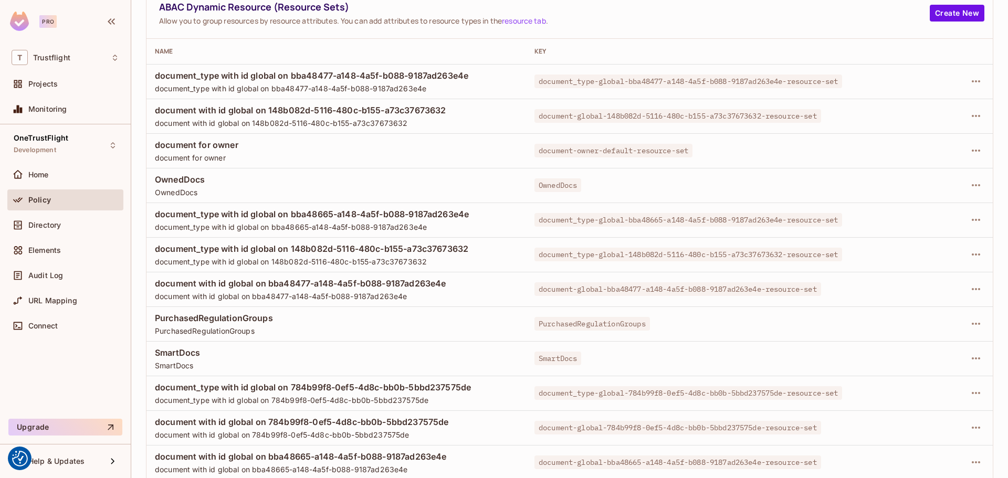
scroll to position [453, 0]
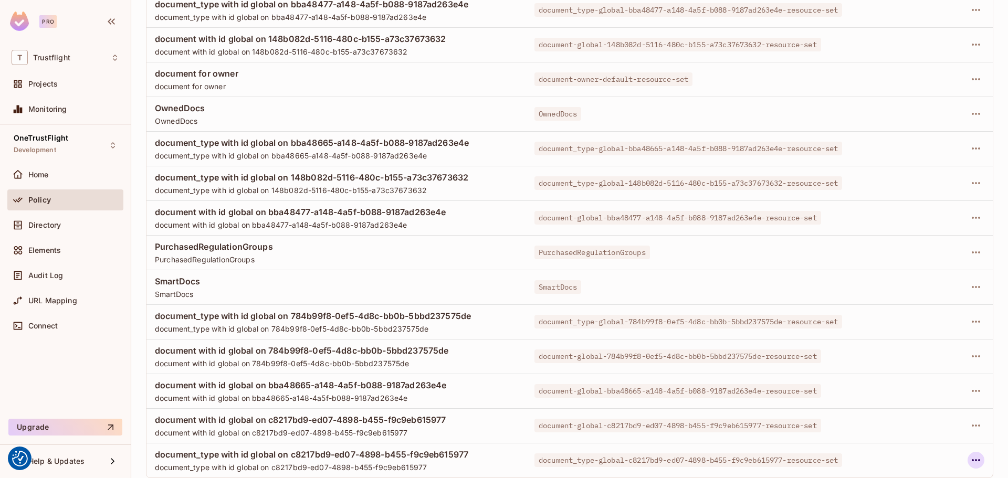
click at [967, 453] on button "button" at bounding box center [975, 460] width 17 height 17
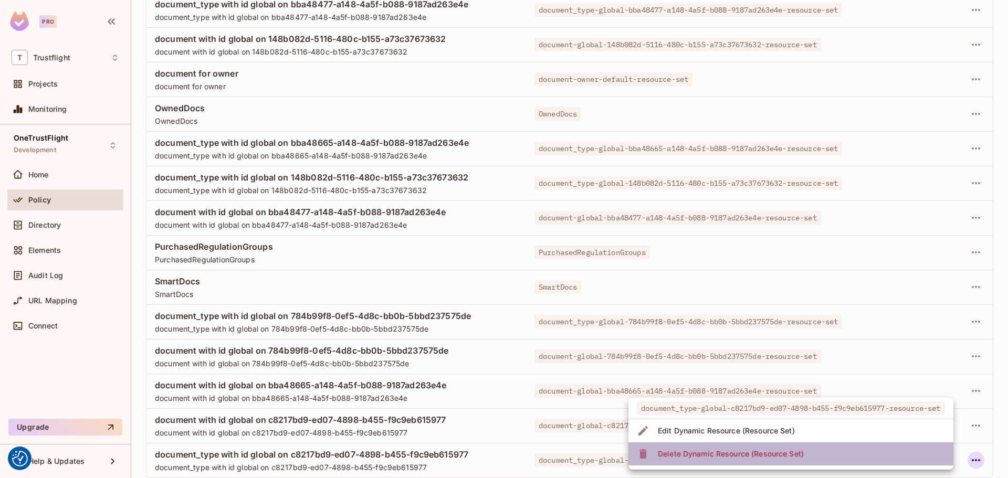
click at [766, 450] on div "Delete Dynamic Resource (Resource Set)" at bounding box center [731, 454] width 146 height 10
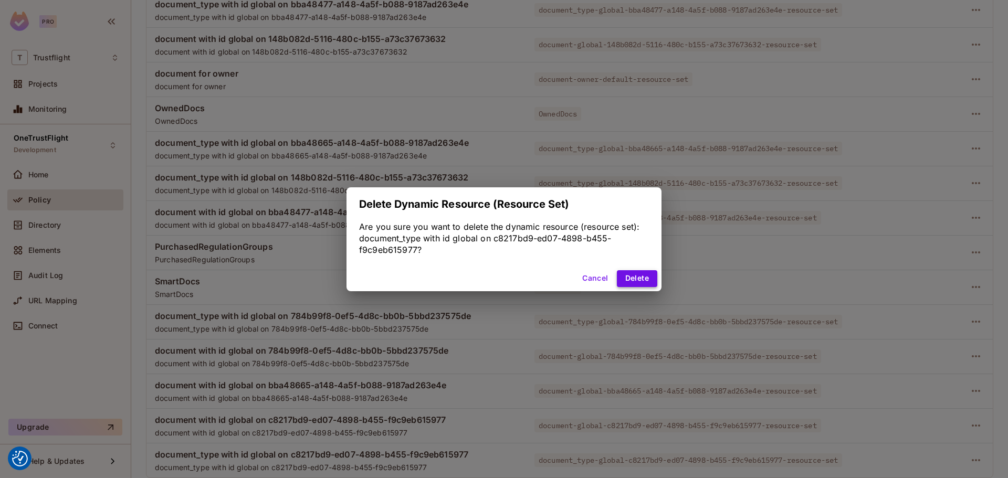
click at [638, 279] on button "Delete" at bounding box center [637, 278] width 40 height 17
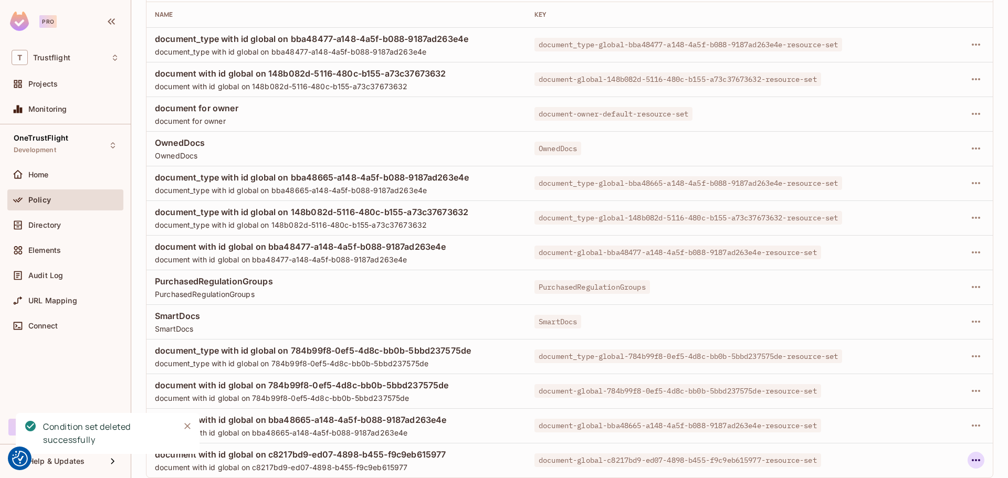
scroll to position [419, 0]
click at [969, 351] on icon "button" at bounding box center [975, 356] width 13 height 13
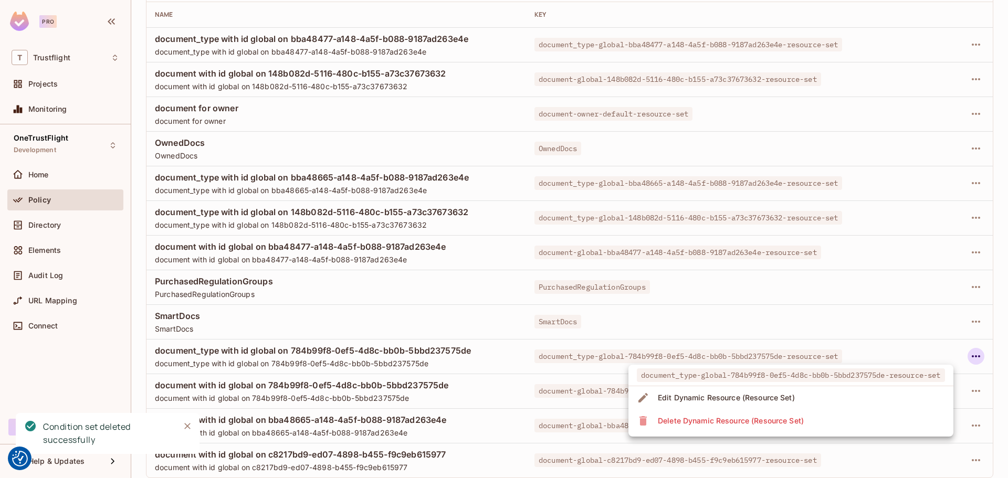
click at [757, 418] on div "Delete Dynamic Resource (Resource Set)" at bounding box center [731, 421] width 146 height 10
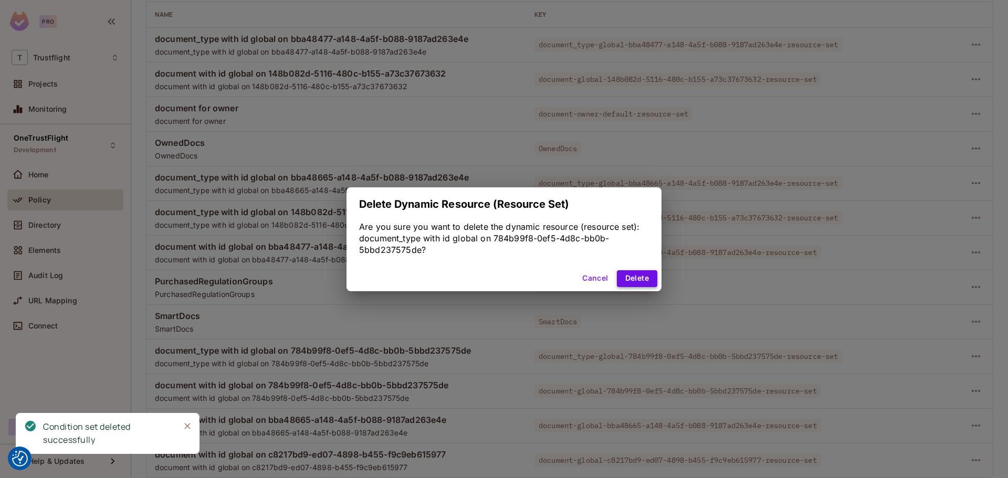
click at [638, 282] on button "Delete" at bounding box center [637, 278] width 40 height 17
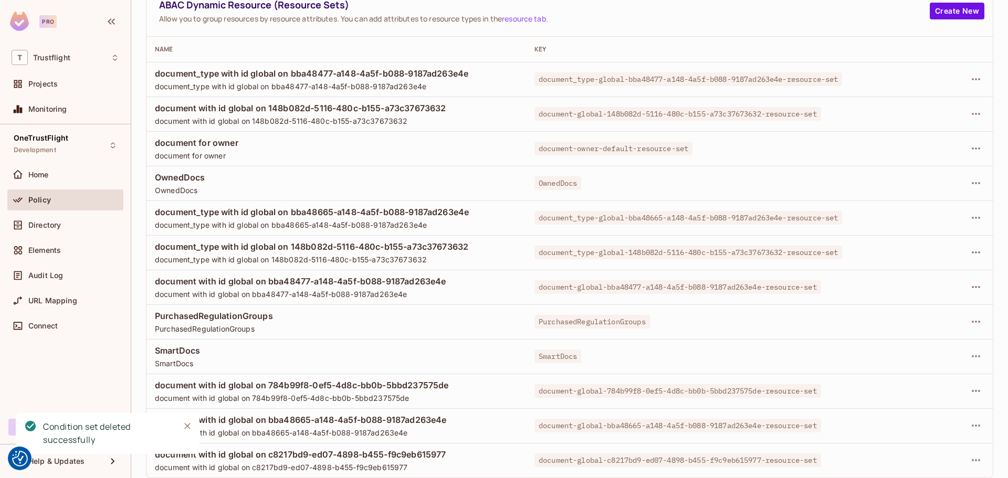
scroll to position [384, 0]
click at [970, 459] on icon "button" at bounding box center [975, 460] width 13 height 13
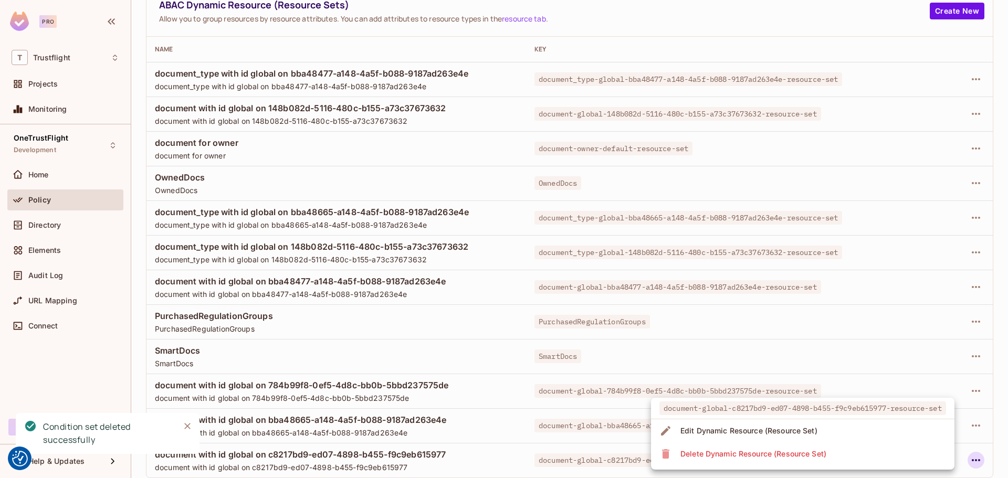
click at [813, 450] on div "Delete Dynamic Resource (Resource Set)" at bounding box center [753, 454] width 146 height 10
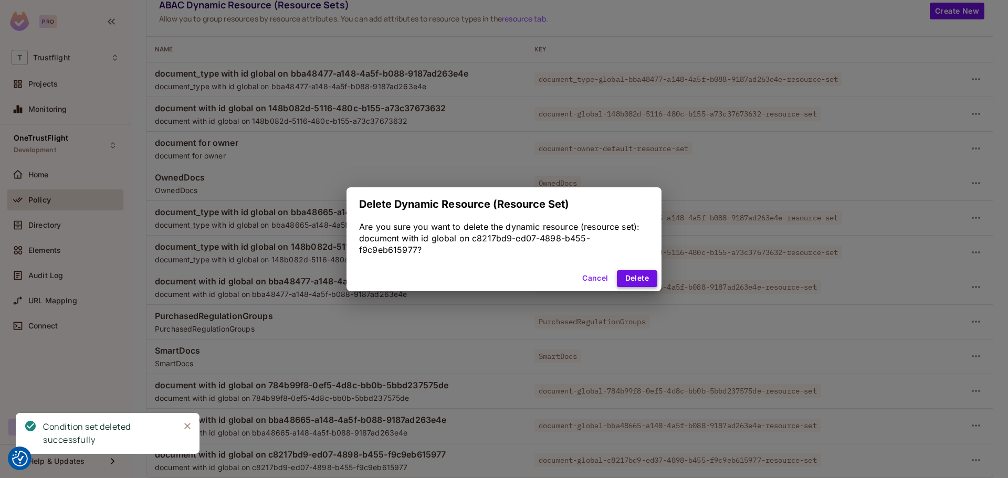
click at [641, 272] on button "Delete" at bounding box center [637, 278] width 40 height 17
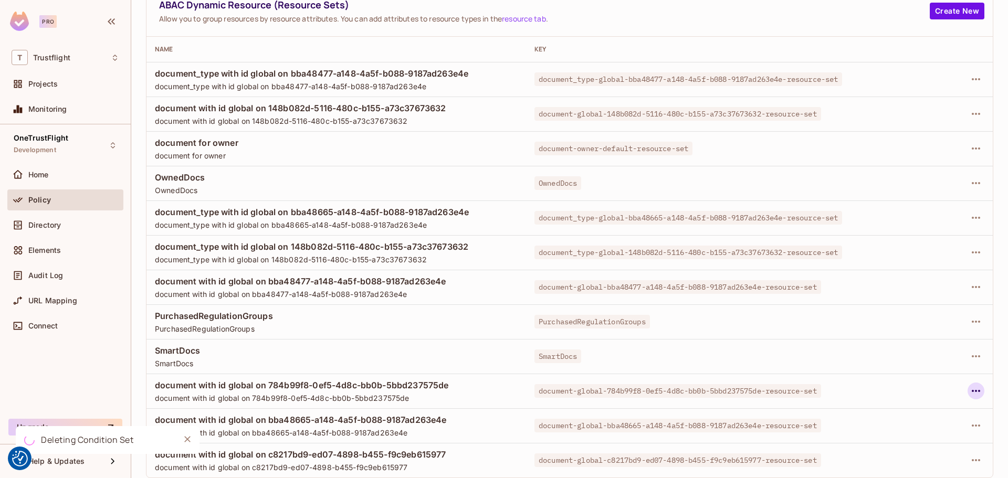
click at [969, 393] on icon "button" at bounding box center [975, 391] width 13 height 13
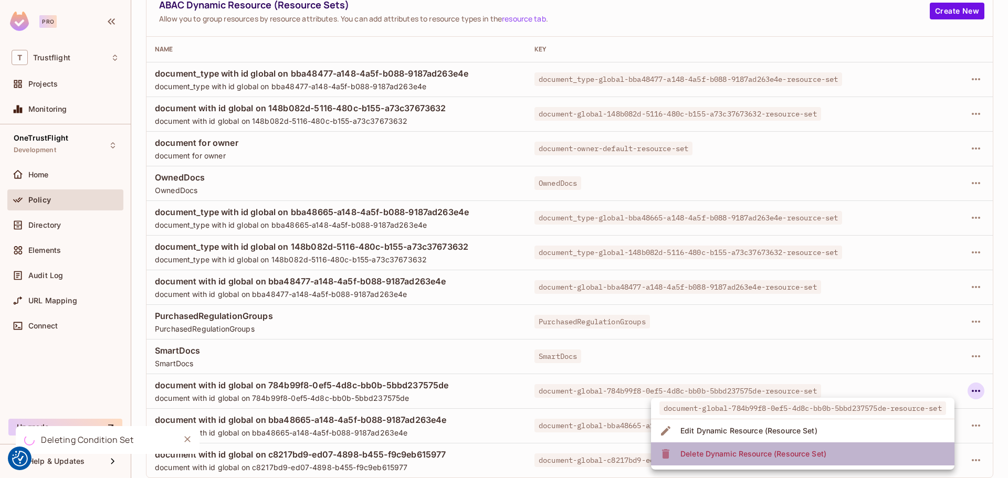
click at [780, 455] on div "Delete Dynamic Resource (Resource Set)" at bounding box center [753, 454] width 146 height 10
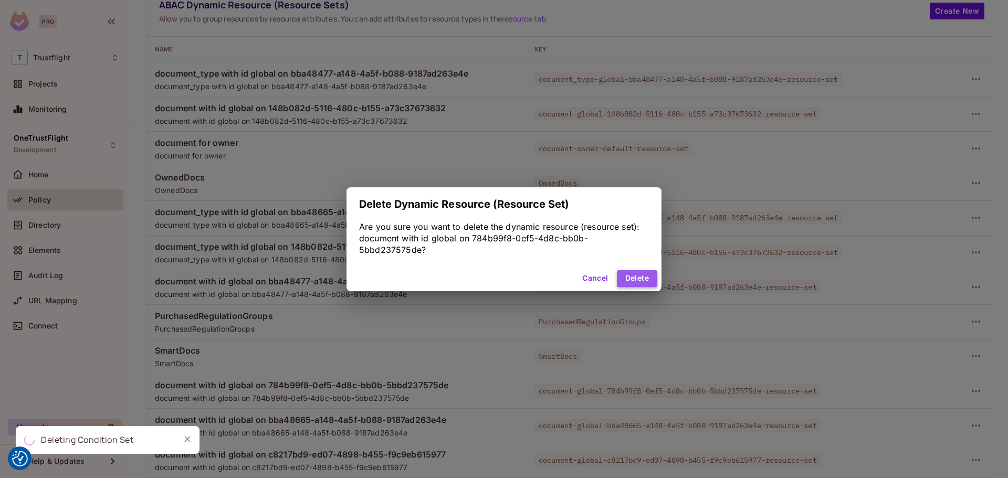
click at [641, 283] on button "Delete" at bounding box center [637, 278] width 40 height 17
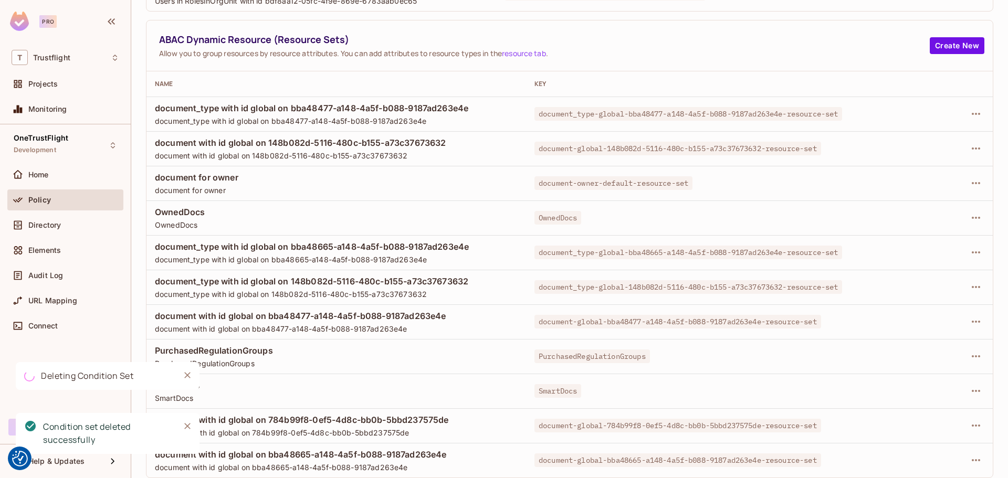
scroll to position [349, 0]
click at [971, 461] on icon "button" at bounding box center [975, 460] width 8 height 2
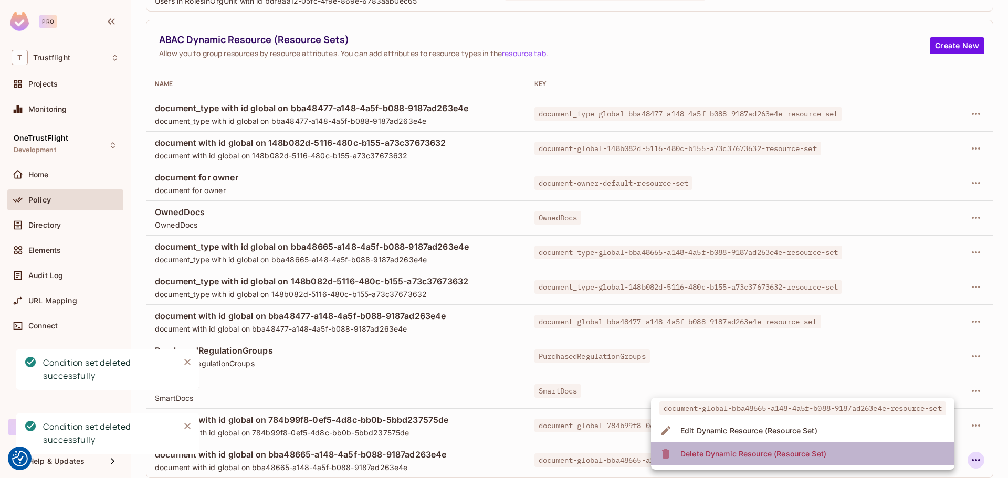
click at [751, 447] on span "Delete Dynamic Resource (Resource Set)" at bounding box center [753, 454] width 152 height 17
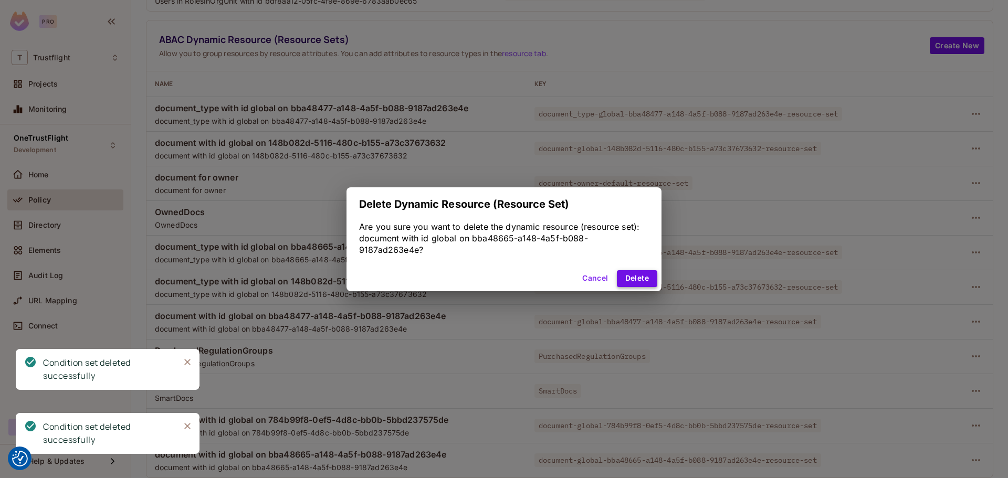
click at [642, 272] on button "Delete" at bounding box center [637, 278] width 40 height 17
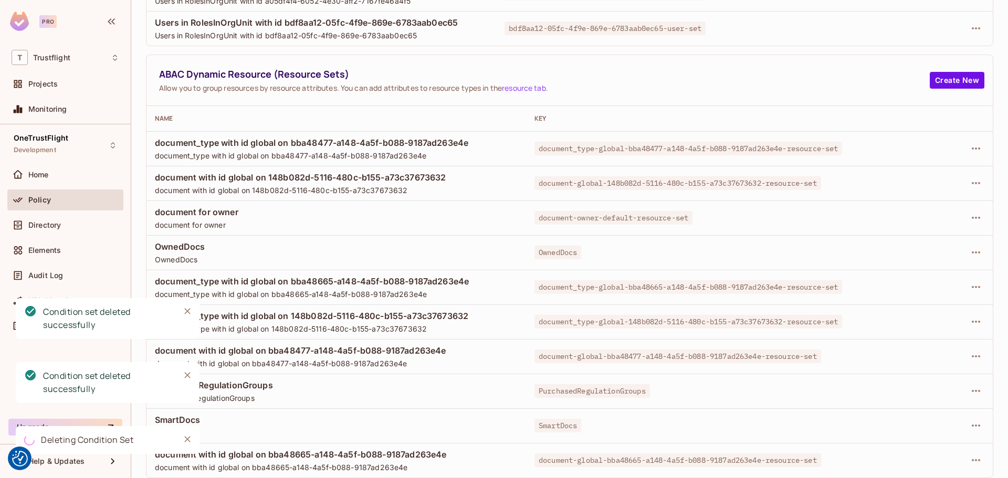
scroll to position [315, 0]
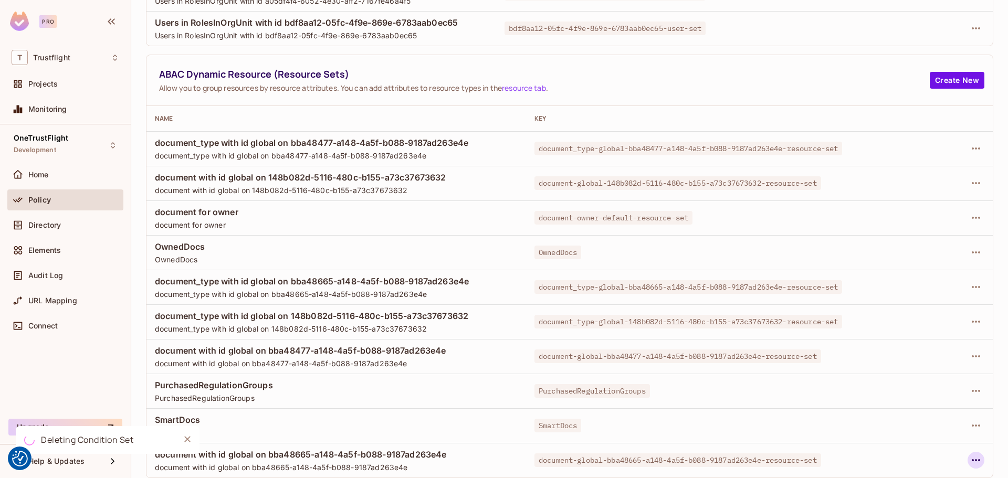
click at [970, 464] on icon "button" at bounding box center [975, 460] width 13 height 13
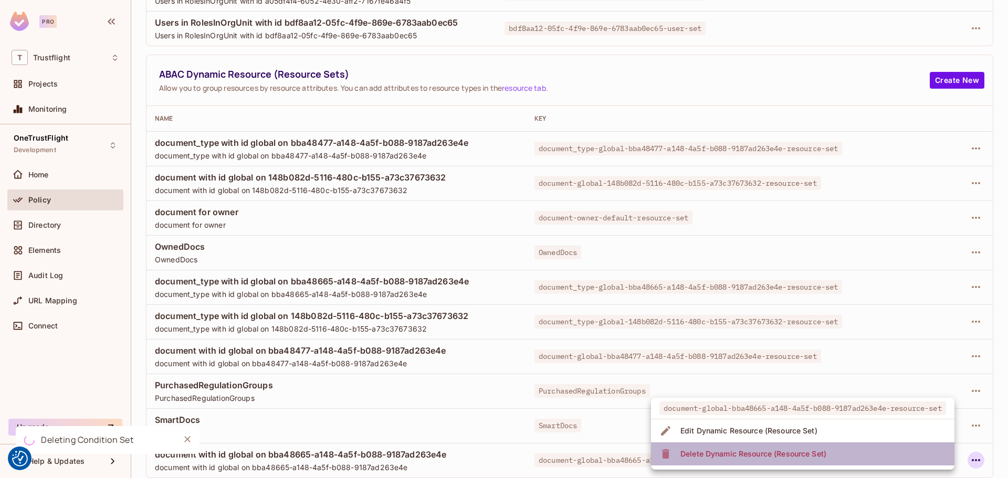
click at [820, 454] on div "Delete Dynamic Resource (Resource Set)" at bounding box center [753, 454] width 146 height 10
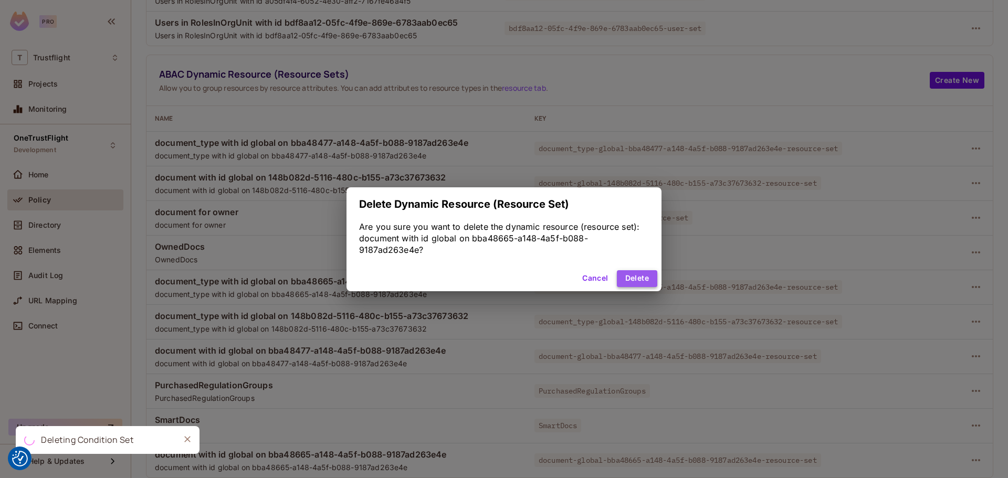
click at [644, 280] on button "Delete" at bounding box center [637, 278] width 40 height 17
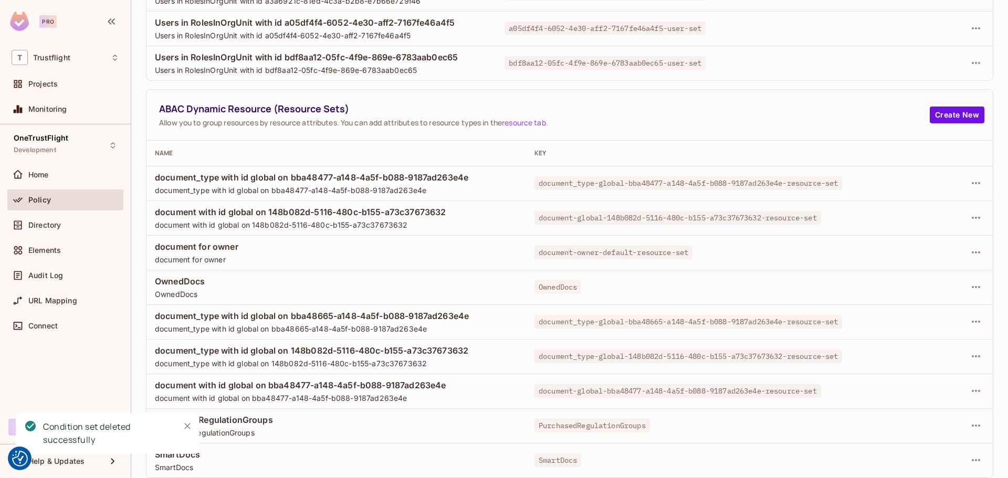
scroll to position [280, 0]
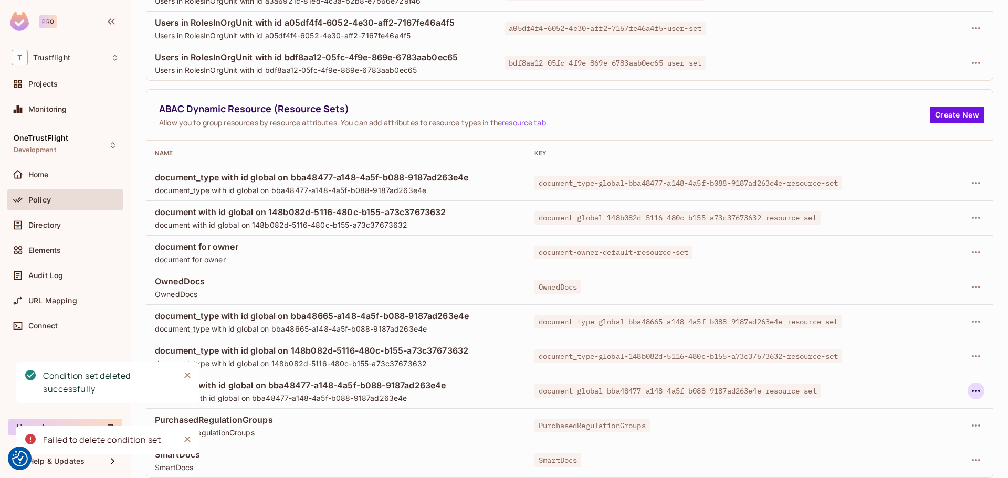
click at [969, 392] on icon "button" at bounding box center [975, 391] width 13 height 13
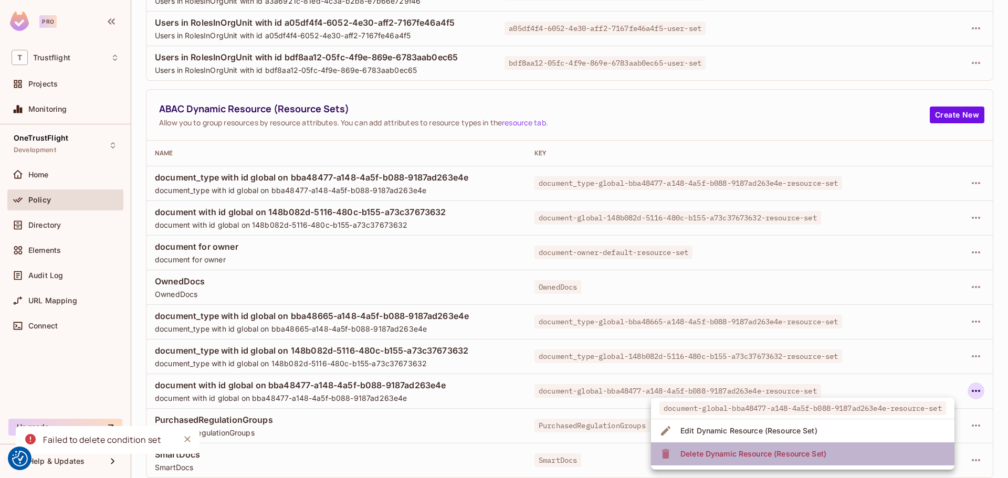
click at [731, 454] on div "Delete Dynamic Resource (Resource Set)" at bounding box center [753, 454] width 146 height 10
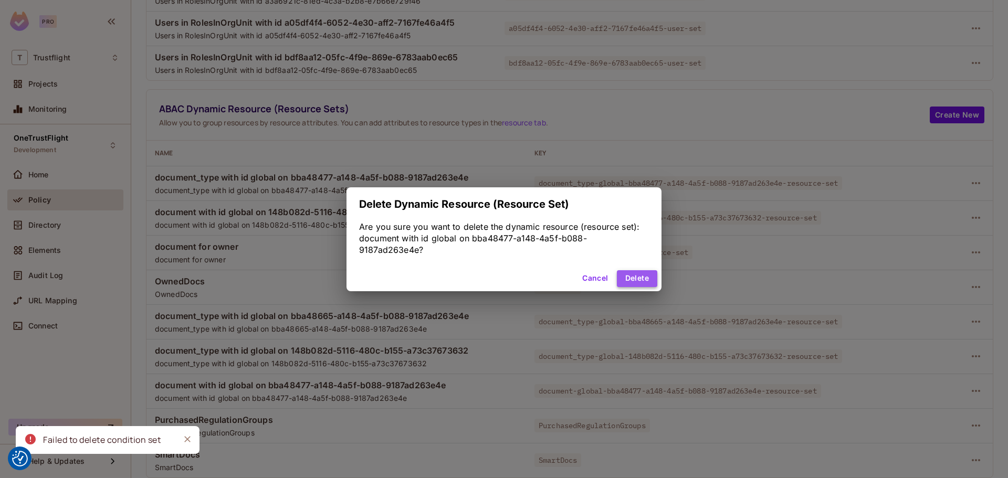
click at [632, 274] on button "Delete" at bounding box center [637, 278] width 40 height 17
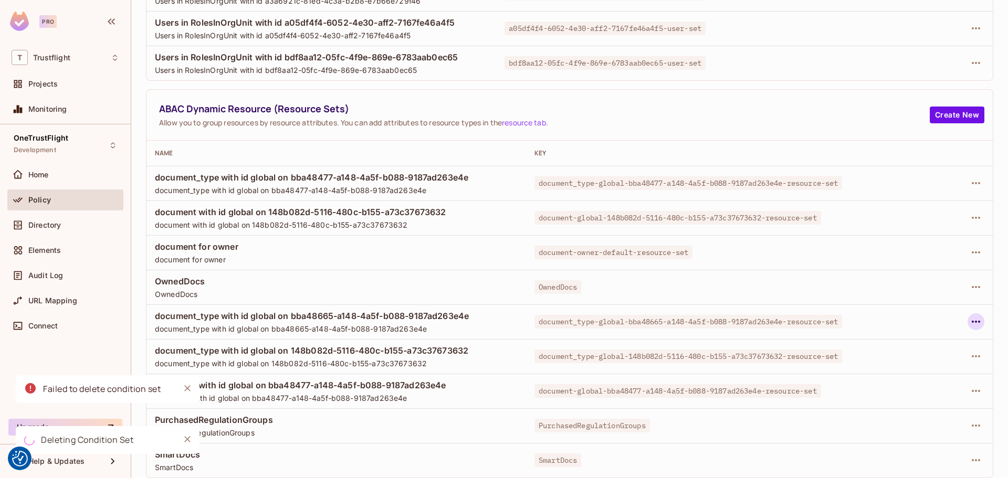
click at [969, 321] on icon "button" at bounding box center [975, 321] width 13 height 13
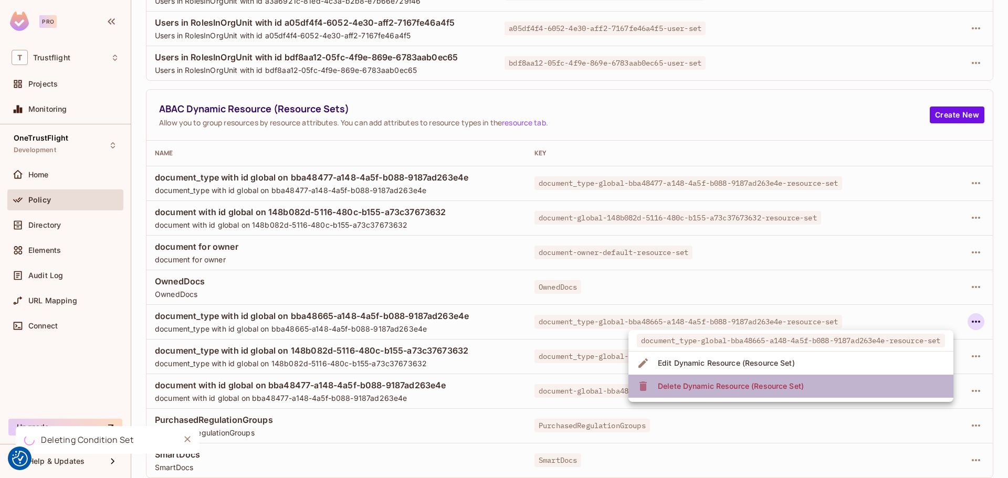
click at [829, 386] on li "Delete Dynamic Resource (Resource Set)" at bounding box center [790, 386] width 325 height 23
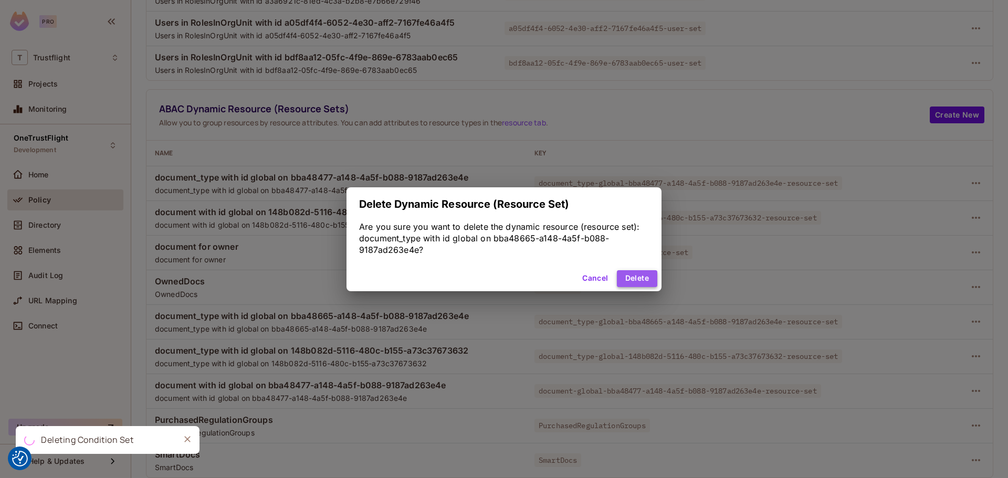
click at [649, 281] on button "Delete" at bounding box center [637, 278] width 40 height 17
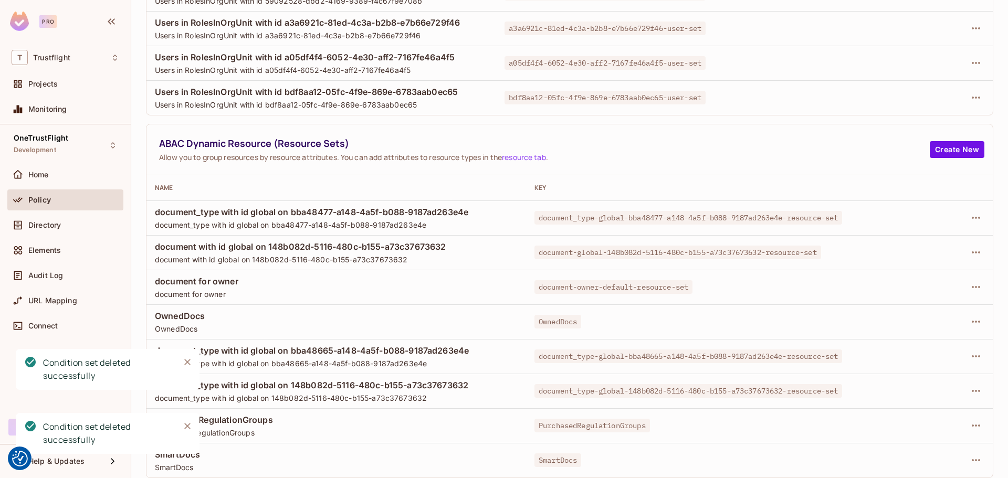
scroll to position [211, 0]
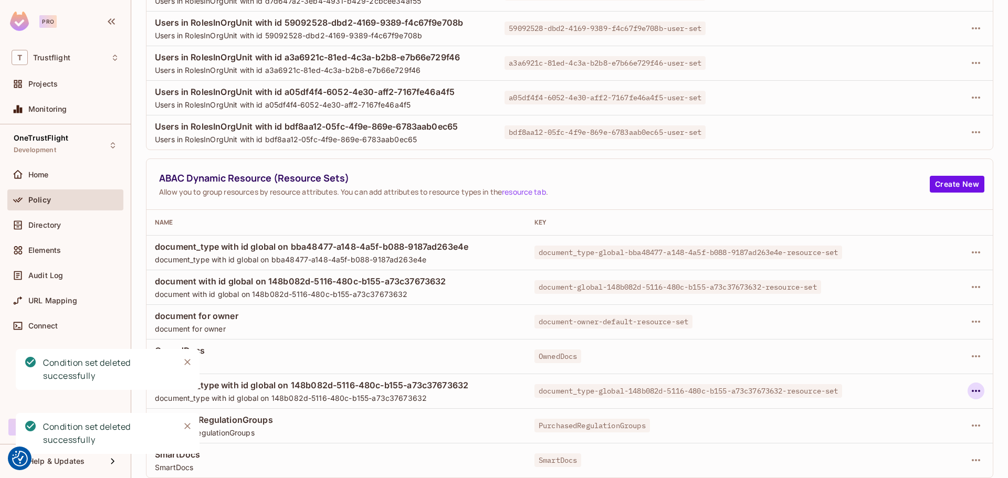
click at [969, 390] on icon "button" at bounding box center [975, 391] width 13 height 13
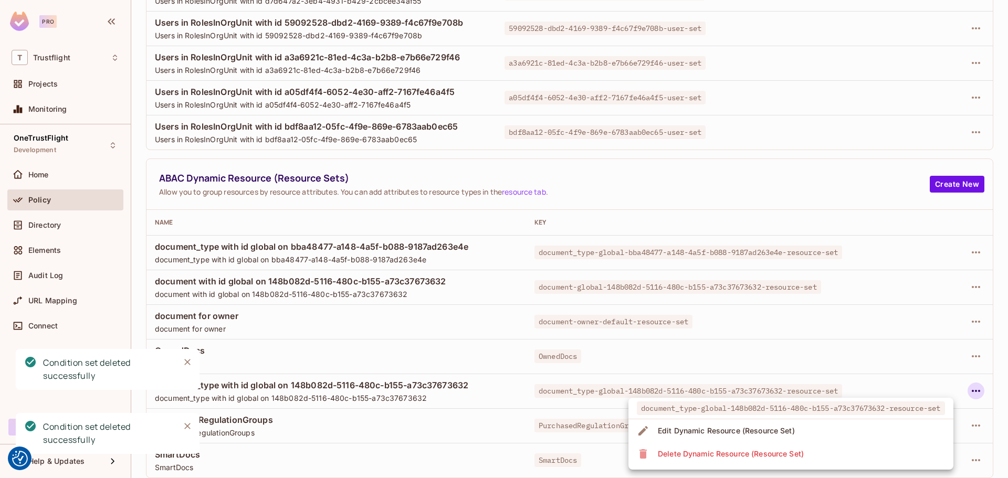
click at [751, 454] on div "Delete Dynamic Resource (Resource Set)" at bounding box center [731, 454] width 146 height 10
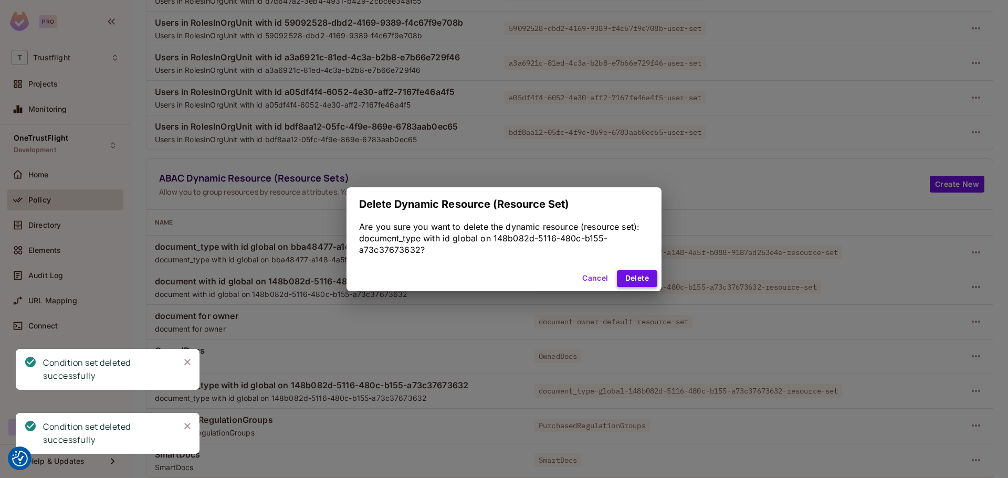
click at [639, 277] on button "Delete" at bounding box center [637, 278] width 40 height 17
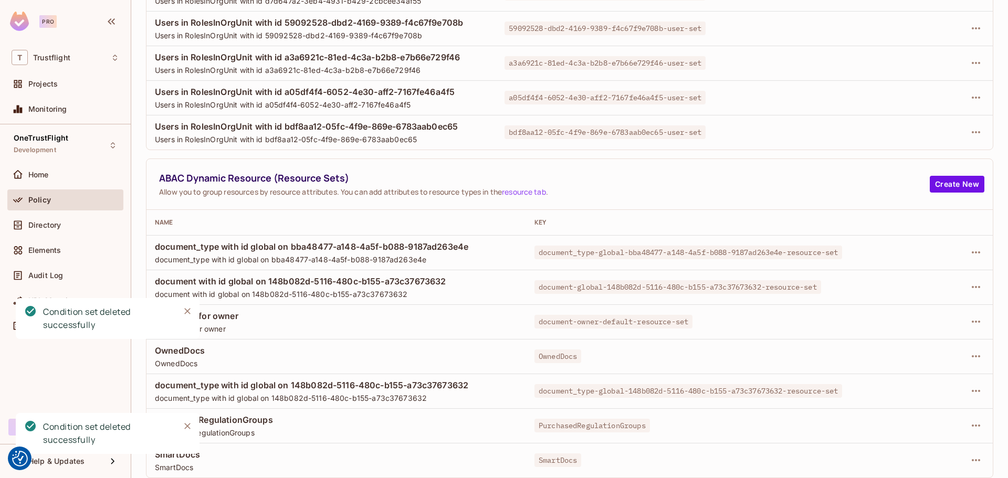
scroll to position [176, 0]
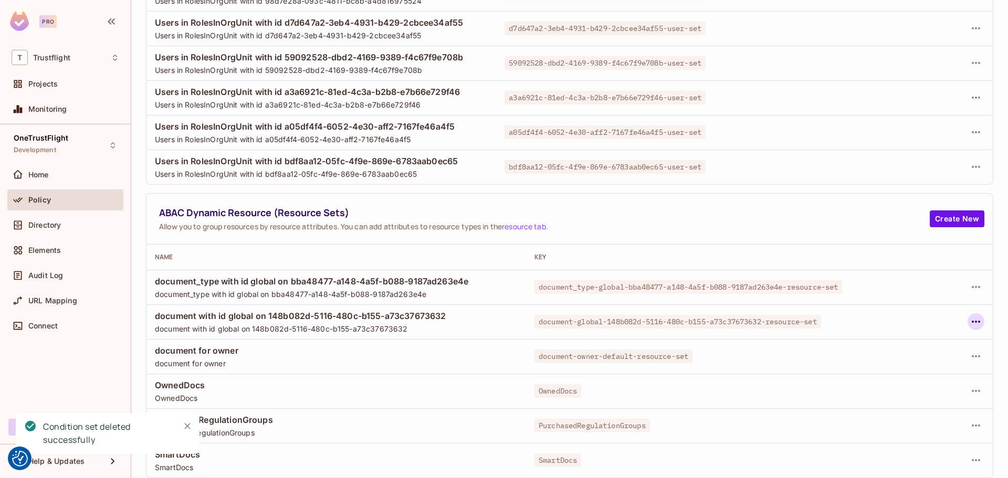
click at [969, 319] on icon "button" at bounding box center [975, 321] width 13 height 13
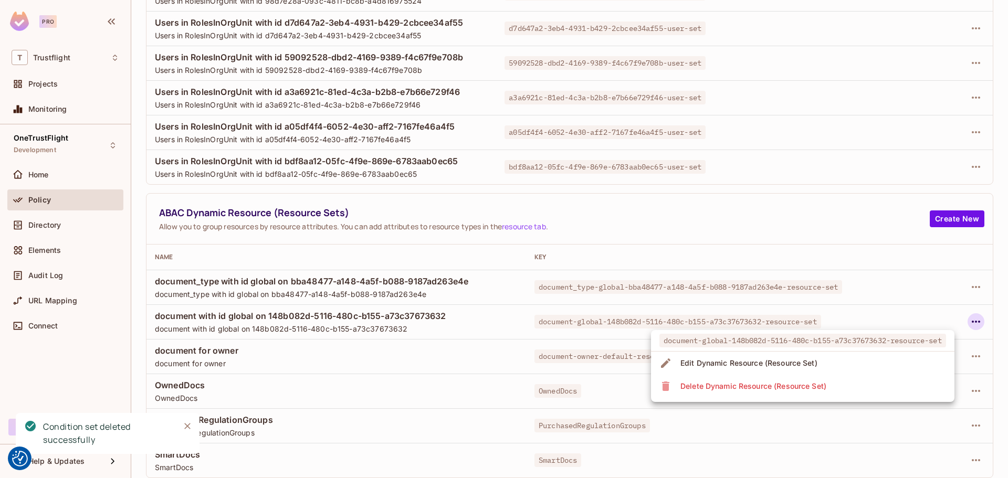
click at [787, 387] on div "Delete Dynamic Resource (Resource Set)" at bounding box center [753, 386] width 146 height 10
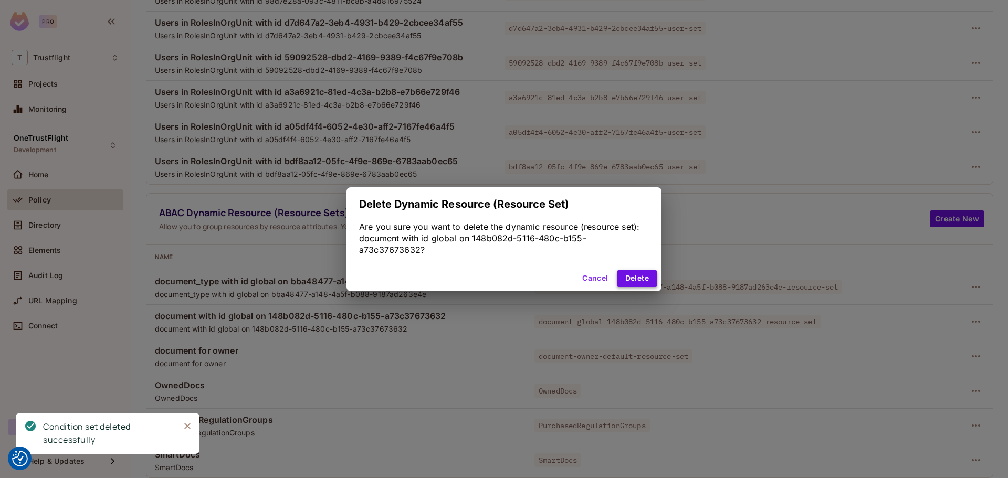
click at [651, 275] on button "Delete" at bounding box center [637, 278] width 40 height 17
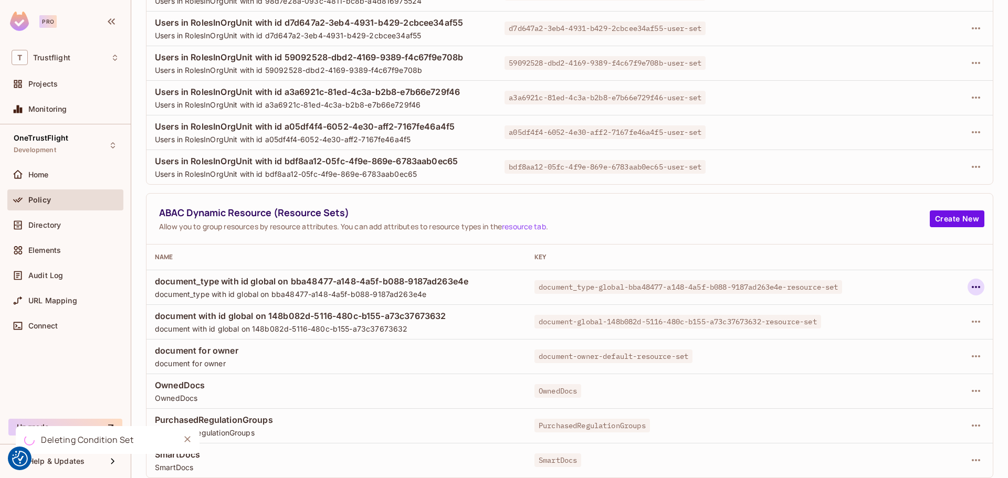
click at [969, 291] on icon "button" at bounding box center [975, 287] width 13 height 13
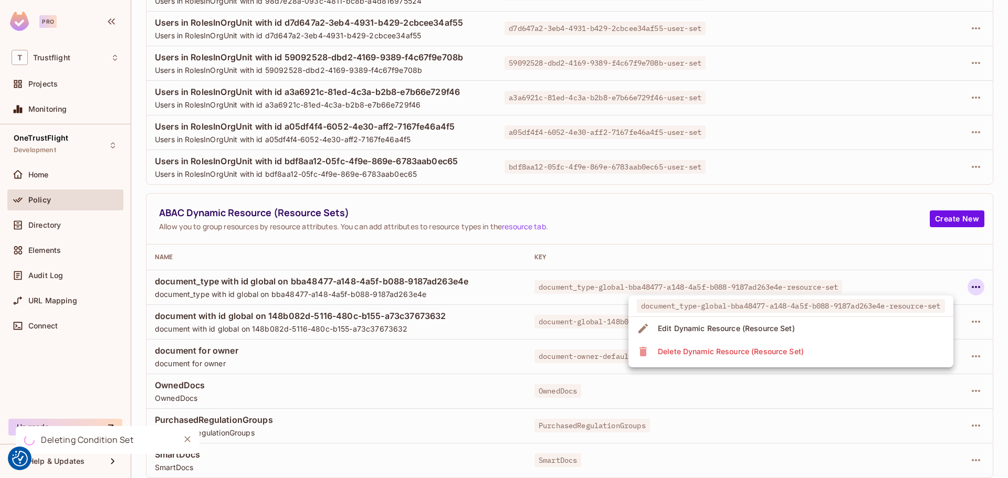
click at [779, 348] on div "Delete Dynamic Resource (Resource Set)" at bounding box center [731, 351] width 146 height 10
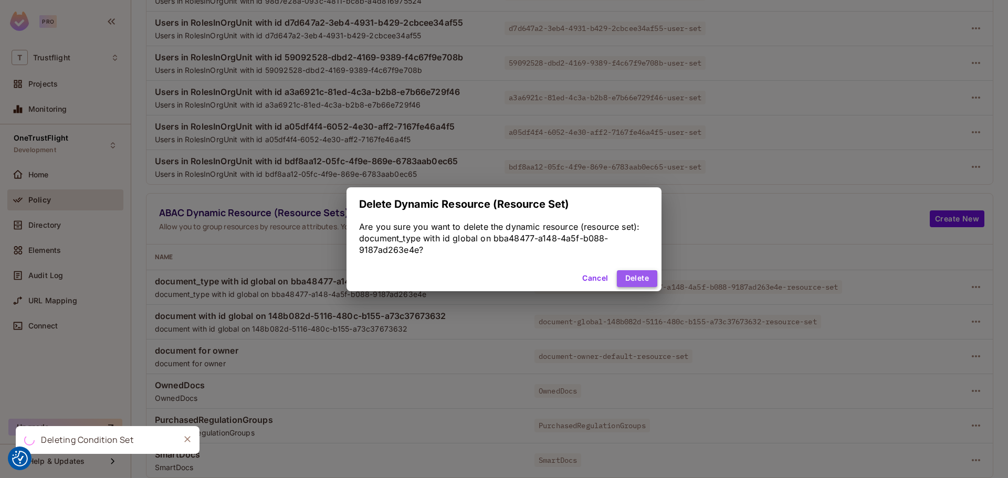
click at [630, 277] on button "Delete" at bounding box center [637, 278] width 40 height 17
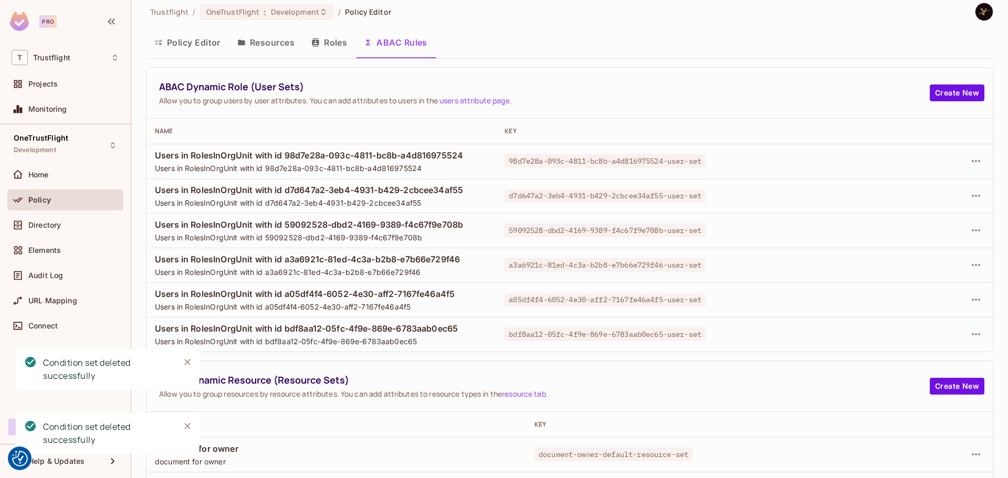
scroll to position [0, 0]
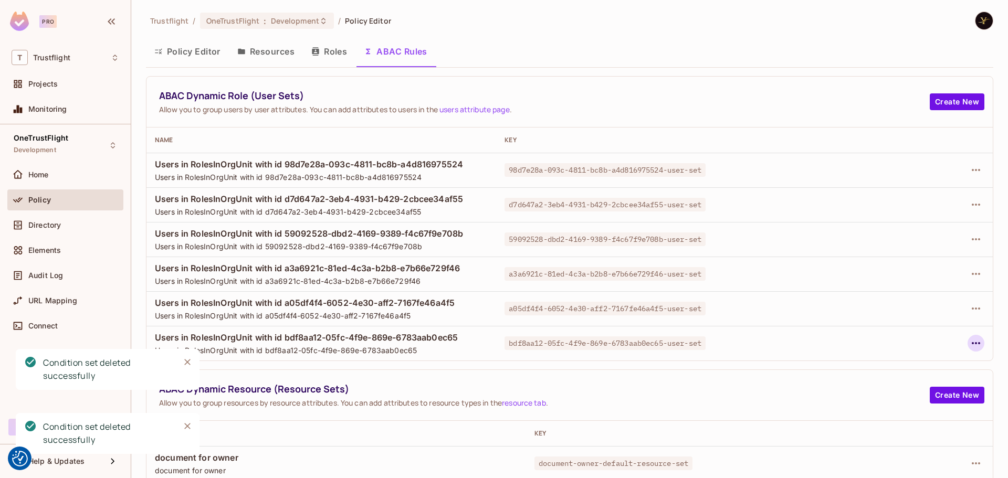
click at [970, 343] on icon "button" at bounding box center [975, 343] width 13 height 13
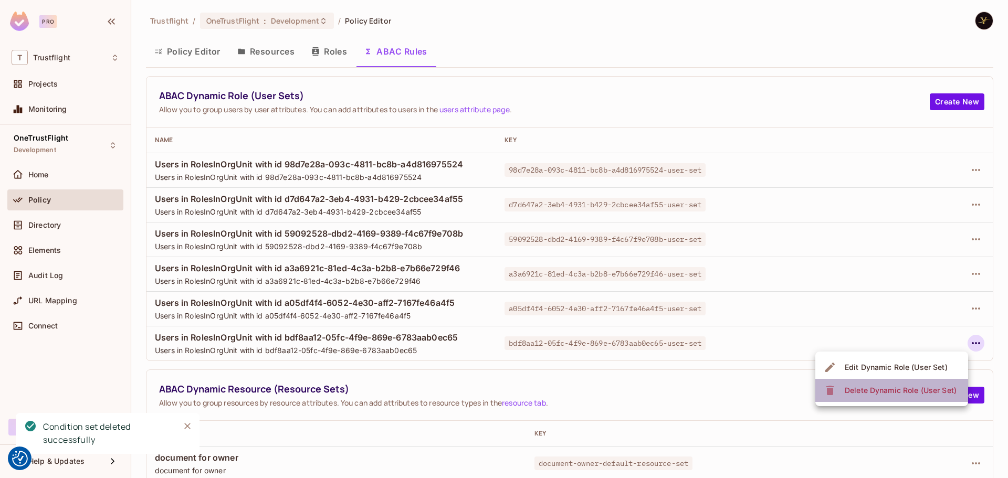
click at [874, 393] on div "Delete Dynamic Role (User Set)" at bounding box center [900, 390] width 112 height 10
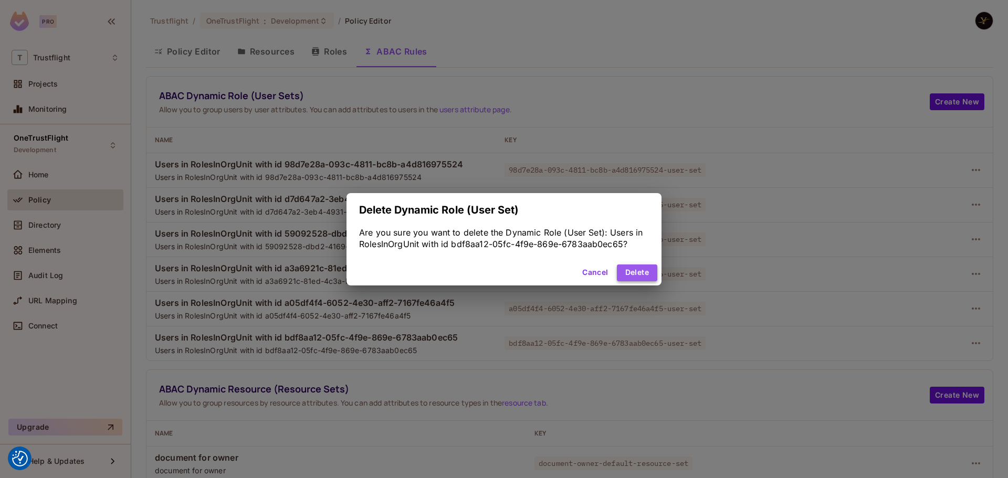
click at [651, 274] on button "Delete" at bounding box center [637, 272] width 40 height 17
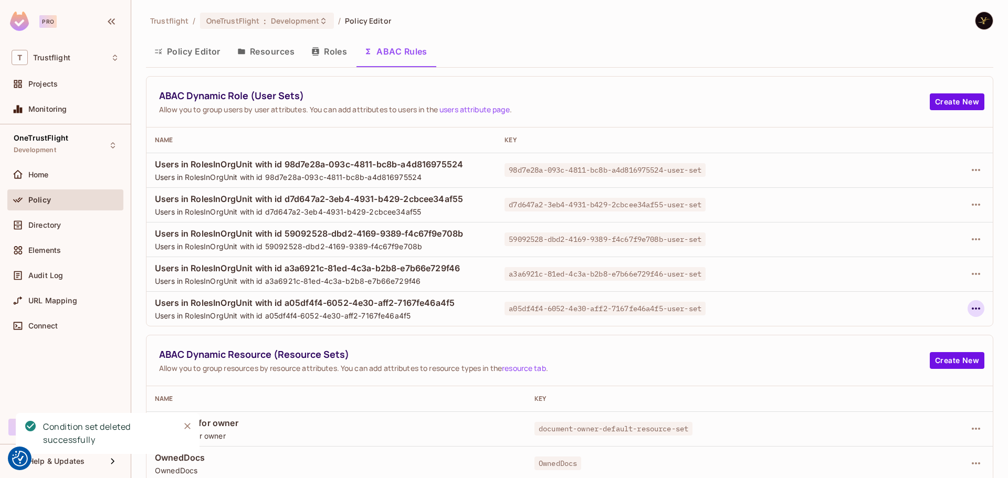
click at [969, 311] on icon "button" at bounding box center [975, 308] width 13 height 13
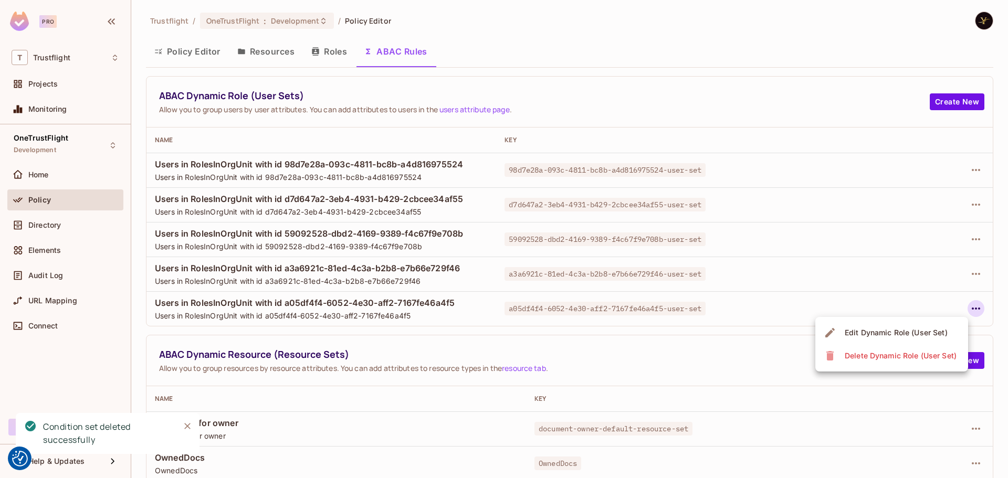
click at [840, 354] on div "Delete Dynamic Role (User Set)" at bounding box center [891, 355] width 136 height 17
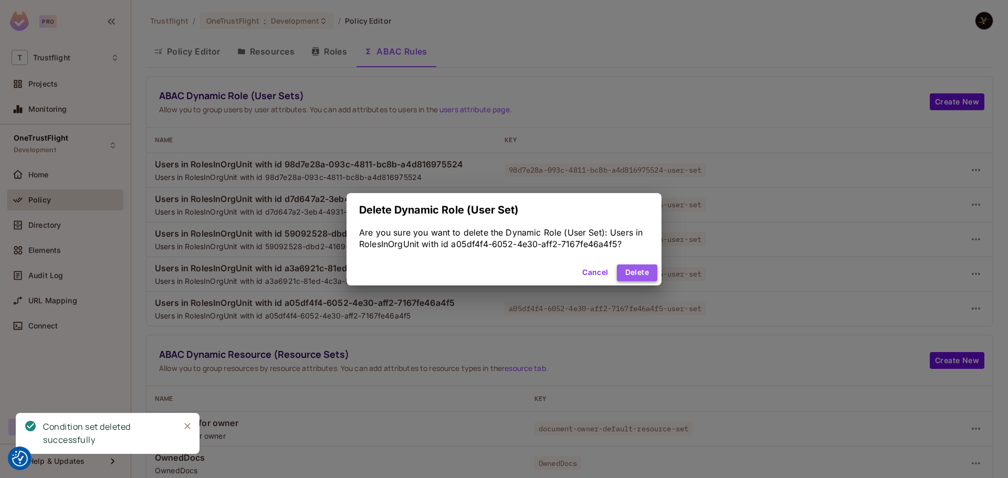
click at [634, 274] on button "Delete" at bounding box center [637, 272] width 40 height 17
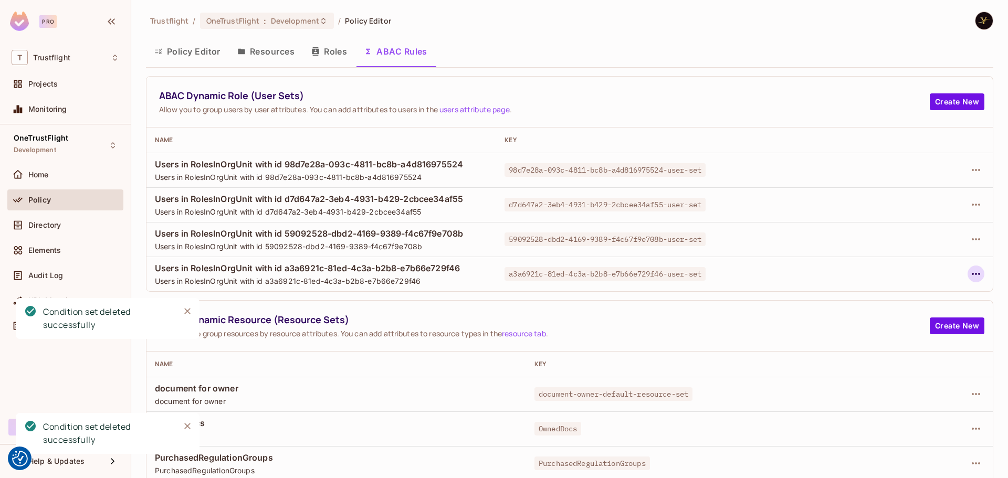
click at [969, 270] on icon "button" at bounding box center [975, 274] width 13 height 13
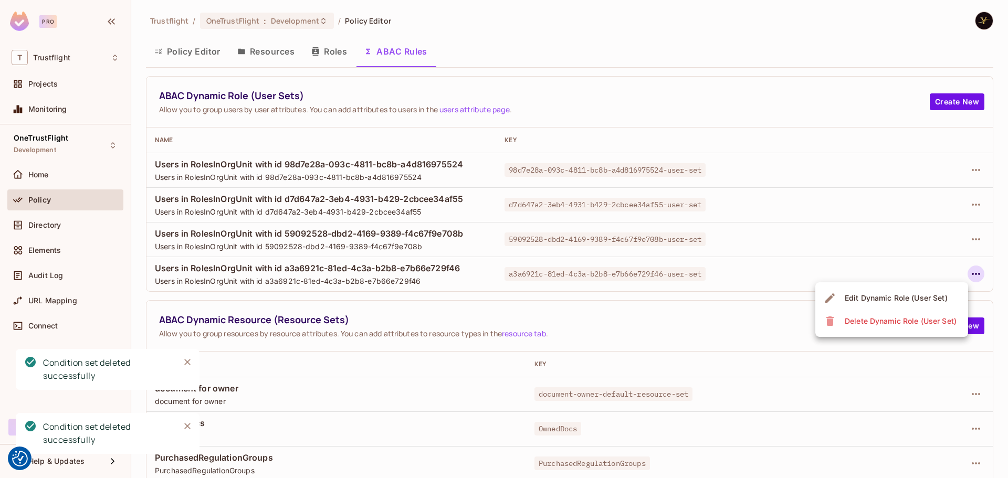
click at [863, 317] on div "Delete Dynamic Role (User Set)" at bounding box center [900, 321] width 112 height 10
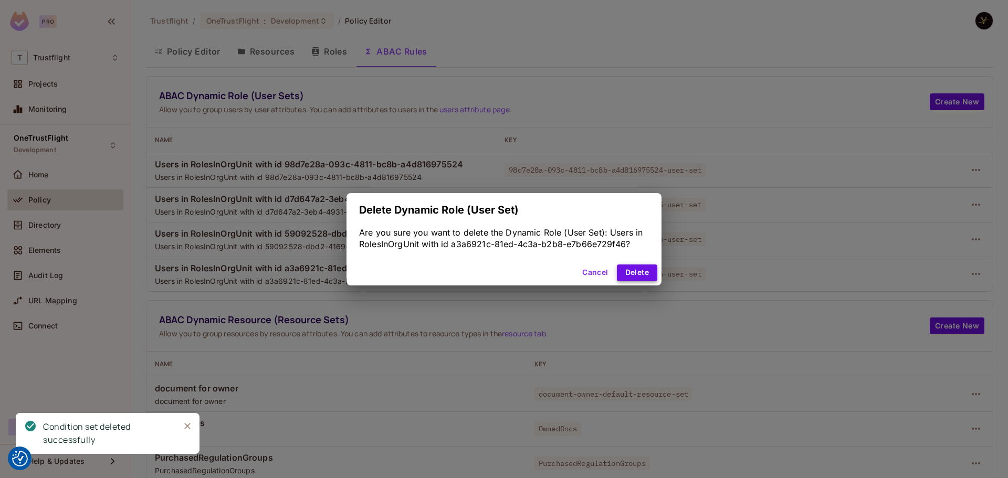
click at [650, 278] on button "Delete" at bounding box center [637, 272] width 40 height 17
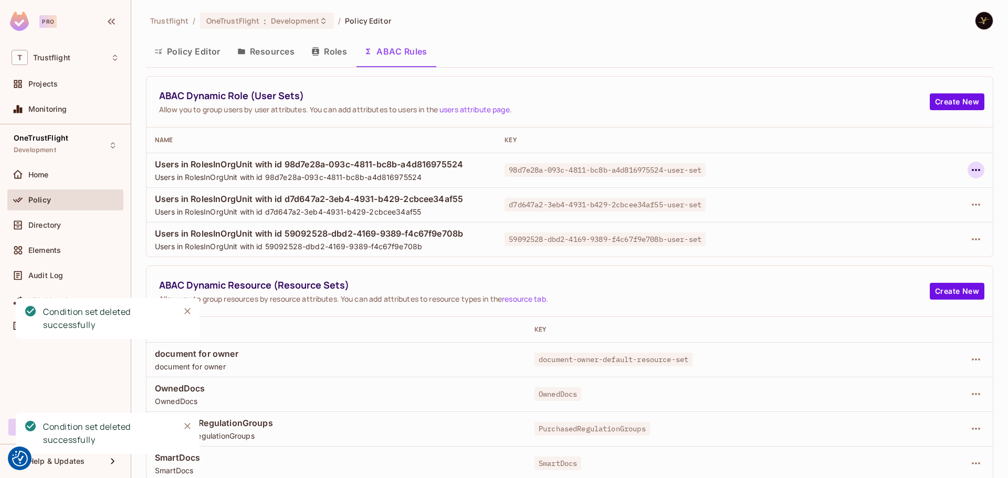
click at [969, 164] on icon "button" at bounding box center [975, 170] width 13 height 13
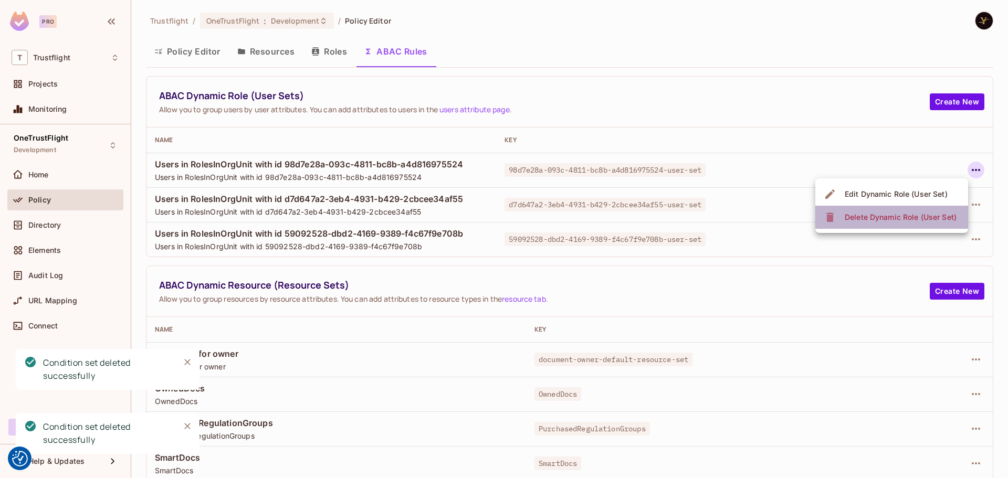
click at [832, 216] on icon at bounding box center [829, 217] width 7 height 9
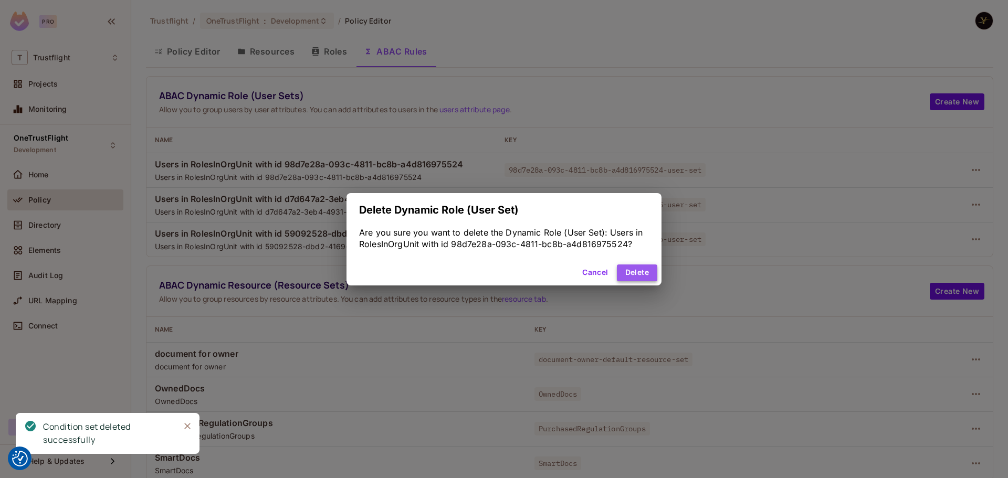
click at [652, 272] on button "Delete" at bounding box center [637, 272] width 40 height 17
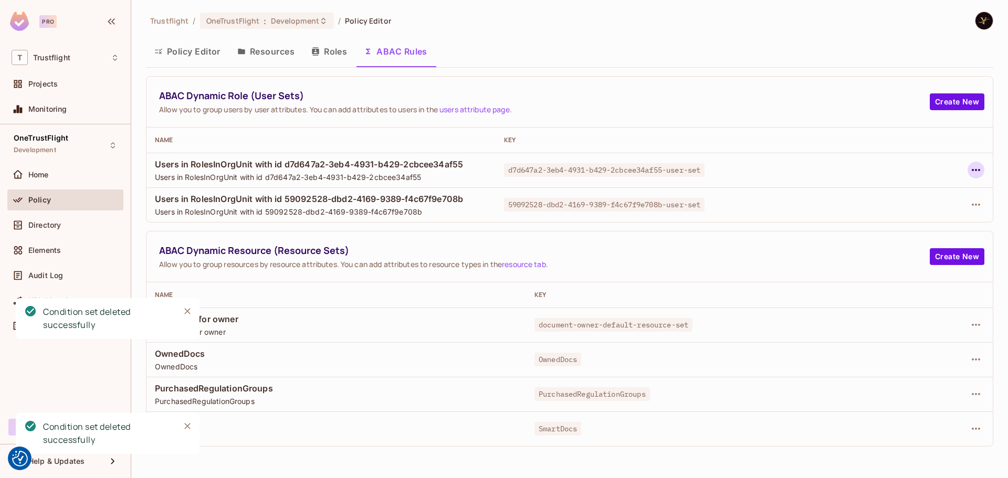
click at [974, 170] on icon "button" at bounding box center [975, 170] width 8 height 2
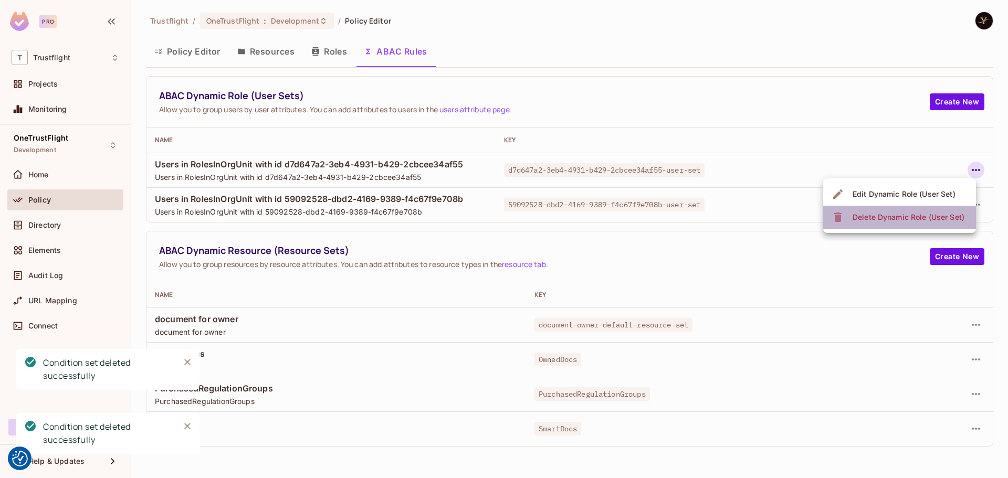
click at [917, 214] on div "Delete Dynamic Role (User Set)" at bounding box center [908, 217] width 112 height 10
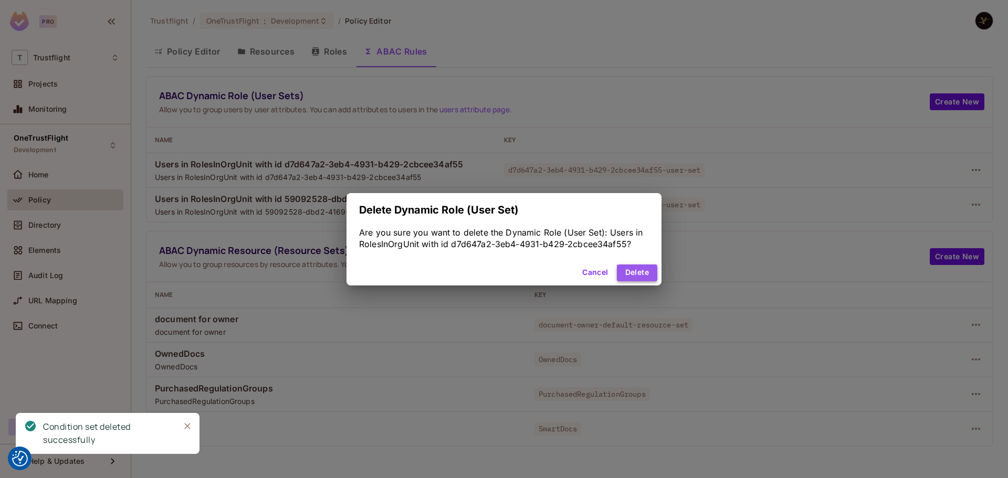
click at [649, 273] on button "Delete" at bounding box center [637, 272] width 40 height 17
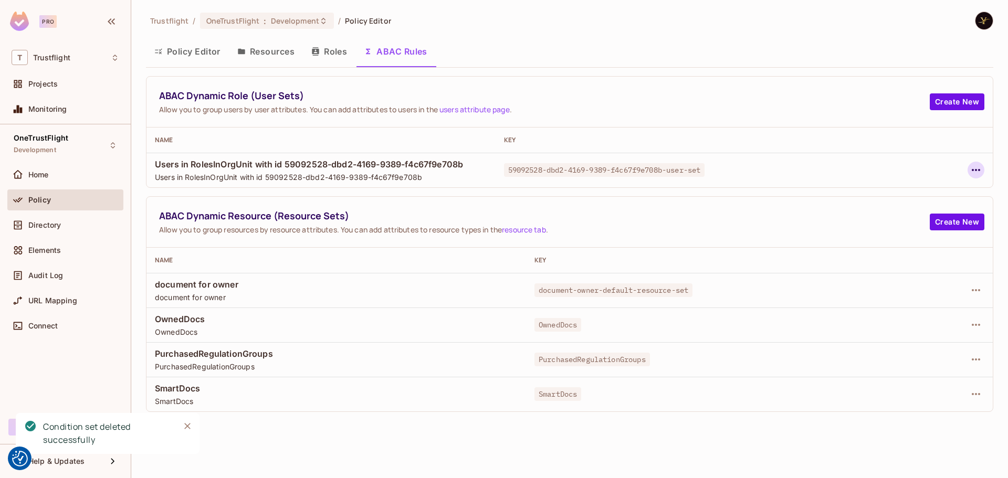
click at [974, 171] on icon "button" at bounding box center [975, 170] width 13 height 13
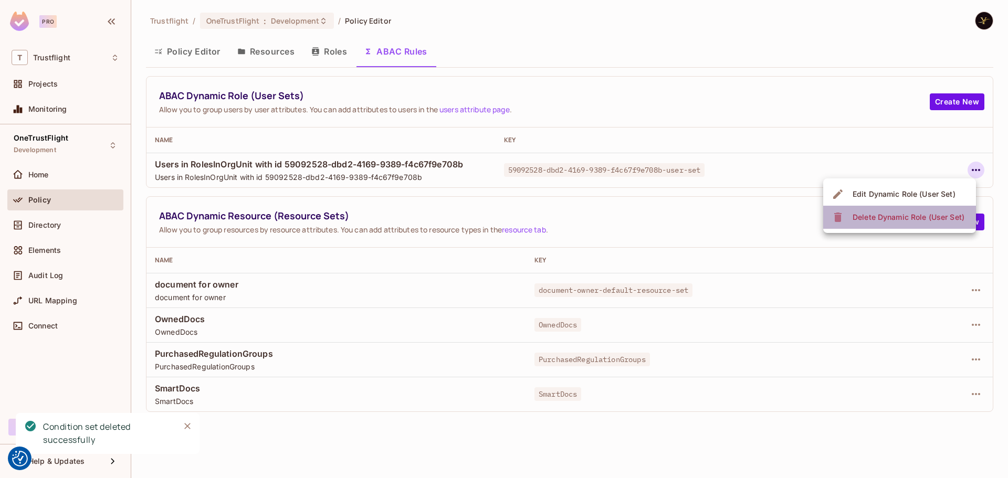
click at [855, 215] on div "Delete Dynamic Role (User Set)" at bounding box center [908, 217] width 112 height 10
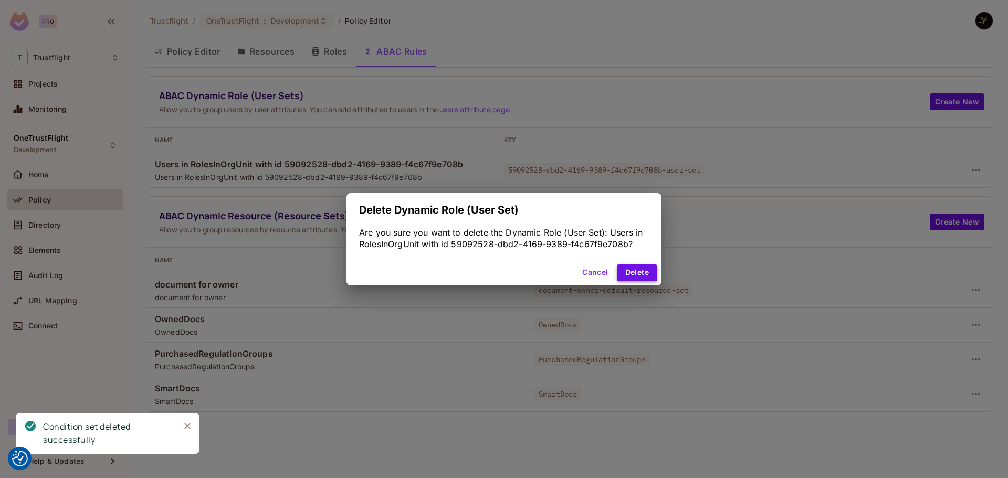
click at [631, 266] on button "Delete" at bounding box center [637, 272] width 40 height 17
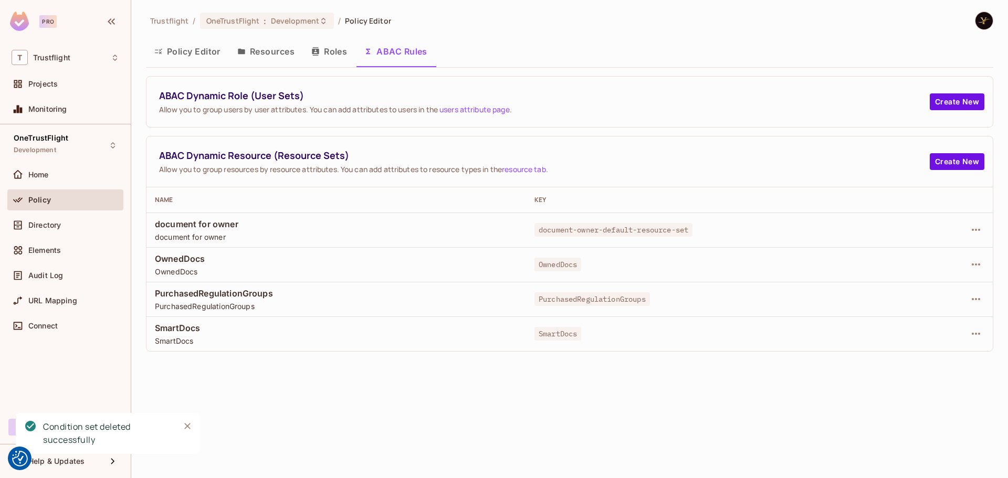
click at [198, 52] on button "Policy Editor" at bounding box center [187, 51] width 83 height 26
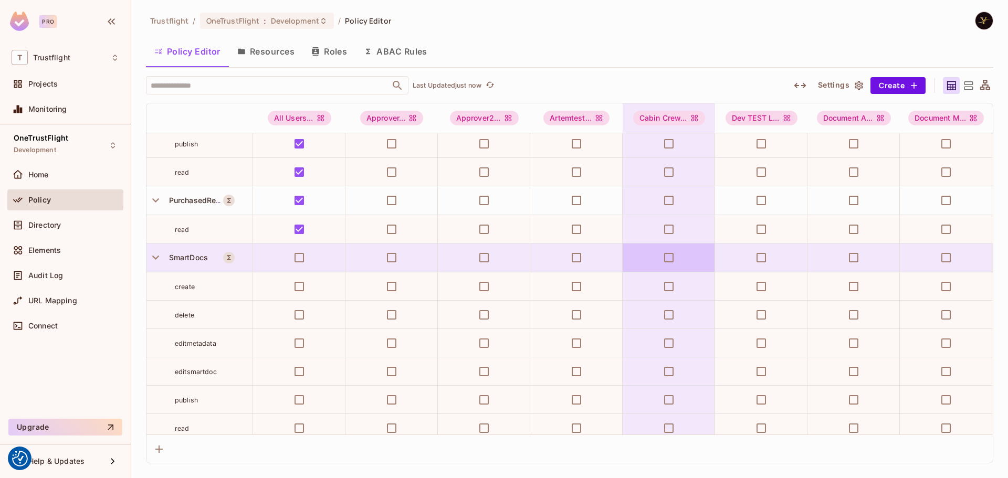
scroll to position [2180, 0]
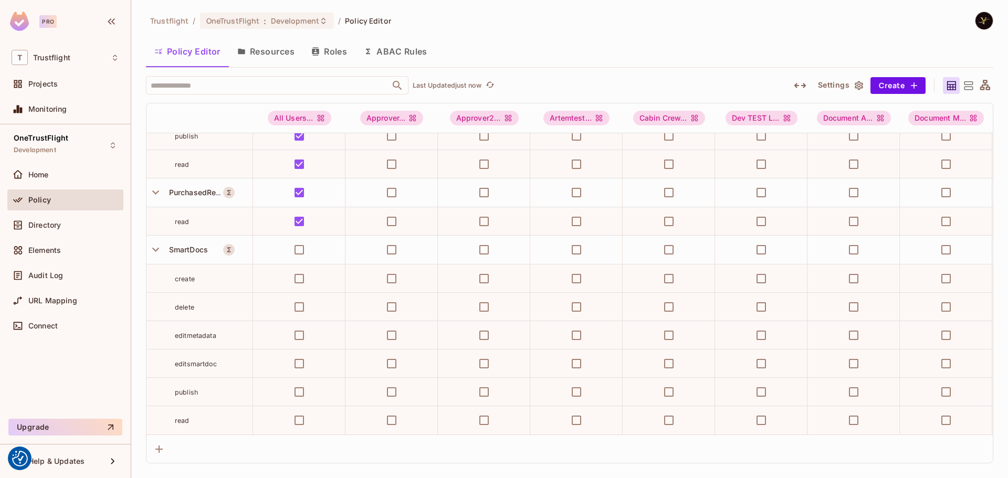
click at [337, 53] on button "Roles" at bounding box center [329, 51] width 52 height 26
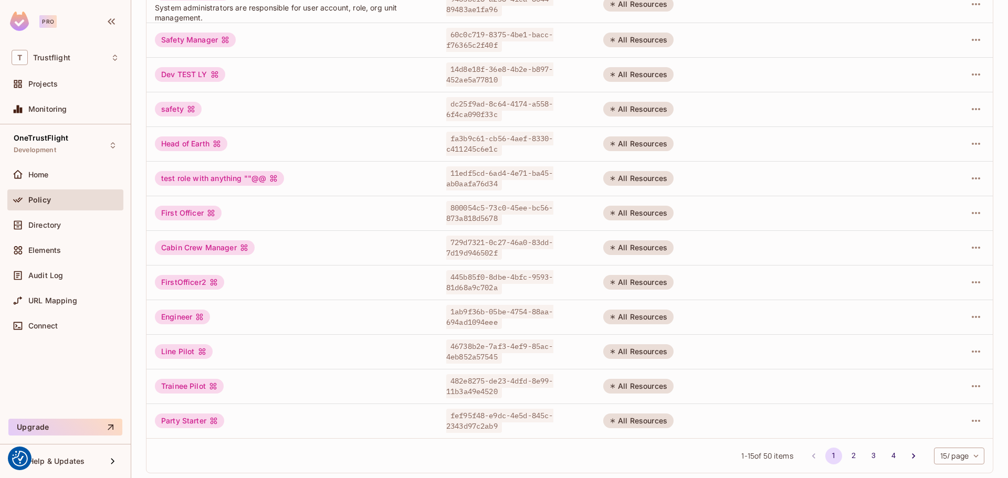
scroll to position [215, 0]
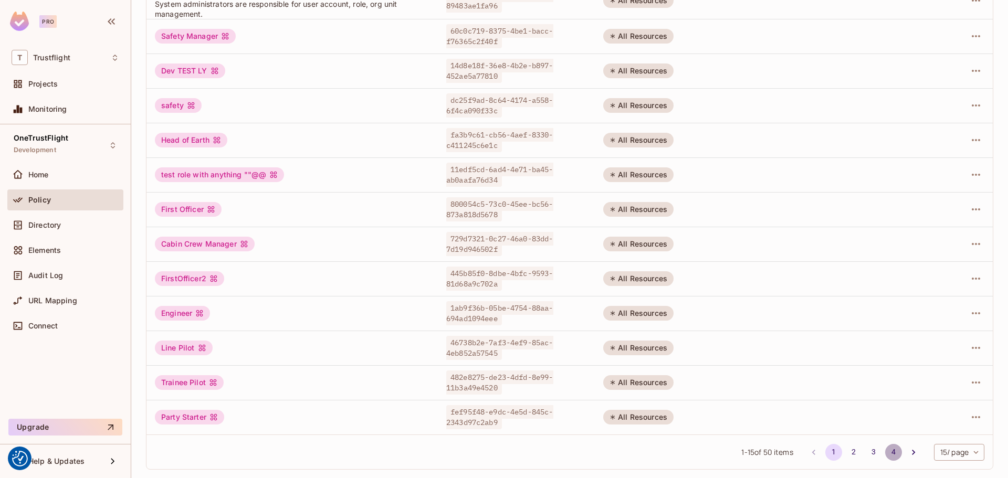
click at [885, 450] on button "4" at bounding box center [893, 452] width 17 height 17
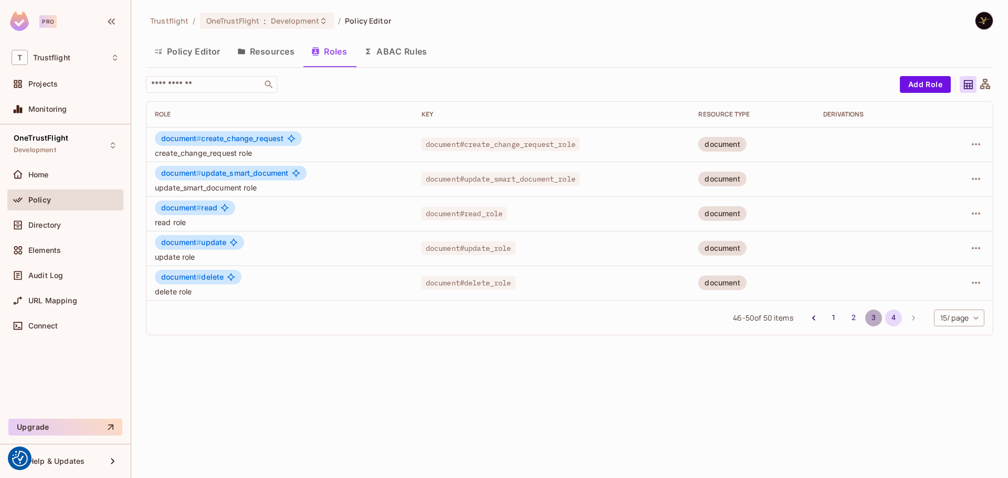
click at [872, 316] on button "3" at bounding box center [873, 318] width 17 height 17
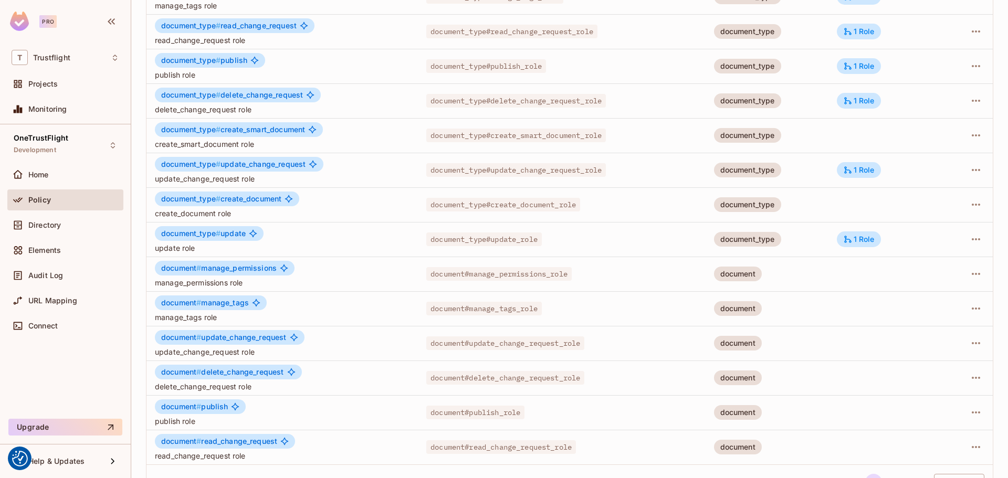
scroll to position [212, 0]
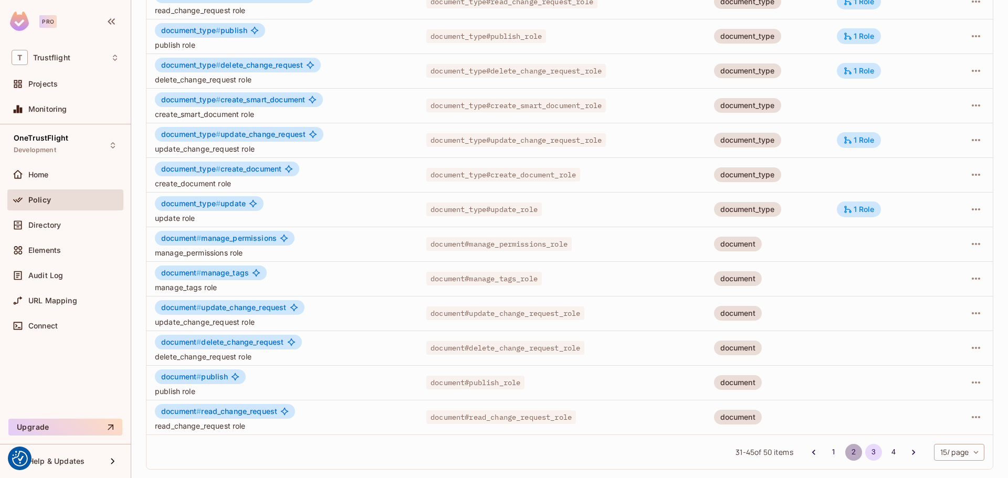
click at [846, 451] on button "2" at bounding box center [853, 452] width 17 height 17
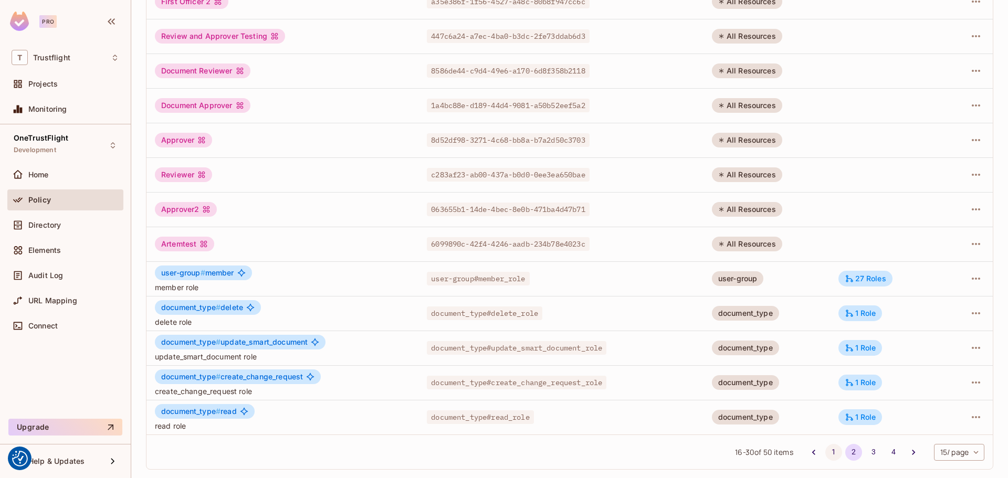
click at [825, 449] on button "1" at bounding box center [833, 452] width 17 height 17
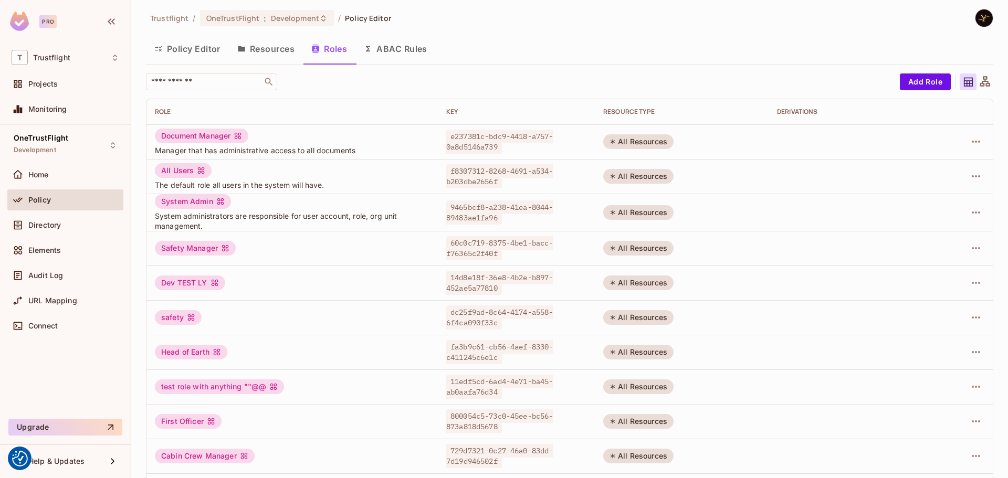
scroll to position [0, 0]
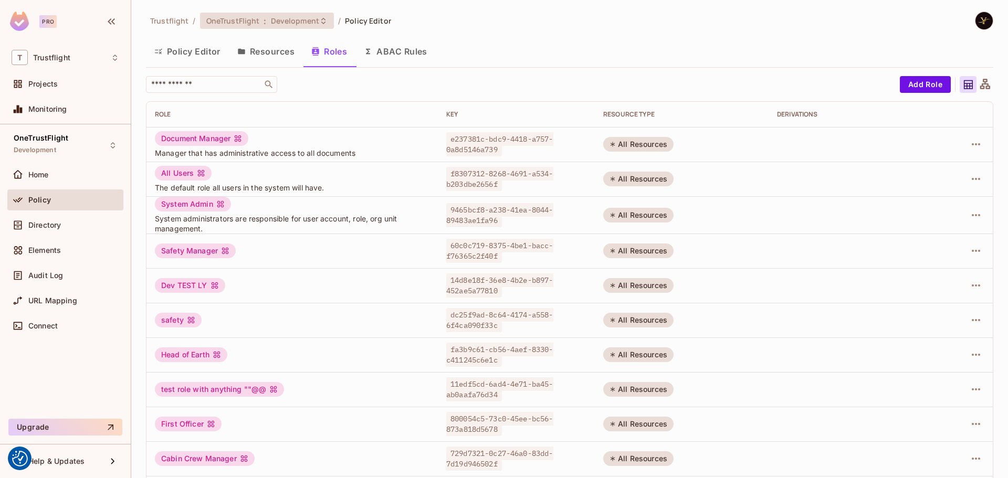
click at [312, 27] on div "OneTrustFlight : Development" at bounding box center [267, 21] width 134 height 16
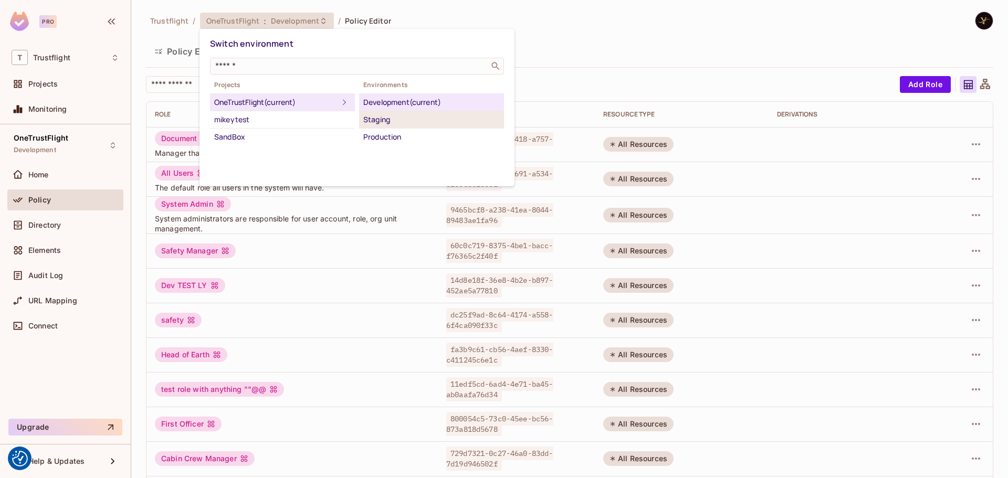
click at [383, 117] on div "Staging" at bounding box center [431, 119] width 136 height 13
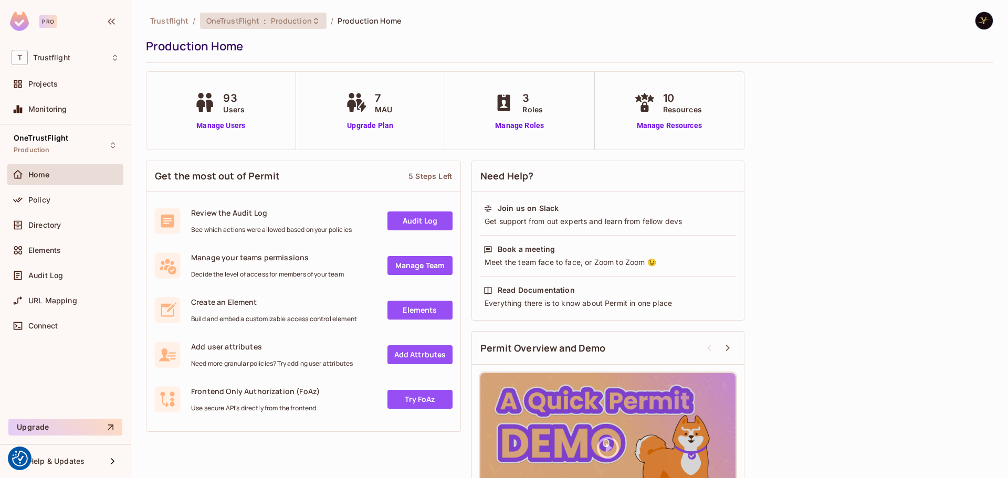
click at [259, 19] on div "OneTrustFlight : Production" at bounding box center [256, 21] width 101 height 10
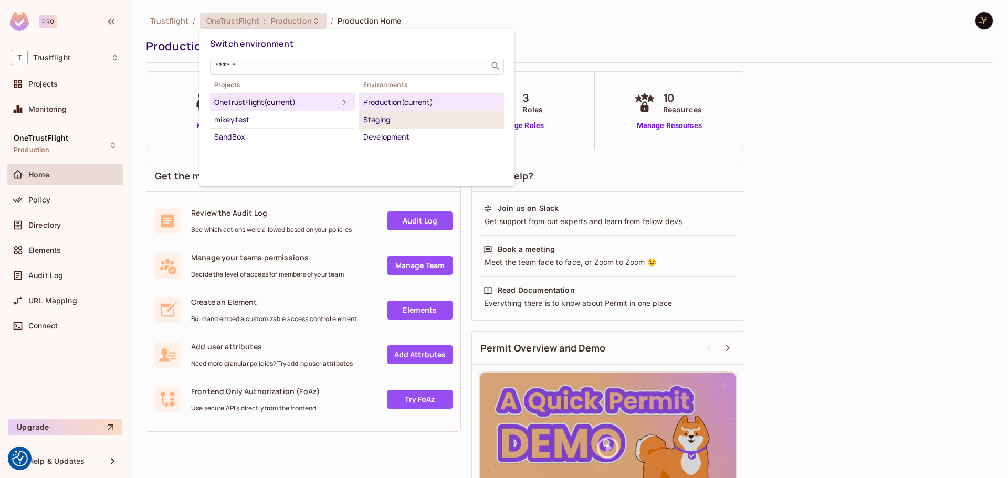
click at [378, 120] on div "Staging" at bounding box center [431, 119] width 136 height 13
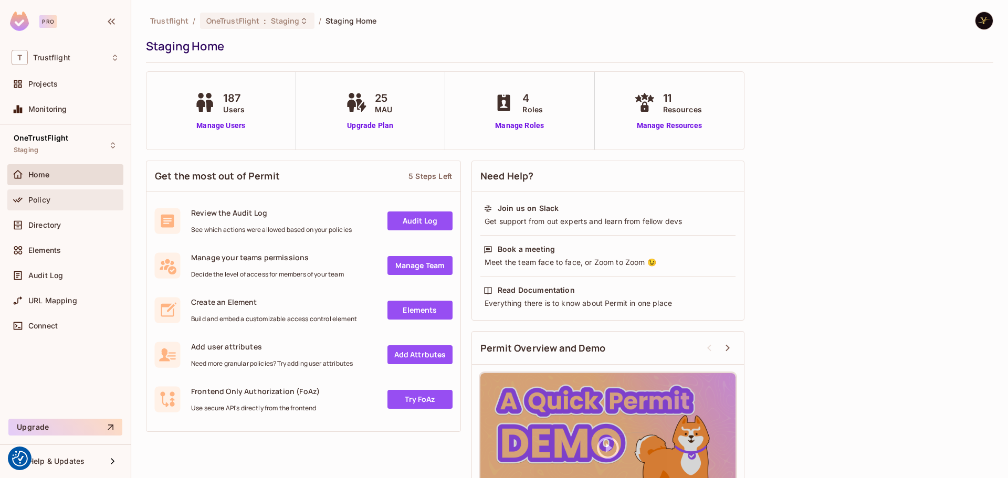
click at [56, 203] on div "Policy" at bounding box center [73, 200] width 91 height 8
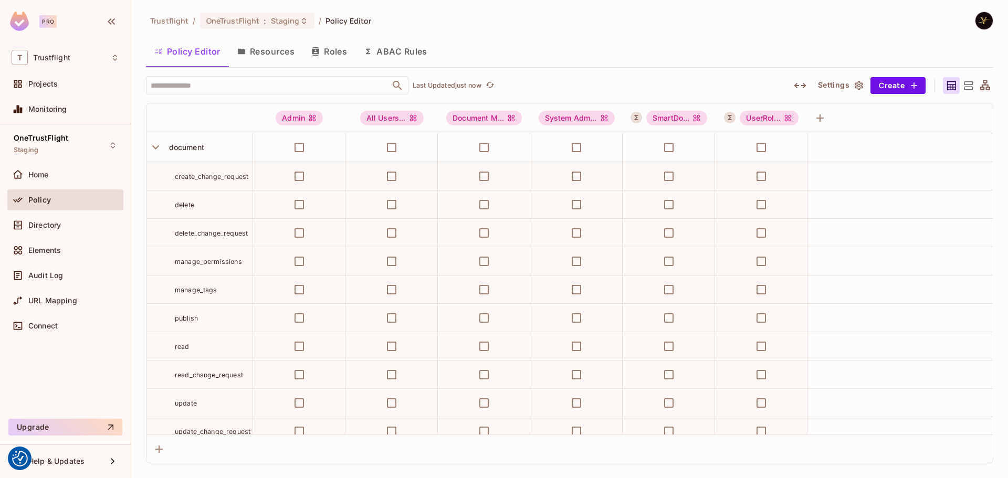
click at [412, 48] on button "ABAC Rules" at bounding box center [395, 51] width 80 height 26
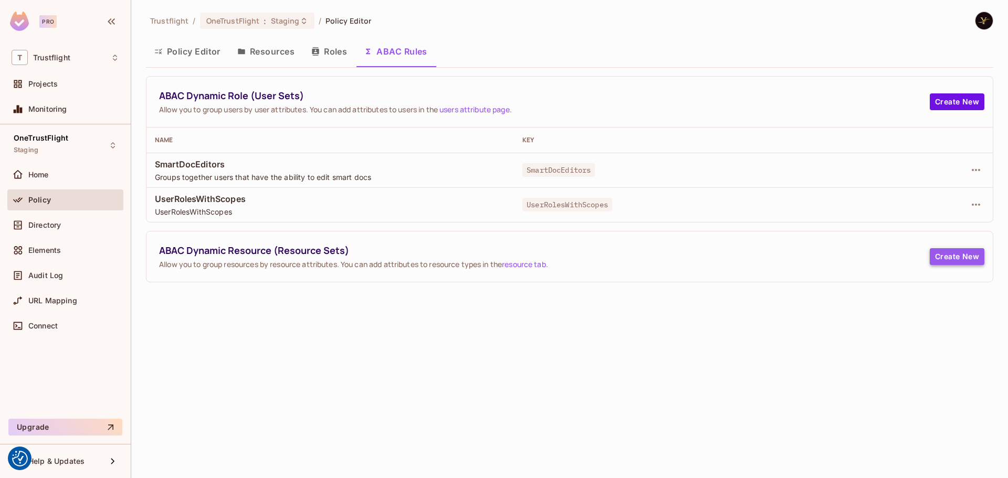
click at [949, 259] on button "Create New" at bounding box center [956, 256] width 55 height 17
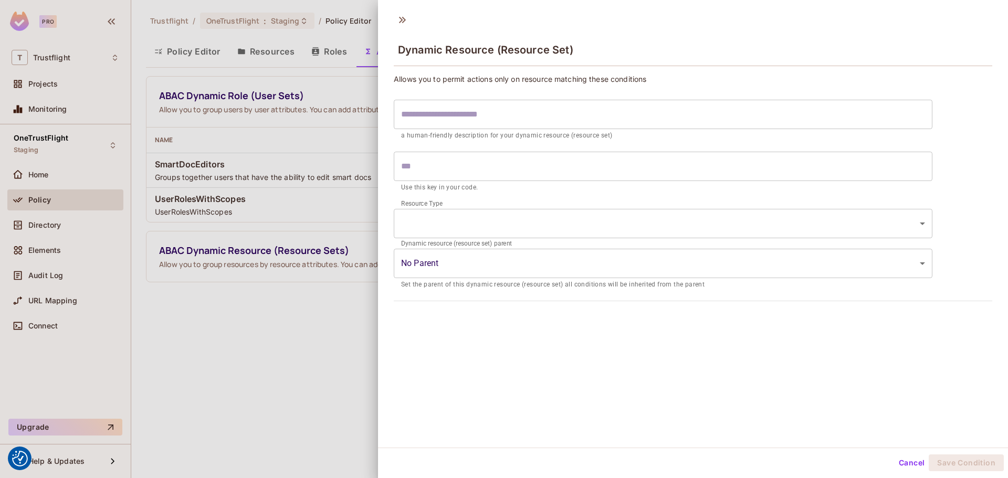
click at [468, 123] on input "text" at bounding box center [663, 114] width 538 height 29
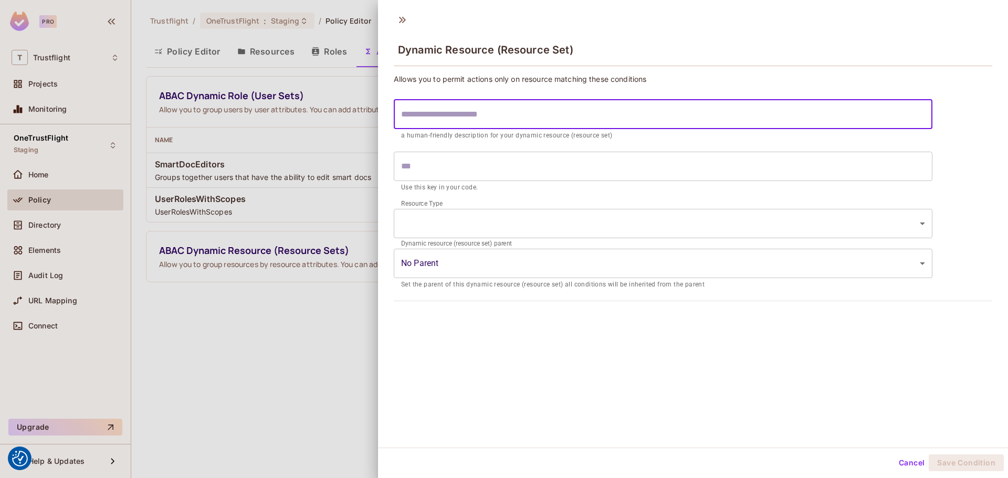
paste input "**********"
type input "**********"
click at [504, 224] on body "We use cookies to enhance your browsing experience, serve personalized ads or c…" at bounding box center [504, 239] width 1008 height 478
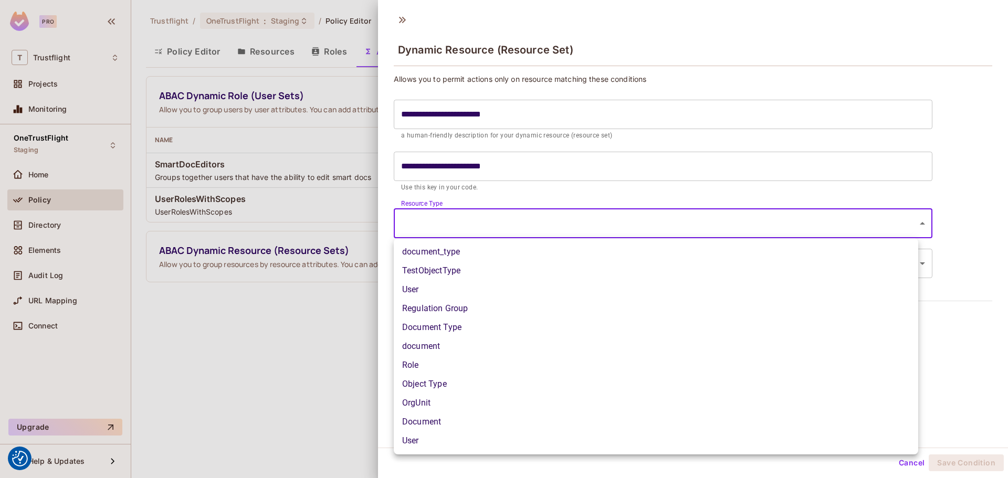
click at [456, 307] on li "Regulation Group" at bounding box center [656, 308] width 524 height 19
type input "**********"
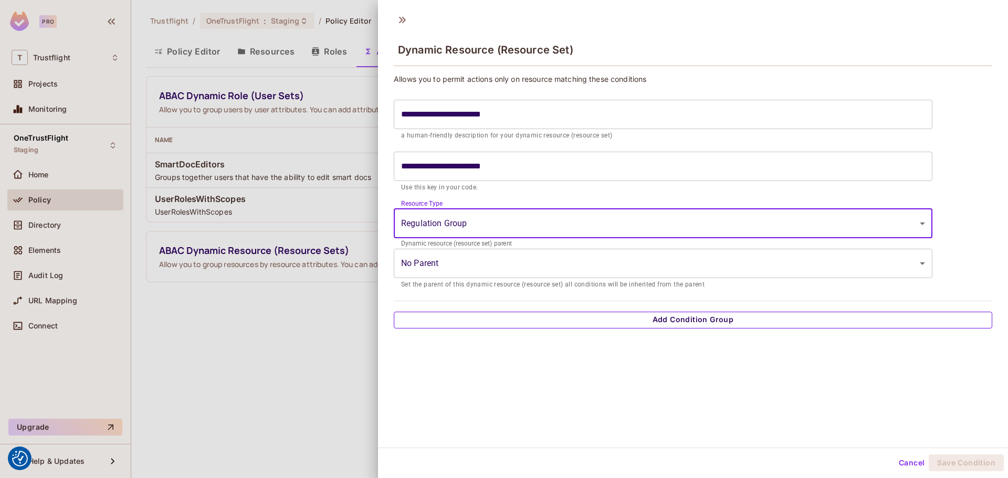
click at [692, 322] on button "Add Condition Group" at bounding box center [693, 320] width 598 height 17
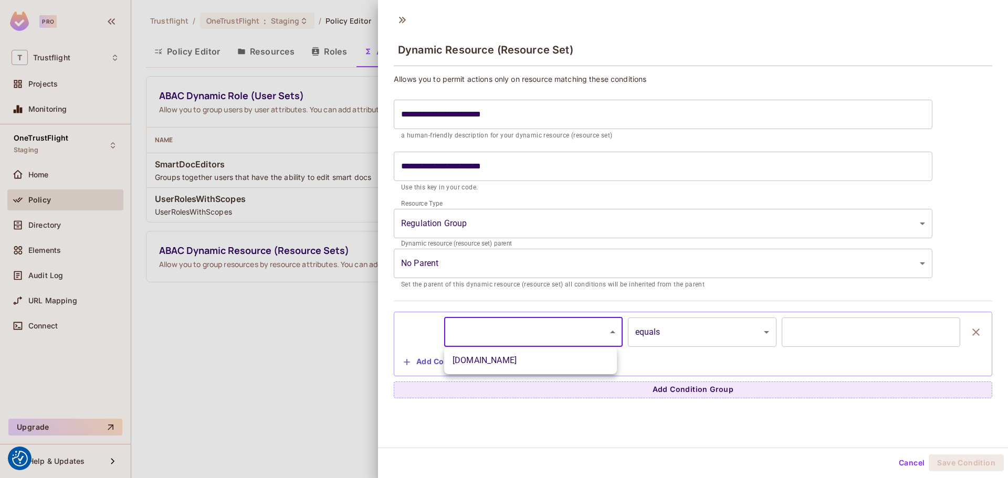
click at [536, 328] on body "We use cookies to enhance your browsing experience, serve personalized ads or c…" at bounding box center [504, 239] width 1008 height 478
click at [513, 364] on li "[DOMAIN_NAME]" at bounding box center [530, 360] width 173 height 19
type input "**********"
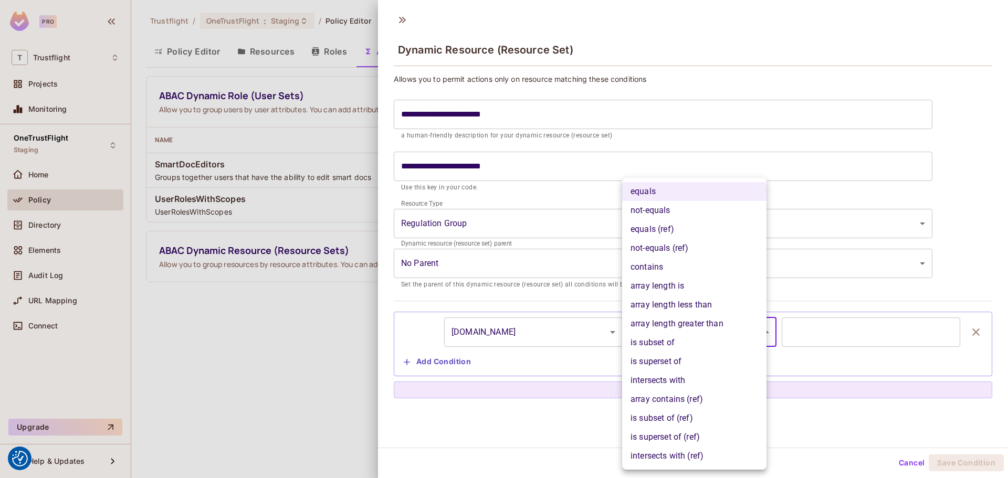
click at [696, 330] on body "We use cookies to enhance your browsing experience, serve personalized ads or c…" at bounding box center [504, 239] width 1008 height 478
click at [667, 456] on li "intersects with (ref)" at bounding box center [694, 456] width 144 height 19
type input "**********"
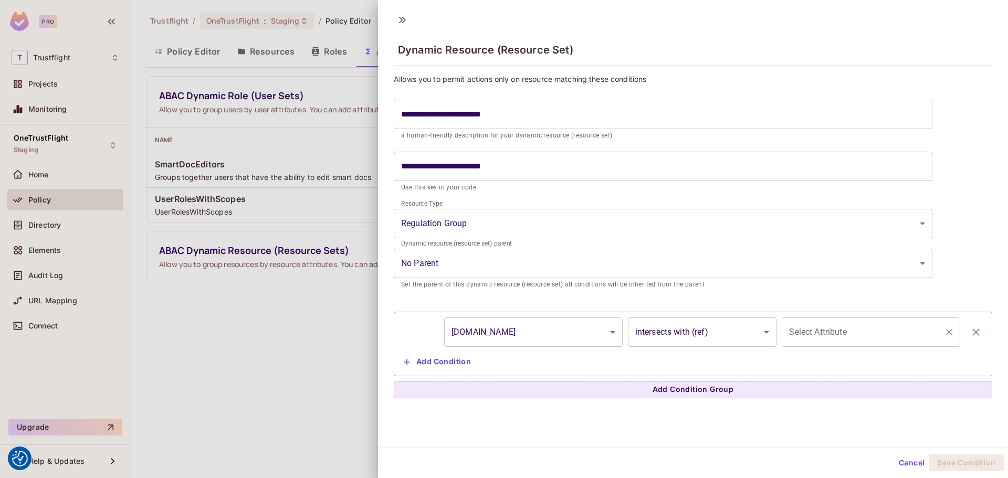
click at [867, 334] on input "Select Attribute" at bounding box center [862, 332] width 153 height 20
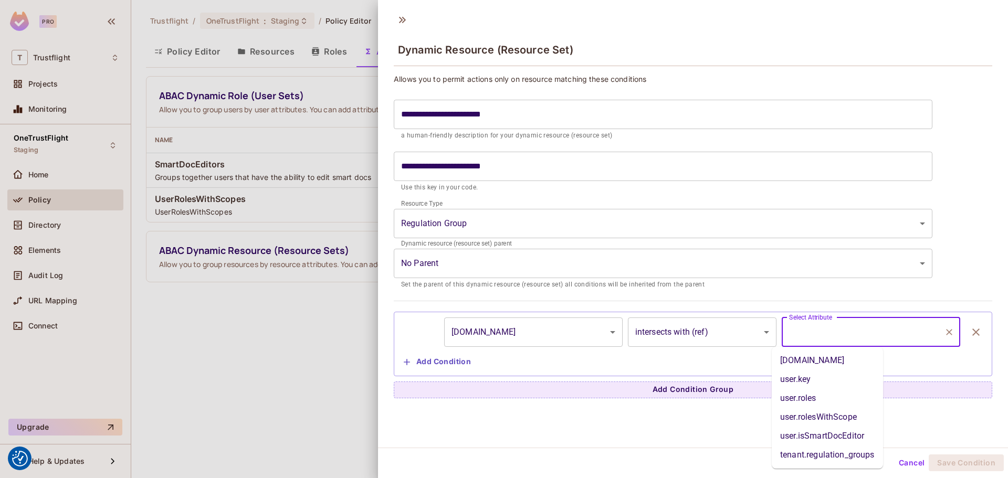
paste input "**********"
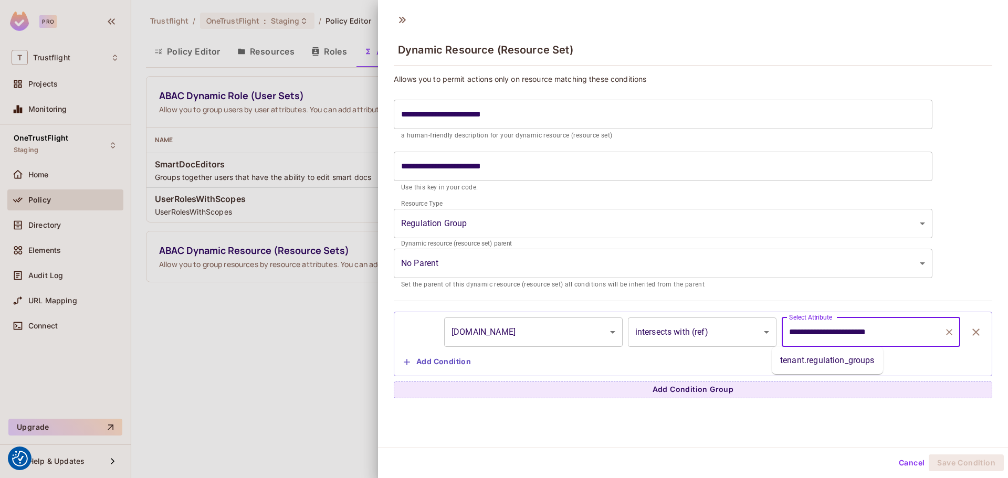
click at [845, 363] on li "tenant.regulation_groups" at bounding box center [826, 360] width 111 height 19
type input "**********"
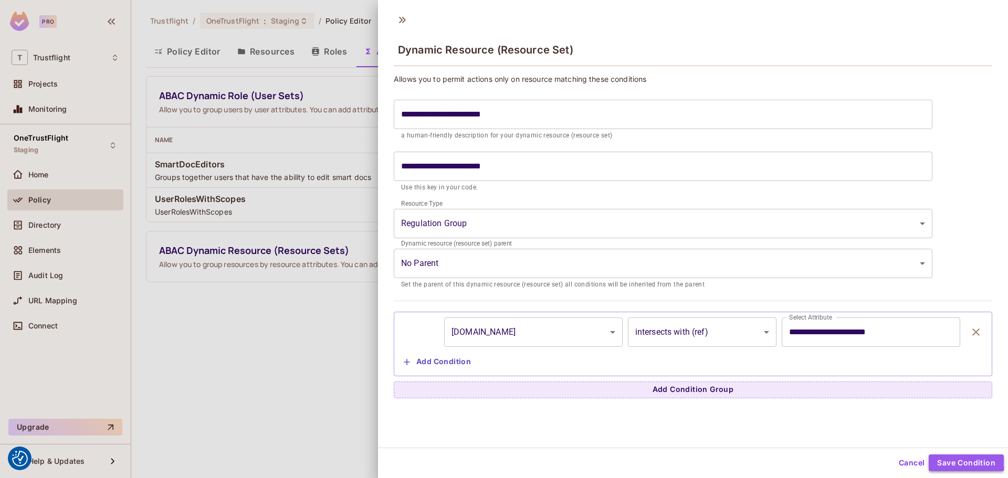
click at [940, 459] on button "Save Condition" at bounding box center [965, 462] width 75 height 17
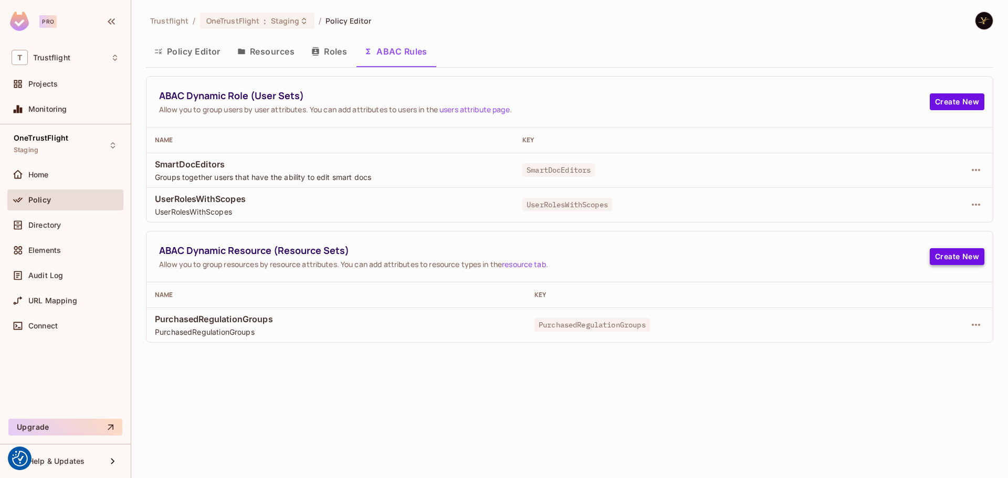
click at [949, 256] on button "Create New" at bounding box center [956, 256] width 55 height 17
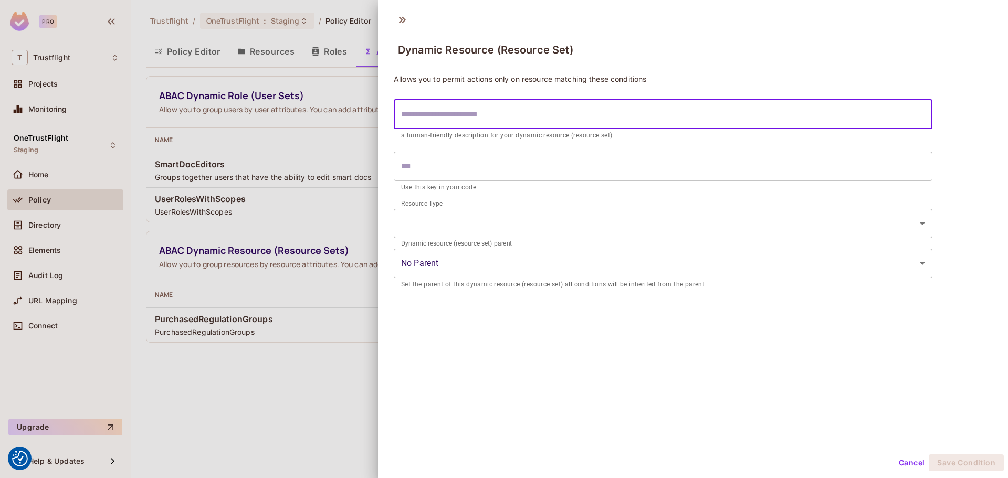
click at [431, 105] on input "text" at bounding box center [663, 114] width 538 height 29
paste input "*********"
type input "*********"
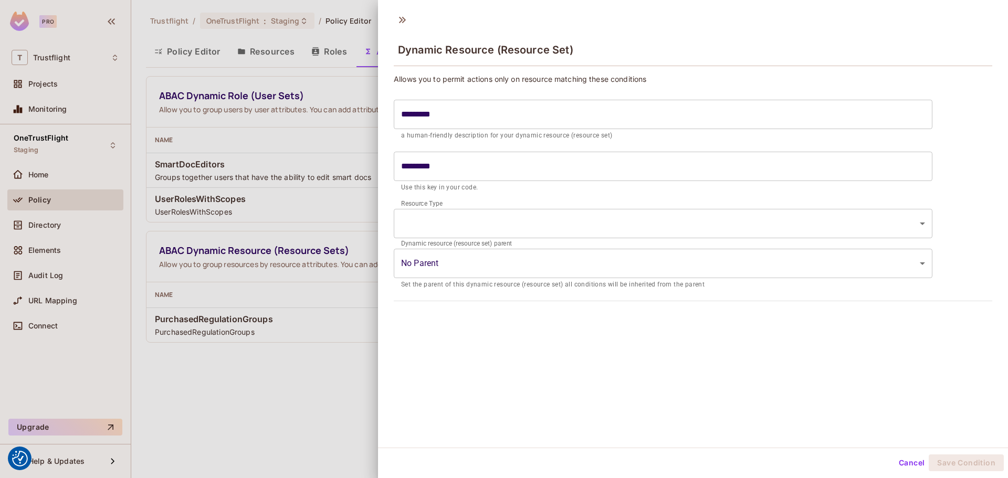
click at [489, 258] on body "We use cookies to enhance your browsing experience, serve personalized ads or c…" at bounding box center [504, 239] width 1008 height 478
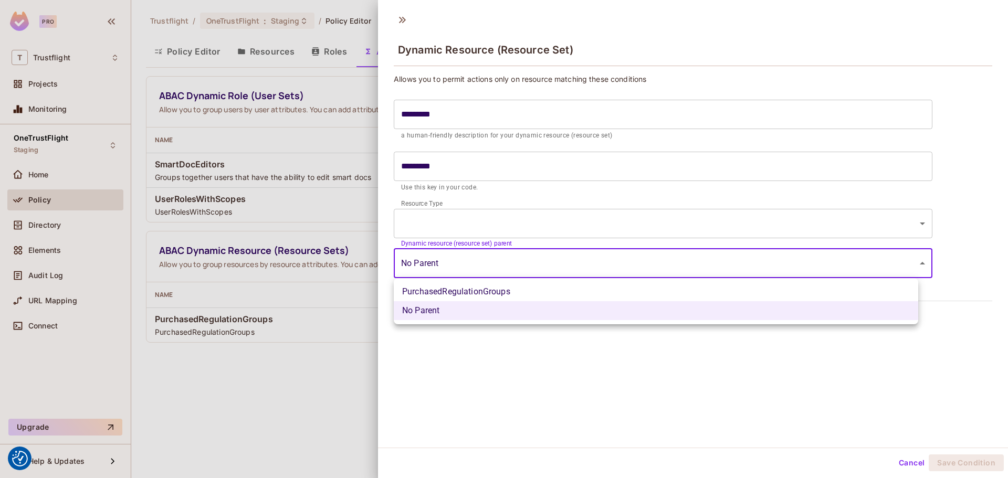
click at [642, 207] on div at bounding box center [504, 239] width 1008 height 478
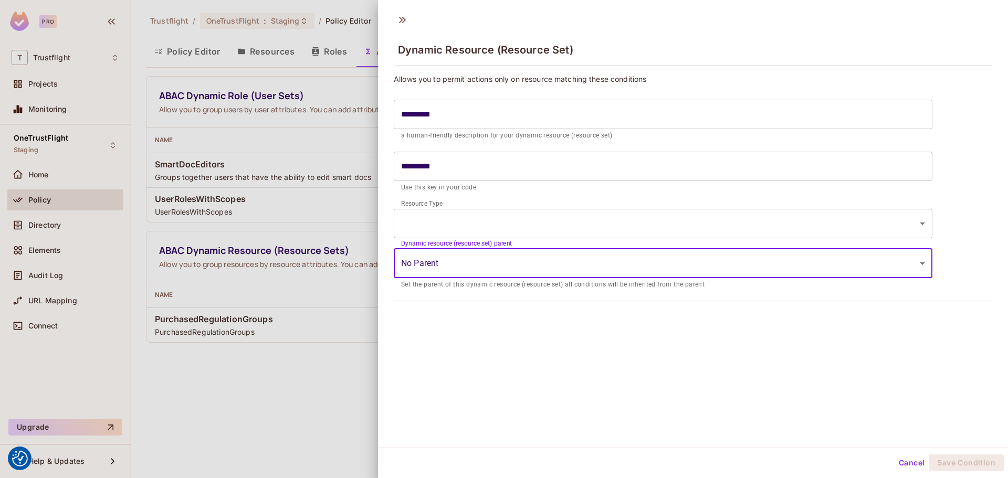
click at [606, 218] on body "We use cookies to enhance your browsing experience, serve personalized ads or c…" at bounding box center [504, 239] width 1008 height 478
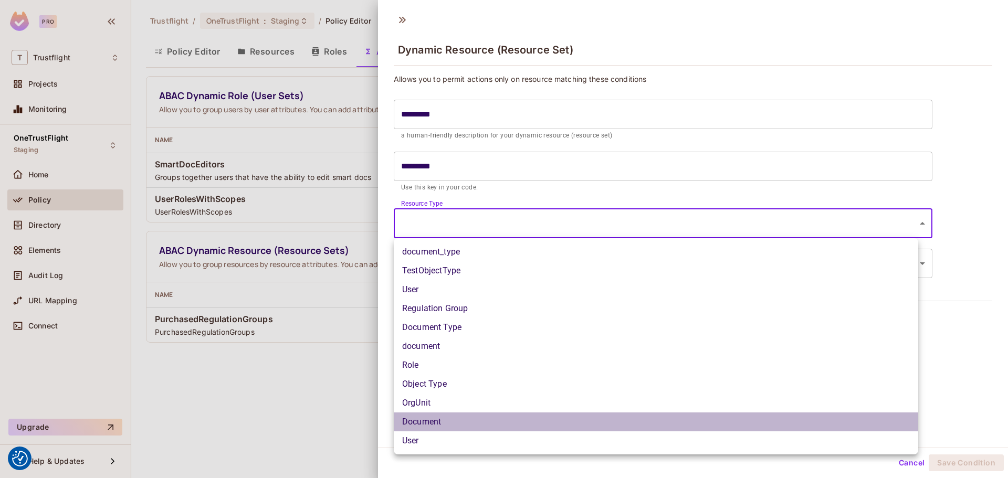
click at [438, 417] on li "Document" at bounding box center [656, 421] width 524 height 19
type input "********"
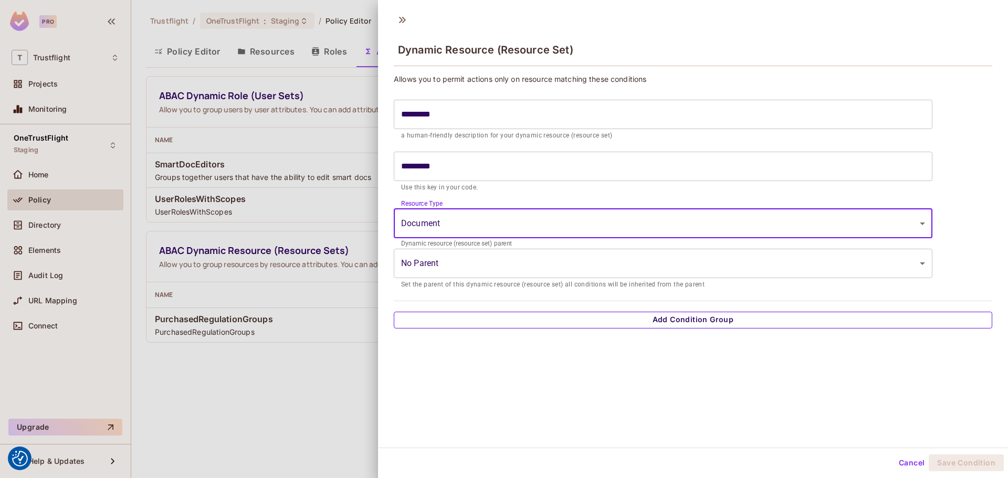
click at [606, 317] on button "Add Condition Group" at bounding box center [693, 320] width 598 height 17
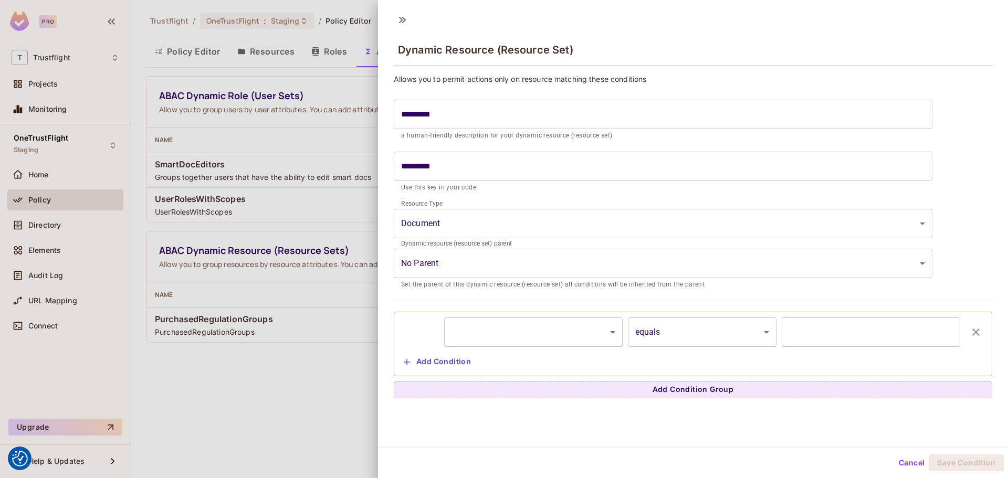
click at [516, 336] on body "We use cookies to enhance your browsing experience, serve personalized ads or c…" at bounding box center [504, 239] width 1008 height 478
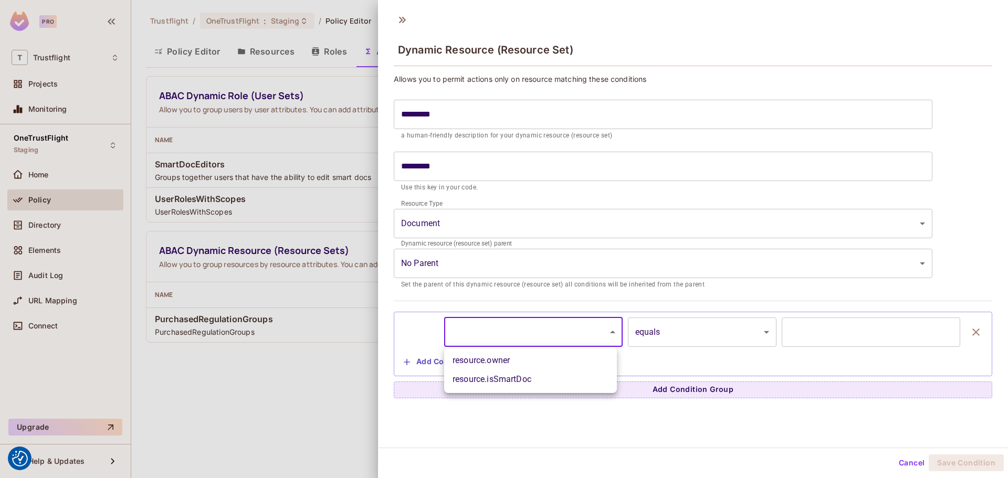
click at [499, 378] on li "resource.isSmartDoc" at bounding box center [530, 379] width 173 height 19
type input "**********"
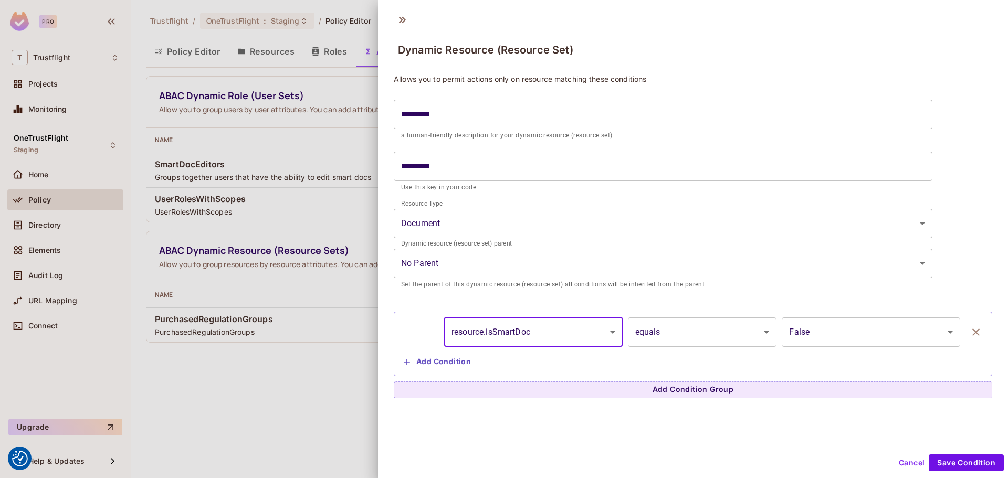
click at [796, 334] on body "We use cookies to enhance your browsing experience, serve personalized ads or c…" at bounding box center [504, 239] width 1008 height 478
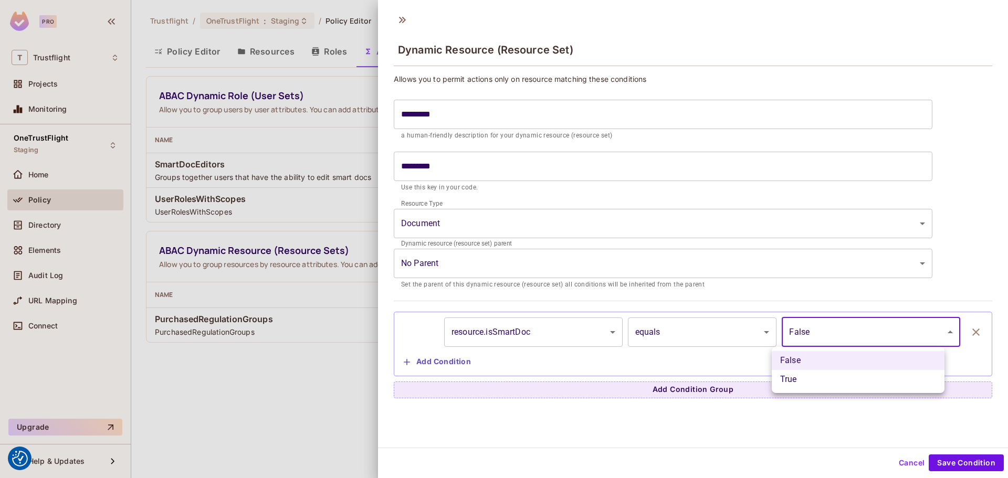
click at [796, 377] on li "True" at bounding box center [857, 379] width 173 height 19
type input "****"
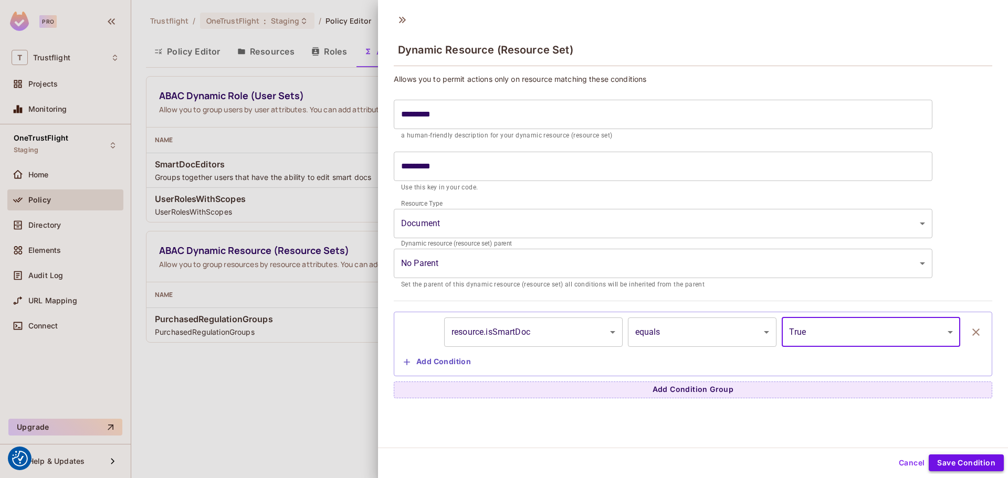
click at [976, 458] on button "Save Condition" at bounding box center [965, 462] width 75 height 17
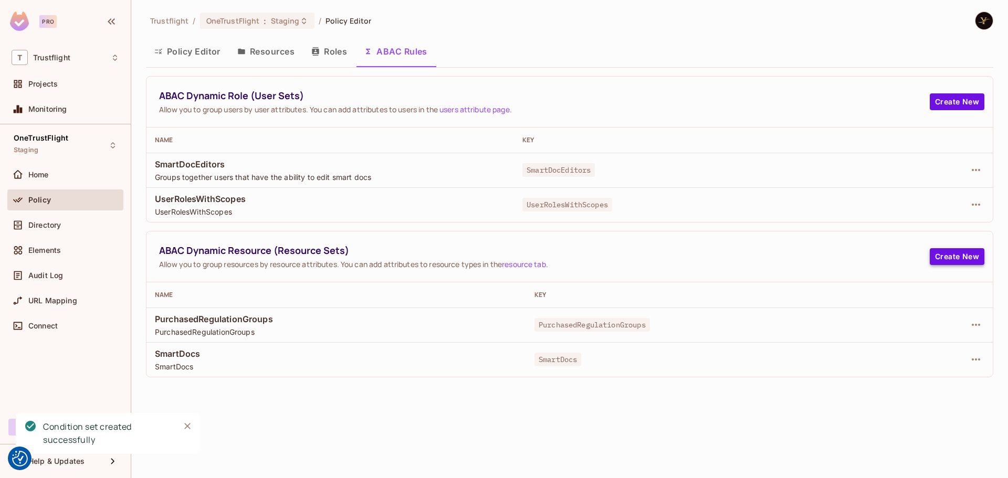
click at [948, 253] on button "Create New" at bounding box center [956, 256] width 55 height 17
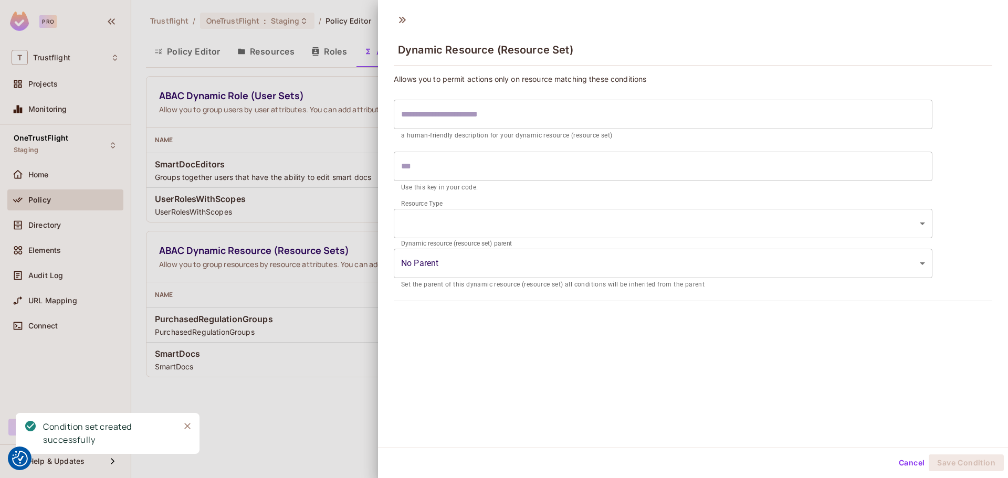
click at [541, 114] on input "text" at bounding box center [663, 114] width 538 height 29
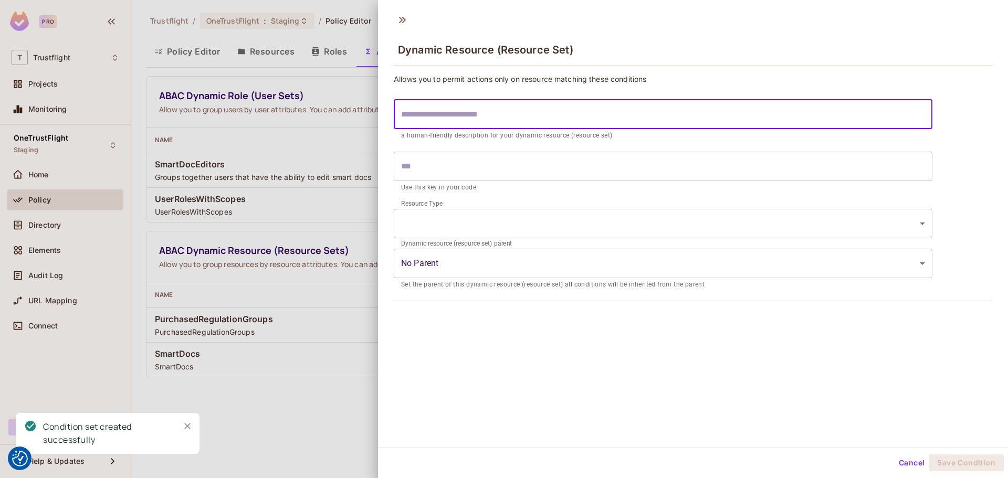
paste input "*********"
type input "*********"
click at [512, 226] on body "We use cookies to enhance your browsing experience, serve personalized ads or c…" at bounding box center [504, 239] width 1008 height 478
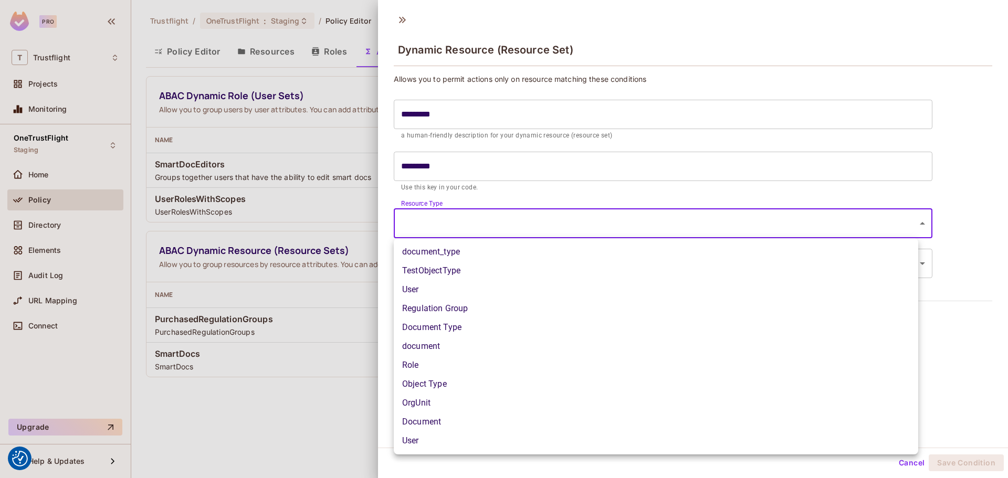
click at [432, 417] on li "Document" at bounding box center [656, 421] width 524 height 19
type input "********"
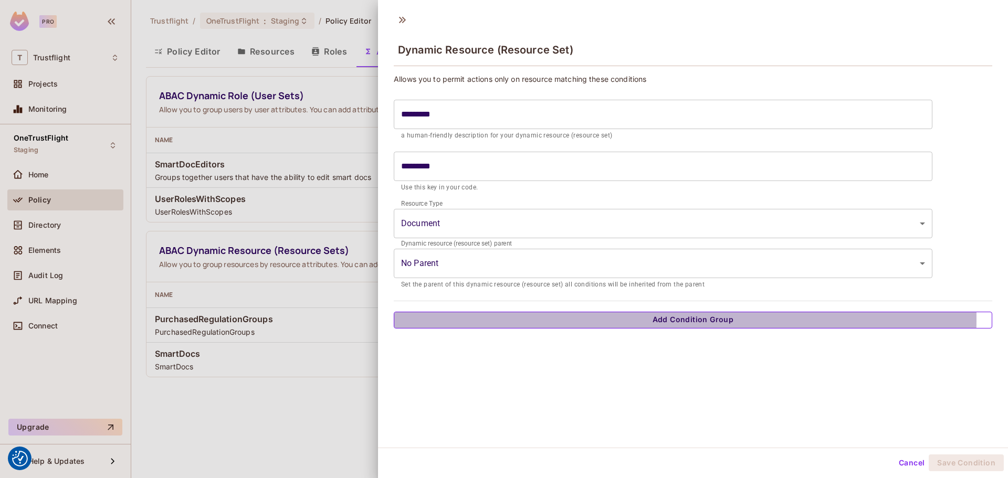
click at [577, 319] on button "Add Condition Group" at bounding box center [693, 320] width 598 height 17
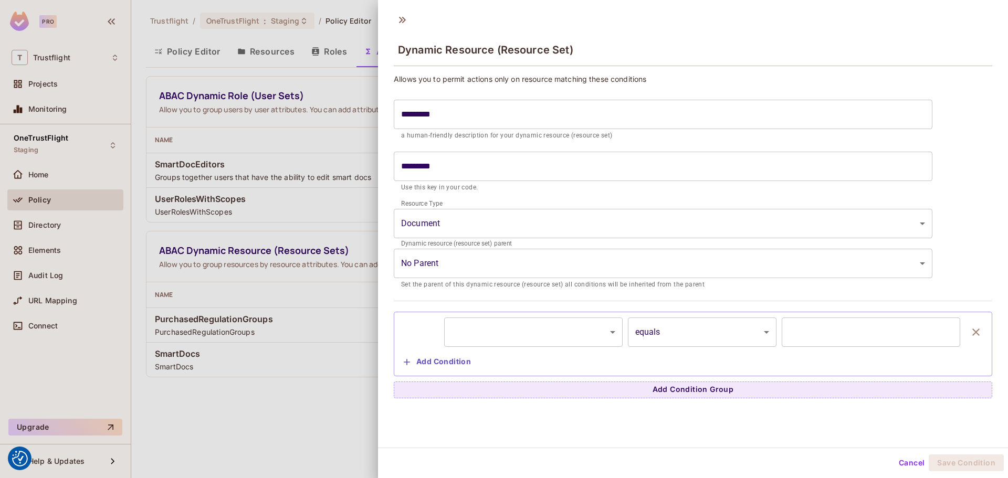
scroll to position [2, 0]
click at [521, 322] on body "We use cookies to enhance your browsing experience, serve personalized ads or c…" at bounding box center [504, 239] width 1008 height 478
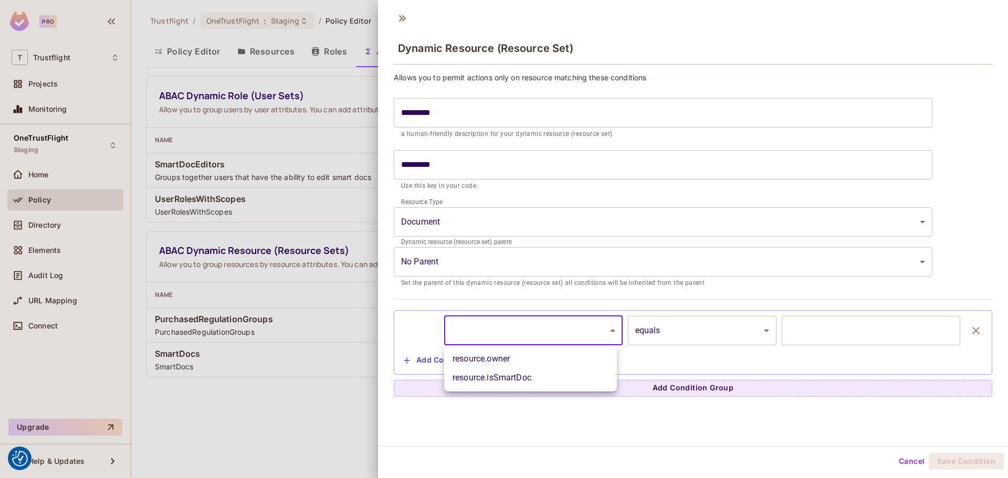
click at [459, 365] on li "resource.owner" at bounding box center [530, 358] width 173 height 19
type input "**********"
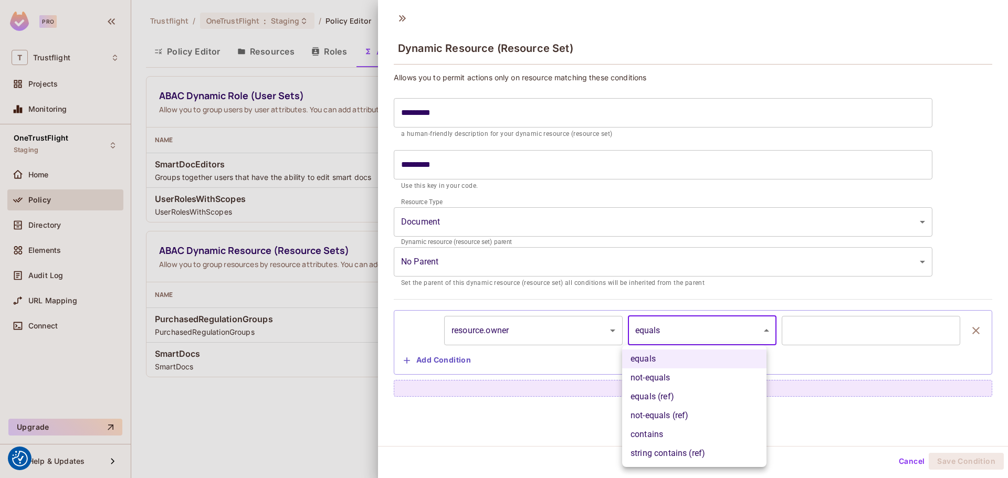
click at [696, 323] on body "We use cookies to enhance your browsing experience, serve personalized ads or c…" at bounding box center [504, 239] width 1008 height 478
click at [680, 395] on li "equals (ref)" at bounding box center [694, 396] width 144 height 19
type input "**********"
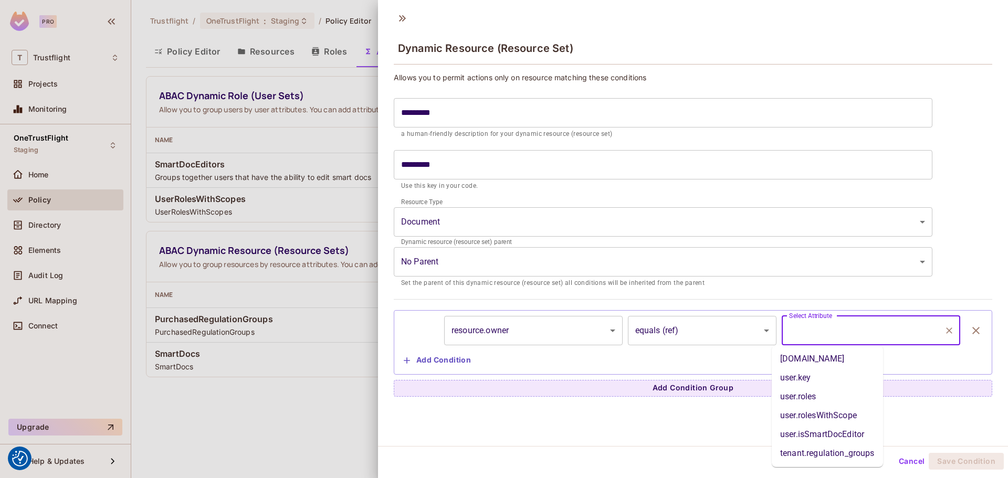
click at [826, 331] on input "Select Attribute" at bounding box center [862, 331] width 153 height 20
click at [794, 373] on li "user.key" at bounding box center [826, 377] width 111 height 19
type input "********"
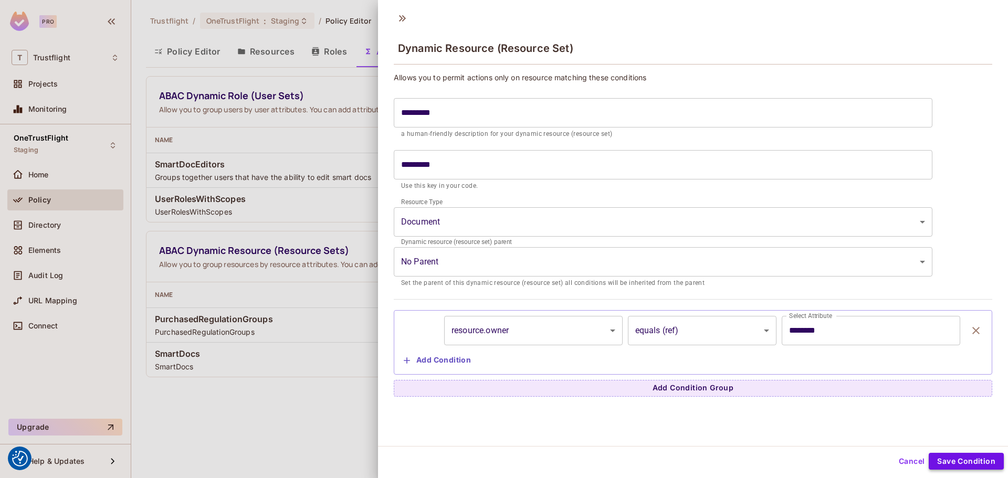
click at [949, 469] on button "Save Condition" at bounding box center [965, 461] width 75 height 17
